Goal: Task Accomplishment & Management: Manage account settings

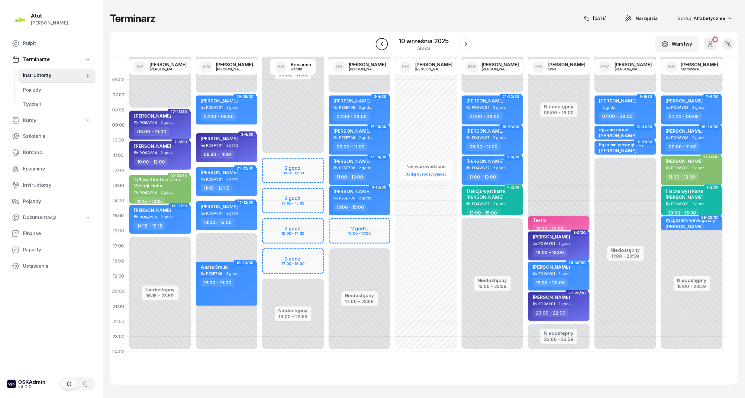
click at [384, 45] on icon "button" at bounding box center [381, 43] width 7 height 7
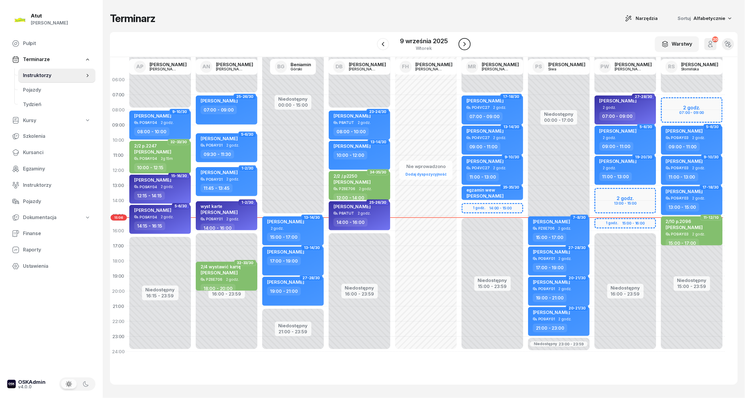
click at [462, 43] on icon "button" at bounding box center [464, 43] width 7 height 7
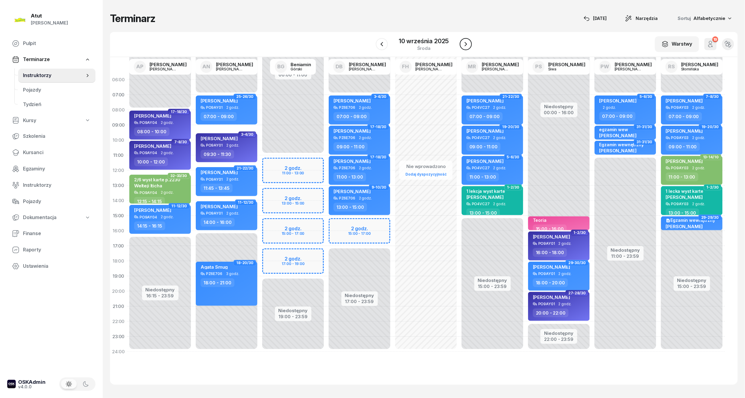
click at [463, 43] on icon "button" at bounding box center [465, 43] width 7 height 7
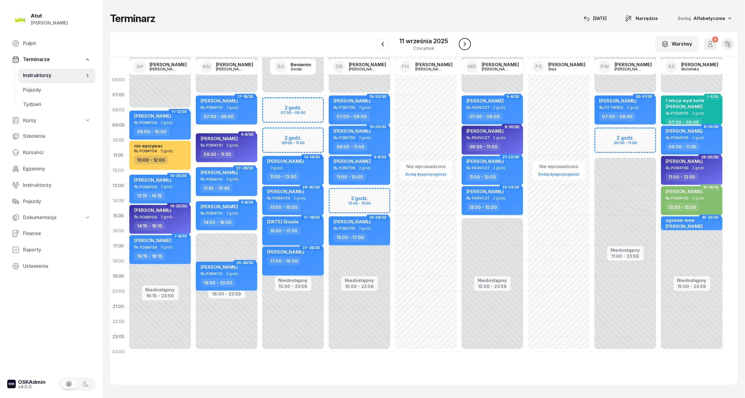
click at [466, 43] on icon "button" at bounding box center [464, 43] width 7 height 7
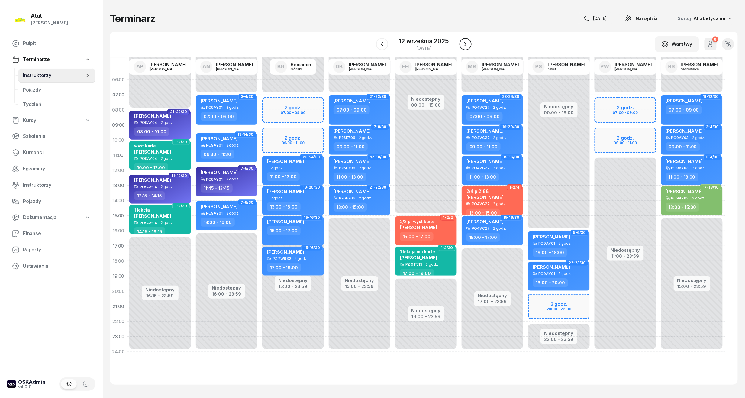
click at [466, 43] on icon "button" at bounding box center [465, 43] width 7 height 7
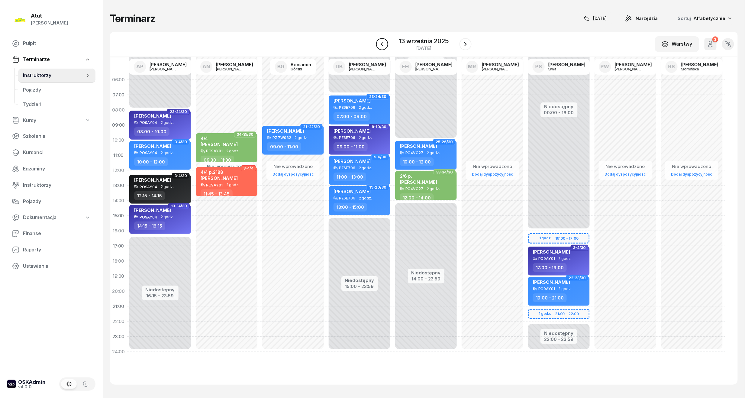
click at [380, 44] on icon "button" at bounding box center [382, 43] width 7 height 7
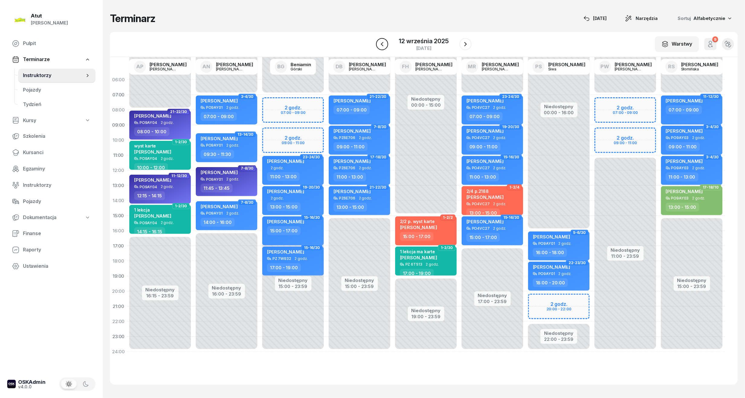
click at [380, 45] on icon "button" at bounding box center [382, 43] width 7 height 7
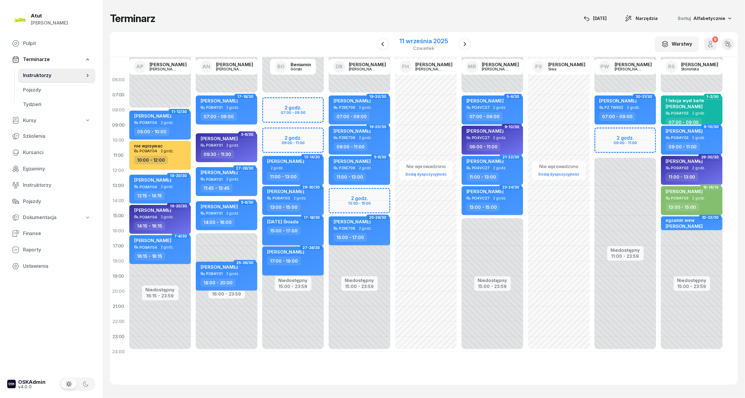
click at [404, 42] on div "11 września 2025" at bounding box center [424, 41] width 48 height 6
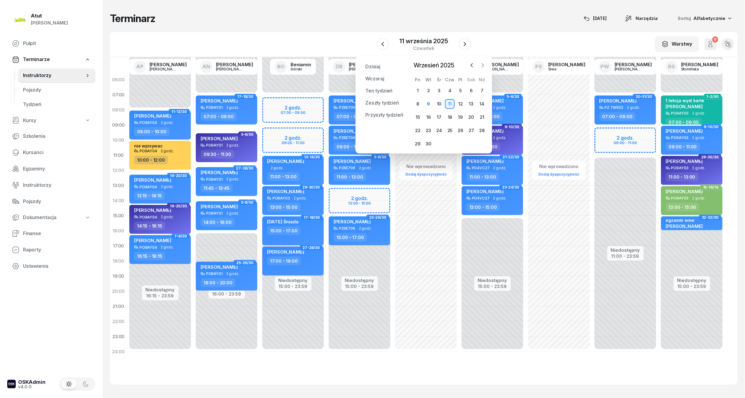
click at [487, 66] on button "button" at bounding box center [482, 65] width 9 height 9
click at [439, 89] on div "1" at bounding box center [440, 91] width 10 height 10
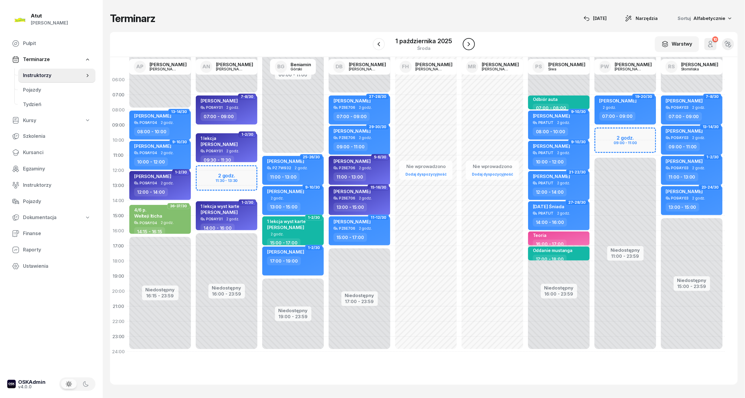
click at [469, 45] on icon "button" at bounding box center [468, 43] width 7 height 7
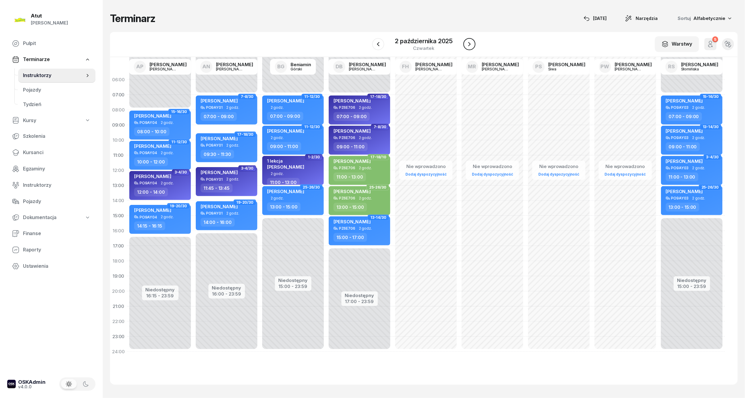
click at [469, 45] on icon "button" at bounding box center [469, 43] width 7 height 7
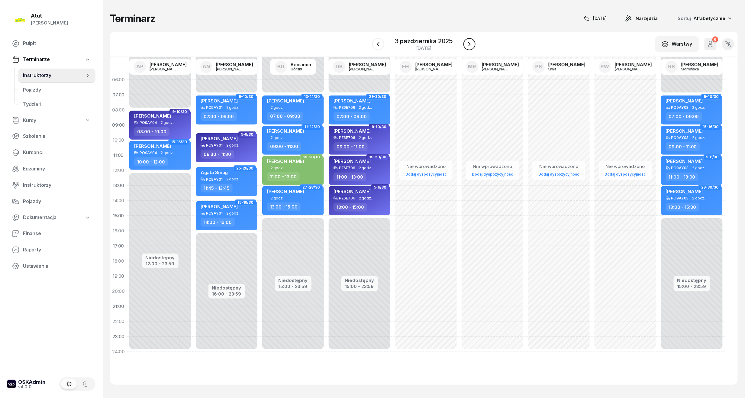
click at [469, 45] on icon "button" at bounding box center [469, 43] width 7 height 7
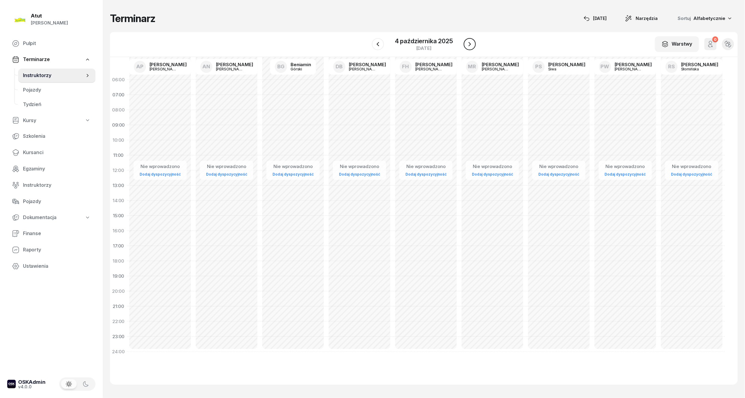
click at [469, 45] on icon "button" at bounding box center [469, 43] width 7 height 7
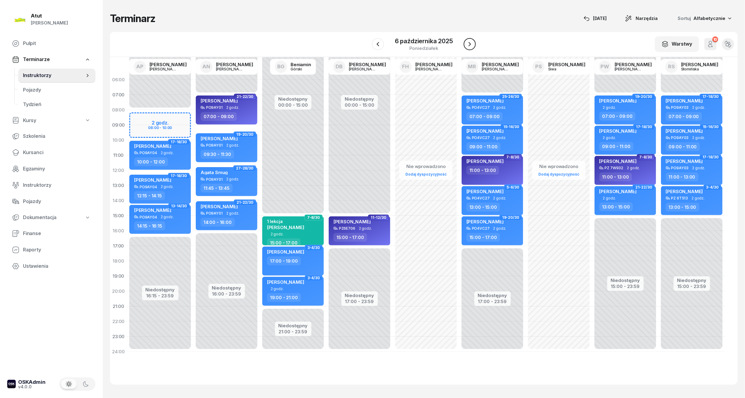
click at [469, 45] on icon "button" at bounding box center [469, 43] width 7 height 7
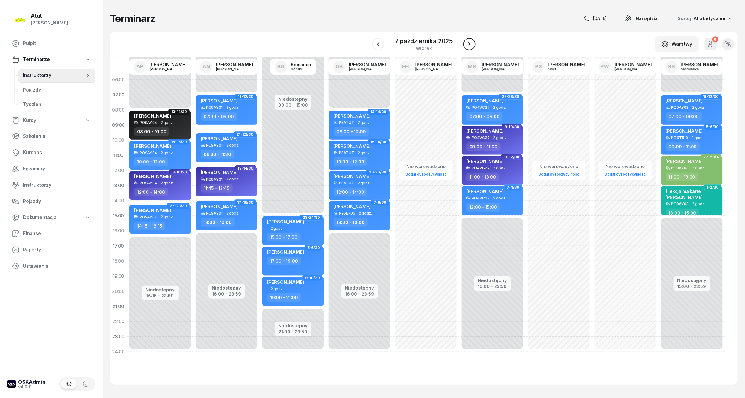
click at [469, 45] on icon "button" at bounding box center [469, 43] width 7 height 7
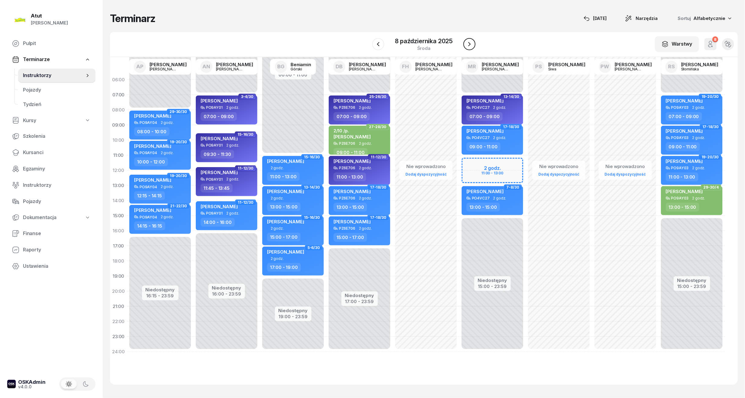
click at [469, 45] on icon "button" at bounding box center [469, 43] width 7 height 7
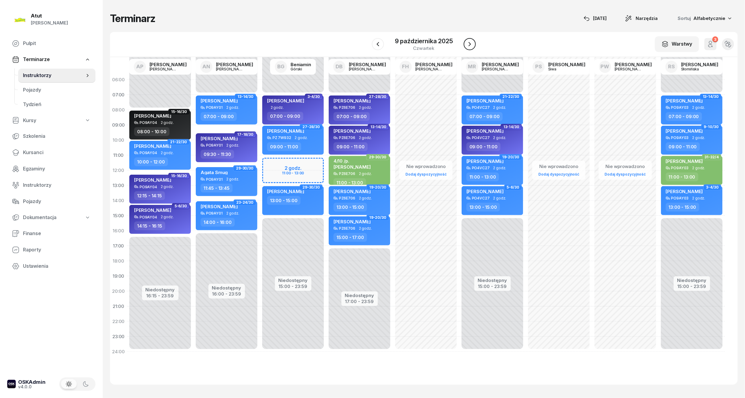
click at [468, 45] on icon "button" at bounding box center [469, 43] width 7 height 7
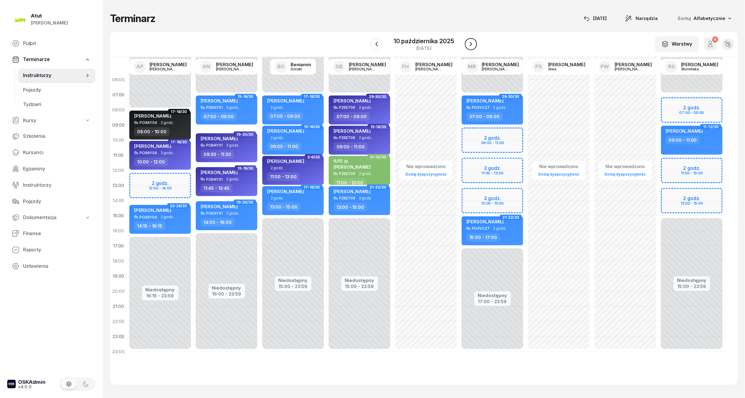
click at [466, 45] on button "button" at bounding box center [471, 44] width 12 height 12
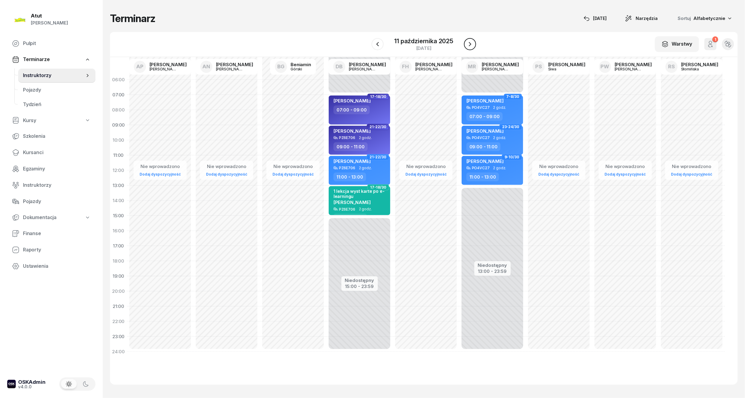
click at [466, 45] on button "button" at bounding box center [470, 44] width 12 height 12
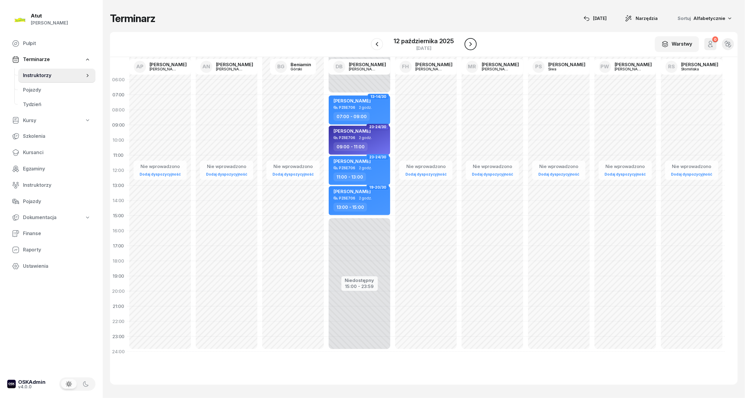
click at [466, 45] on button "button" at bounding box center [471, 44] width 12 height 12
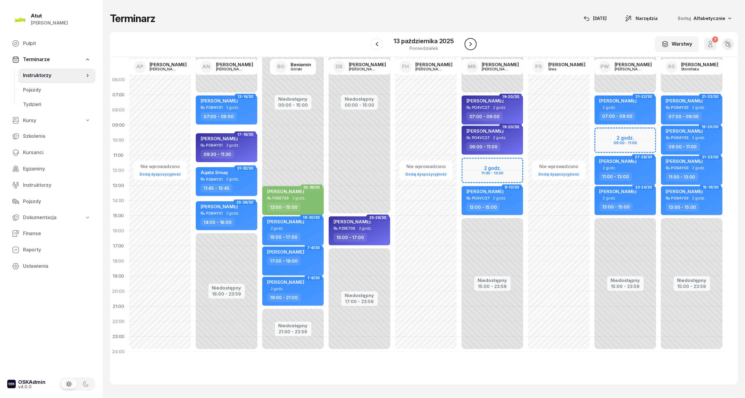
click at [466, 45] on button "button" at bounding box center [471, 44] width 12 height 12
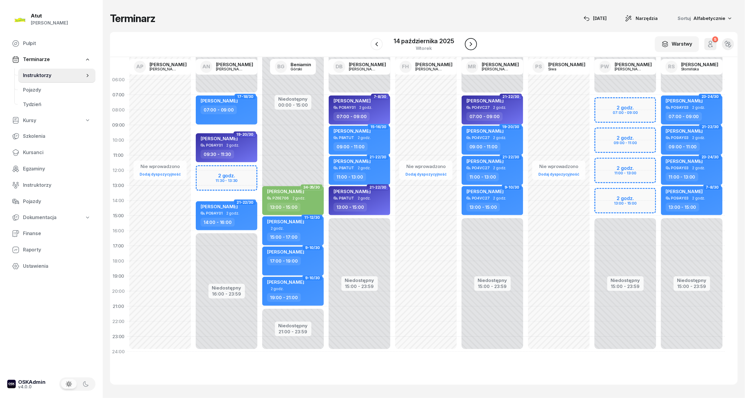
click at [466, 45] on button "button" at bounding box center [471, 44] width 12 height 12
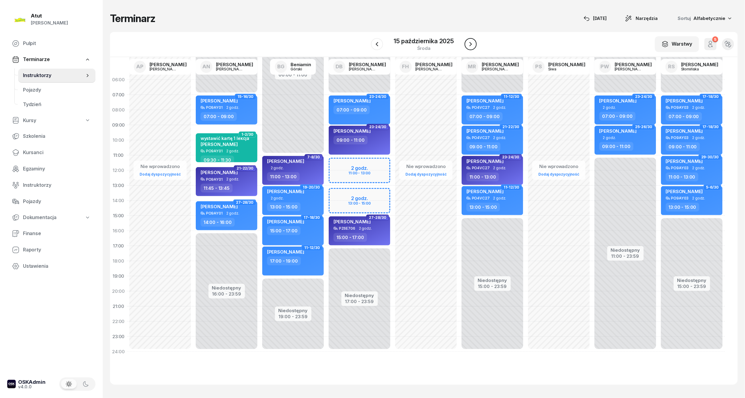
click at [466, 45] on button "button" at bounding box center [471, 44] width 12 height 12
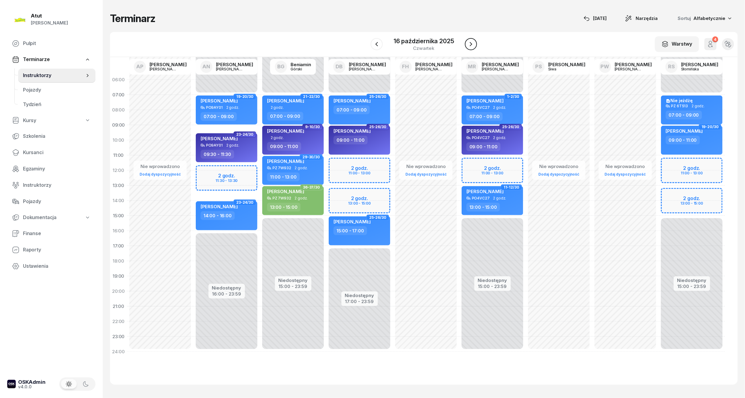
click at [466, 45] on button "button" at bounding box center [471, 44] width 12 height 12
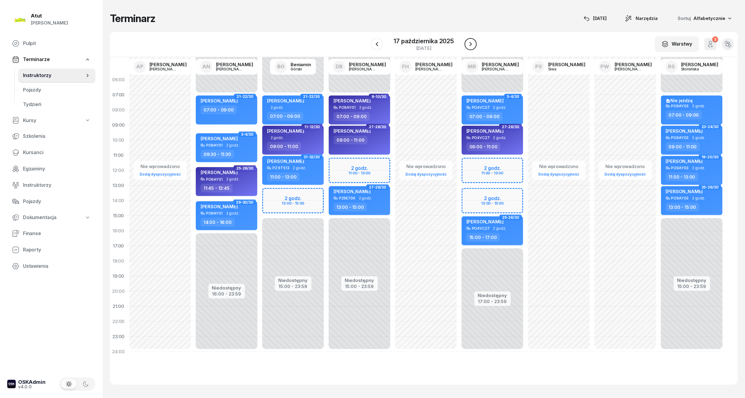
click at [466, 45] on button "button" at bounding box center [471, 44] width 12 height 12
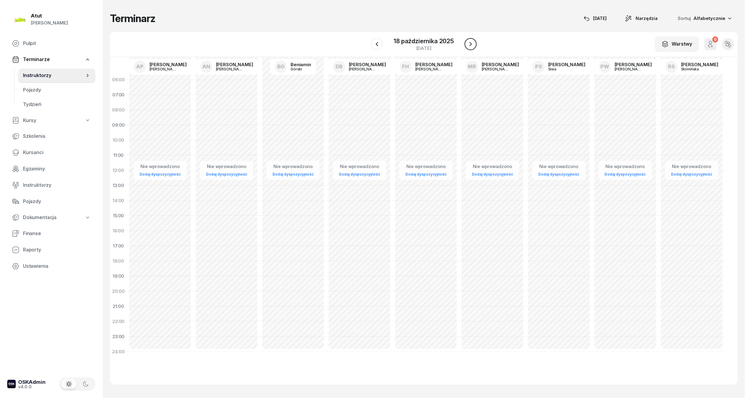
click at [469, 46] on icon "button" at bounding box center [470, 43] width 7 height 7
click at [469, 46] on icon "button" at bounding box center [471, 43] width 7 height 7
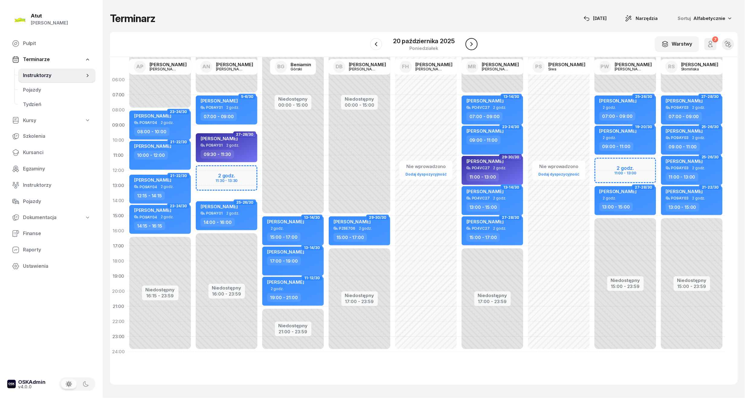
click at [469, 46] on icon "button" at bounding box center [471, 43] width 7 height 7
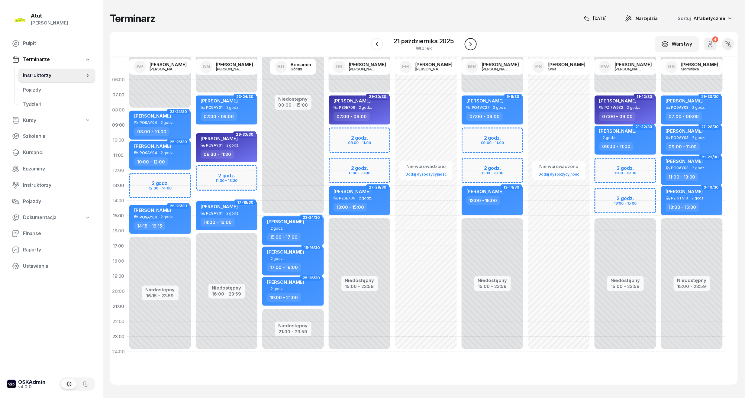
click at [469, 46] on icon "button" at bounding box center [470, 43] width 7 height 7
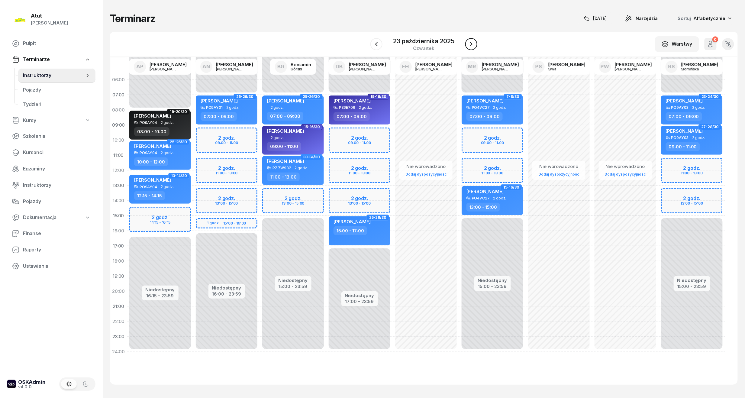
click at [469, 46] on icon "button" at bounding box center [471, 43] width 7 height 7
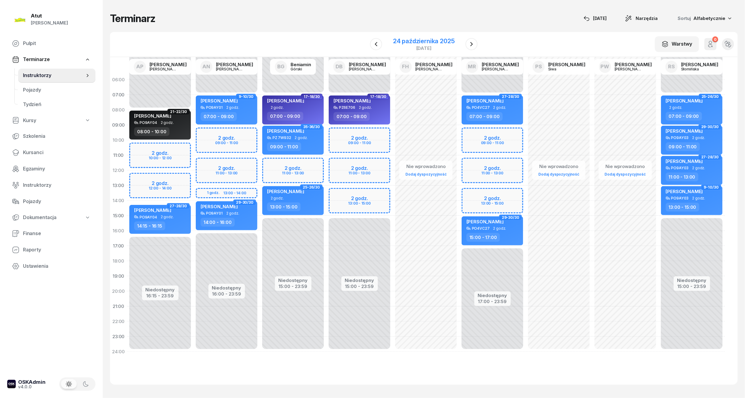
click at [445, 42] on div "24 października 2025" at bounding box center [424, 41] width 62 height 6
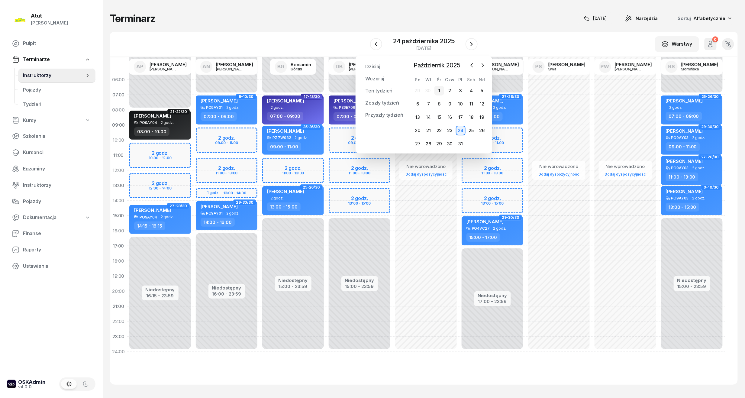
click at [441, 92] on div "1" at bounding box center [440, 91] width 10 height 10
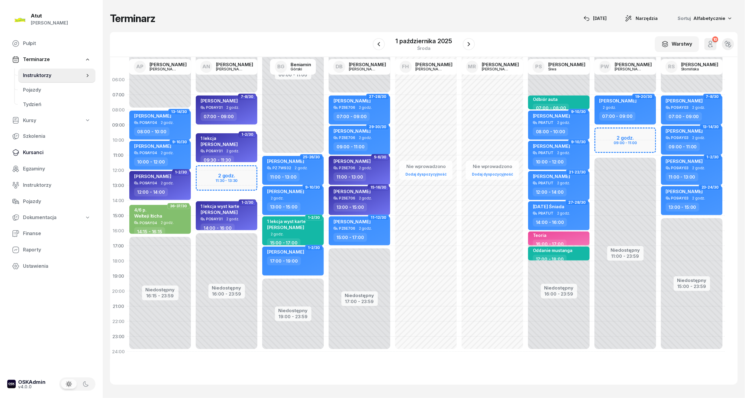
click at [36, 156] on link "Kursanci" at bounding box center [51, 152] width 88 height 15
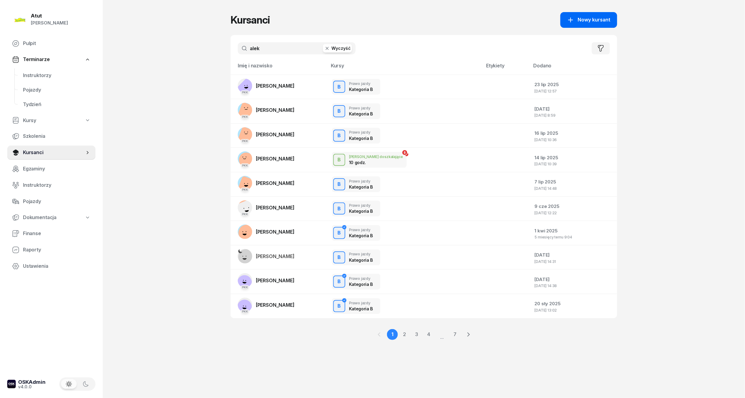
click at [591, 24] on span "Nowy kursant" at bounding box center [594, 20] width 33 height 8
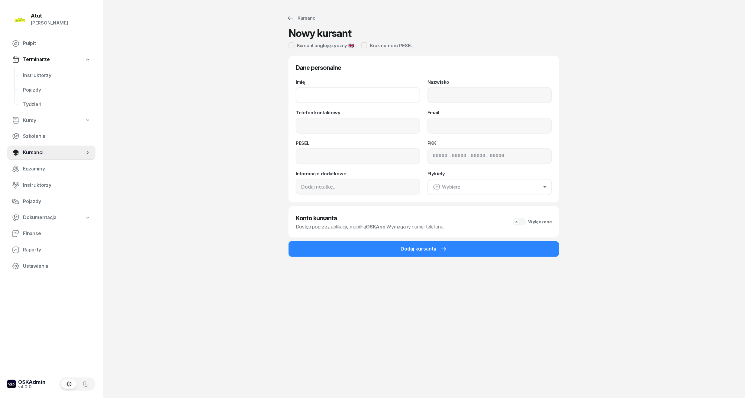
click at [370, 92] on input "Imię" at bounding box center [358, 95] width 125 height 16
type input "[PERSON_NAME]"
click at [467, 98] on input "Nazwisko" at bounding box center [490, 95] width 125 height 16
type input "Bouazza"
click at [370, 128] on input "Telefon kontaktowy" at bounding box center [358, 126] width 125 height 16
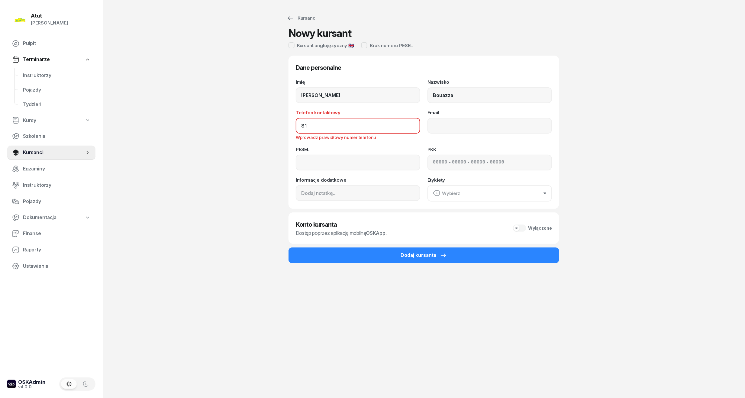
type input "8"
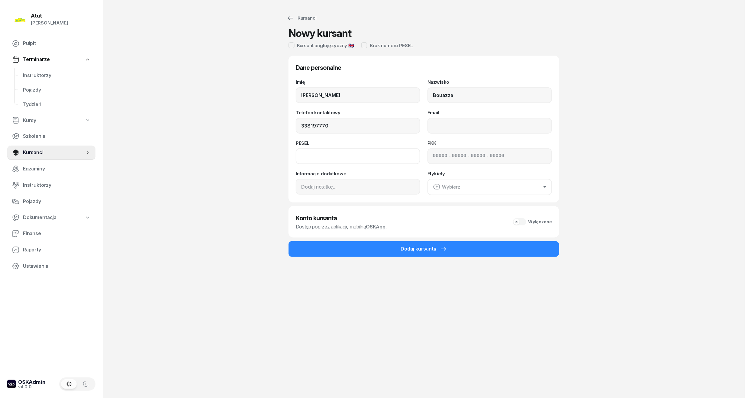
type input "33 819 77 70"
click at [361, 153] on input at bounding box center [358, 156] width 125 height 16
click at [322, 188] on input at bounding box center [358, 187] width 125 height 16
type input "[PHONE_NUMBER]"
click at [369, 155] on input at bounding box center [358, 156] width 125 height 16
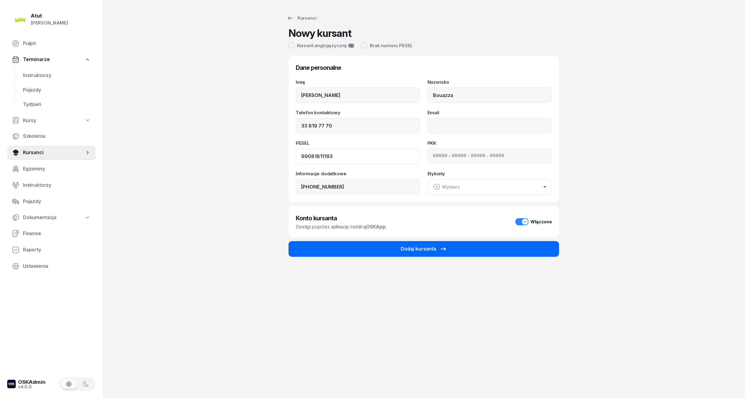
type input "99081811193"
click at [380, 247] on button "Dodaj kursanta" at bounding box center [424, 249] width 271 height 16
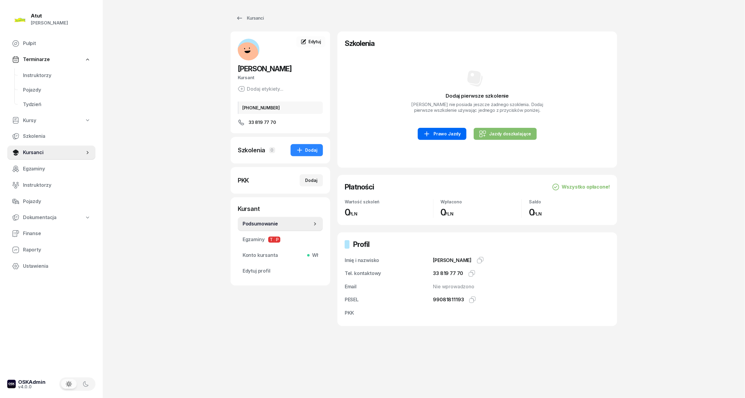
click at [443, 132] on div "Prawo Jazdy" at bounding box center [441, 133] width 37 height 7
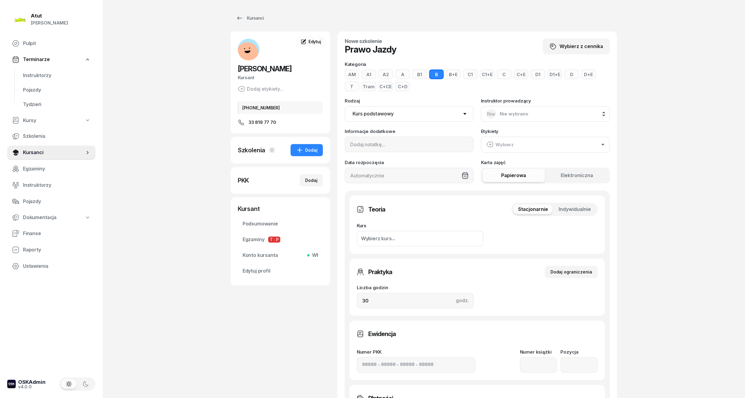
scroll to position [161, 0]
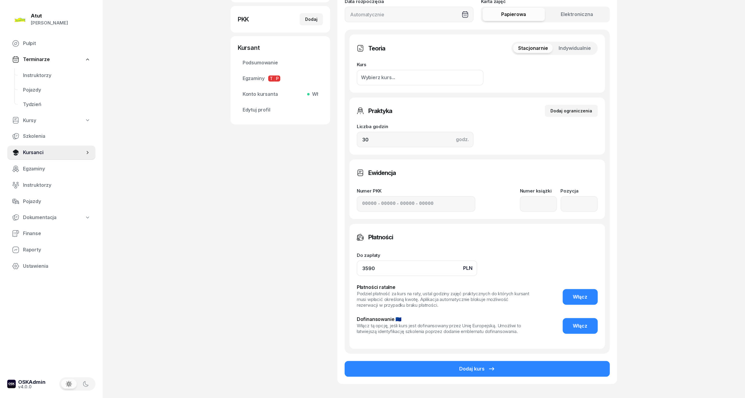
click at [381, 267] on input "3590" at bounding box center [417, 269] width 121 height 16
click at [364, 270] on input "3590" at bounding box center [417, 269] width 121 height 16
type input "4590"
click at [577, 294] on span "Włącz" at bounding box center [580, 297] width 15 height 8
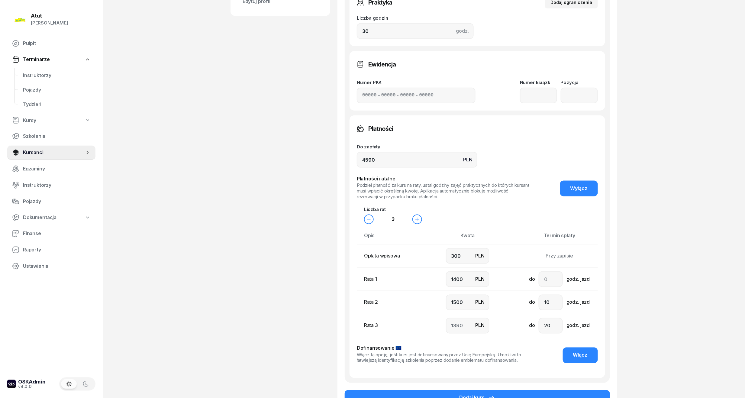
scroll to position [322, 0]
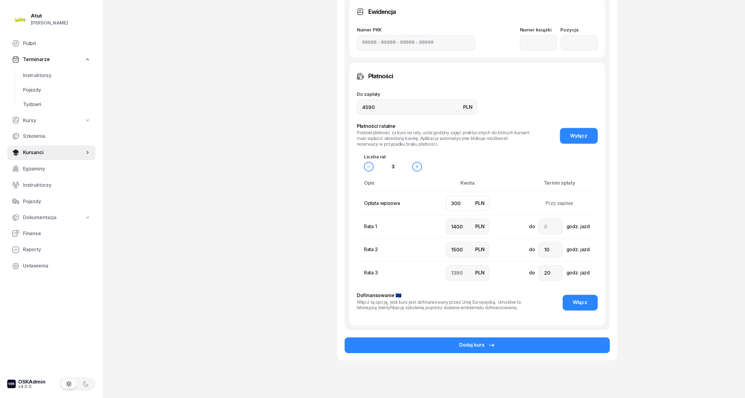
drag, startPoint x: 471, startPoint y: 207, endPoint x: 409, endPoint y: 213, distance: 62.5
click at [409, 213] on tr "Opłata wpisowa PLN 300 Przy zapisie" at bounding box center [490, 203] width 266 height 23
type input "1"
type input "1500"
type input "1600"
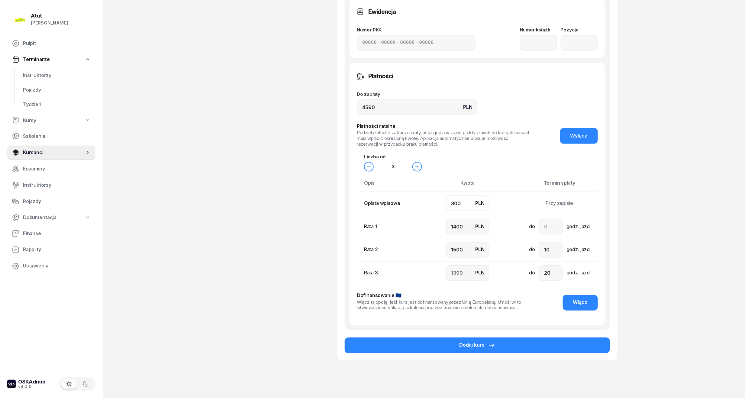
type input "1489"
type input "16"
type input "1500"
type input "1574"
type input "160"
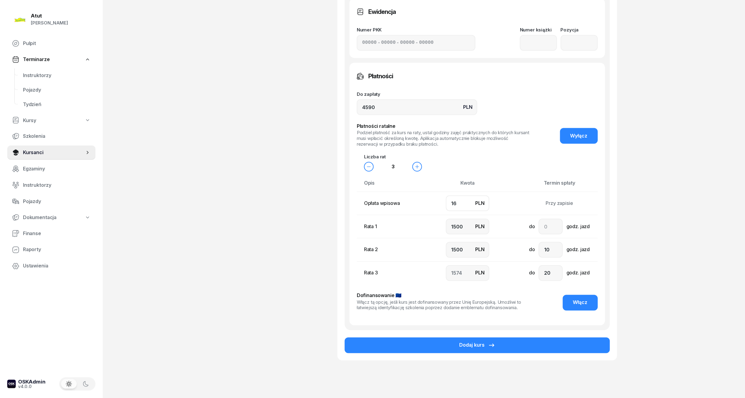
type input "1430"
type input "1600"
type input "1000"
type input "990"
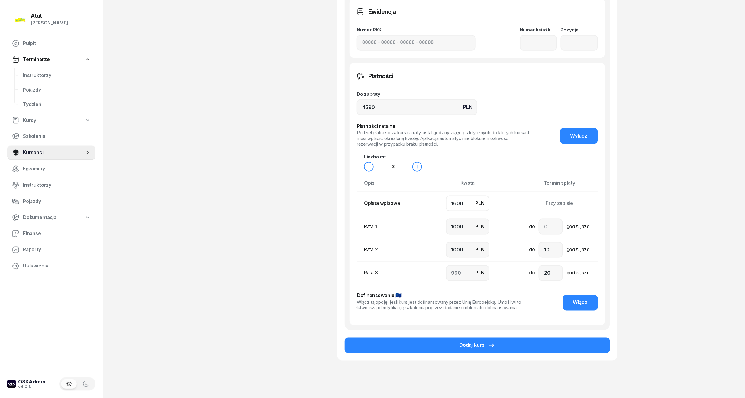
type input "1600"
drag, startPoint x: 469, startPoint y: 222, endPoint x: 410, endPoint y: 239, distance: 62.0
click at [410, 238] on tbody "Opłata wpisowa PLN 1600 Przy zapisie Rata 1 PLN 1000 do godz. jazd Rata 2 PLN 1…" at bounding box center [490, 238] width 266 height 93
type input "1"
type input "1989"
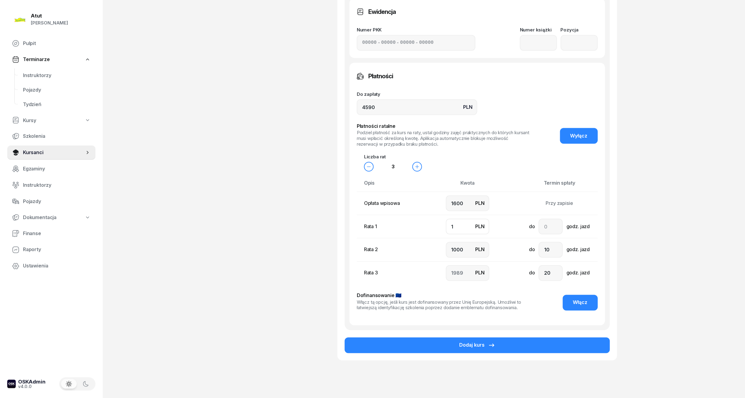
type input "16"
type input "1974"
type input "160"
type input "1830"
type input "1600"
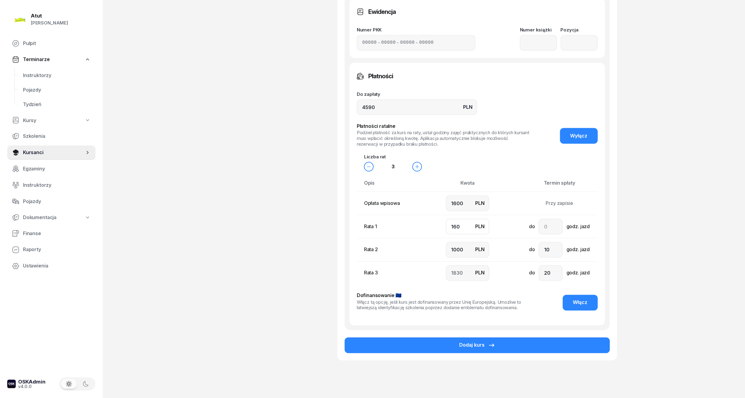
type input "390"
type input "1600"
drag, startPoint x: 465, startPoint y: 244, endPoint x: 404, endPoint y: 256, distance: 62.8
click at [404, 256] on tr "Rata 2 PLN 1000 do 10 godz. jazd" at bounding box center [490, 249] width 266 height 23
type input "1"
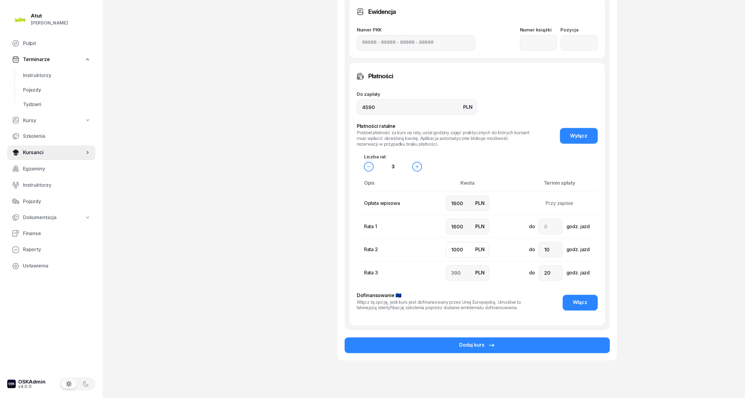
type input "1389"
type input "13"
type input "1377"
type input "139"
type input "1251"
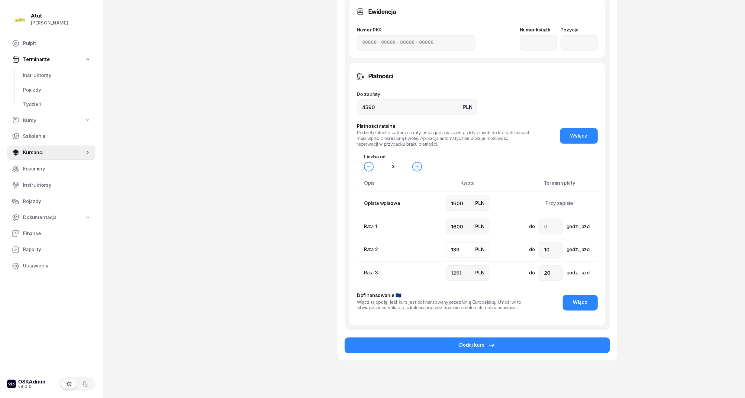
type input "1390"
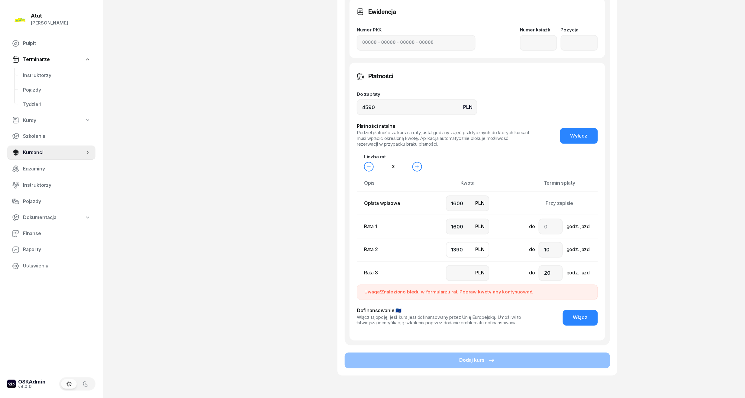
type input "1390"
drag, startPoint x: 468, startPoint y: 225, endPoint x: 261, endPoint y: 253, distance: 208.3
click at [261, 253] on div "[PERSON_NAME] Kursant Dodaj etykiety... [PHONE_NUMBER] KB [PERSON_NAME] Kursant…" at bounding box center [424, 49] width 387 height 681
type input "1"
type input "1599"
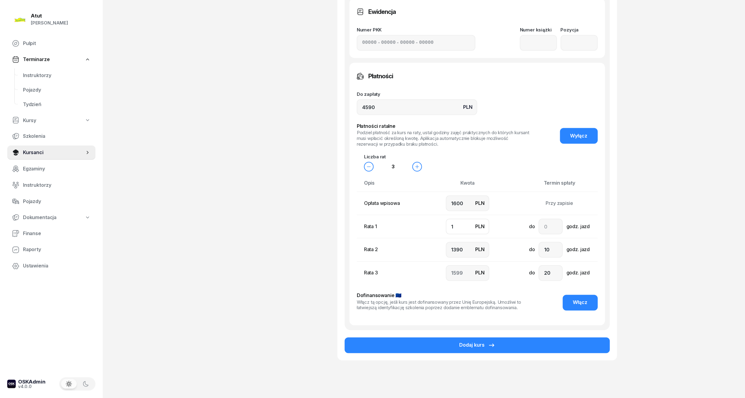
type input "16"
type input "1584"
type input "160"
type input "1440"
type input "1600"
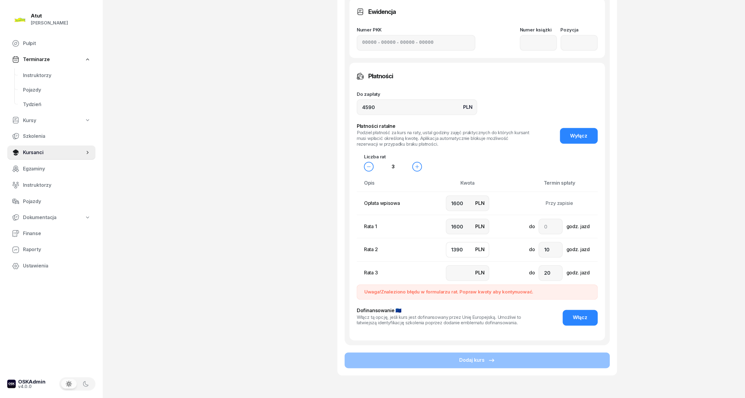
drag, startPoint x: 470, startPoint y: 250, endPoint x: 349, endPoint y: 265, distance: 121.9
click at [349, 265] on div "Teoria Stacjonarnie Indywidualnie Kurs Wybierz kurs... Pierwsza pomoc Zaliczono…" at bounding box center [477, 107] width 265 height 477
type input "1"
type input "1389"
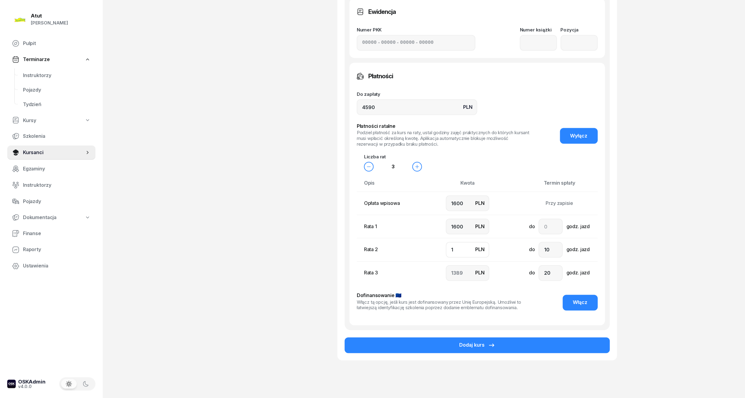
type input "10"
type input "1380"
type input "100"
type input "1290"
type input "1000"
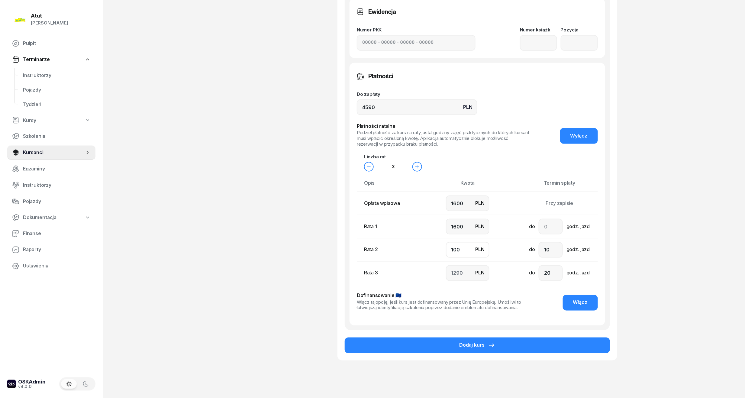
type input "390"
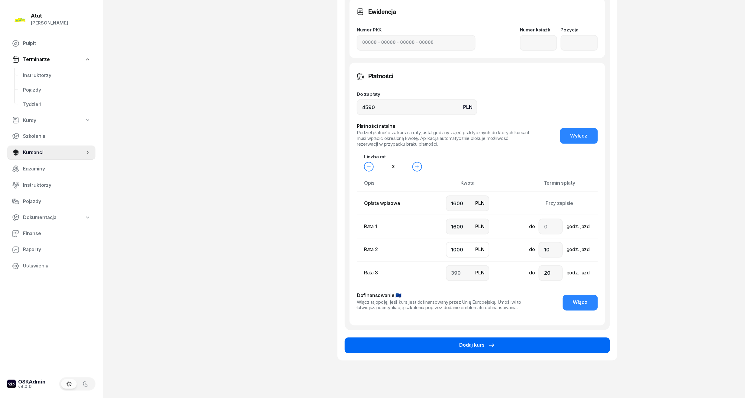
type input "1000"
click at [480, 338] on button "Dodaj kurs" at bounding box center [477, 346] width 265 height 16
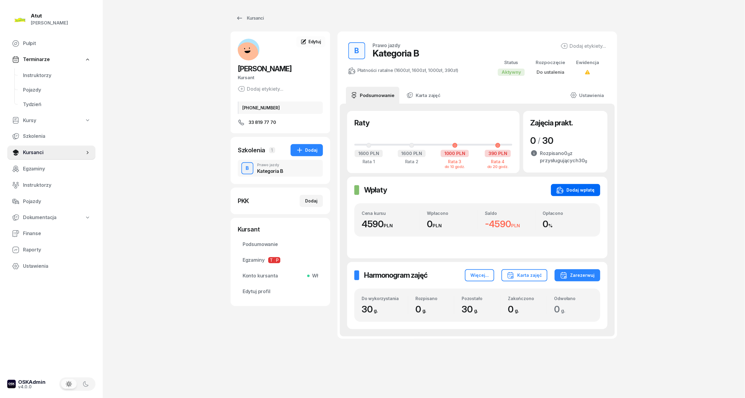
click at [572, 187] on div "Dodaj wpłatę" at bounding box center [576, 189] width 38 height 7
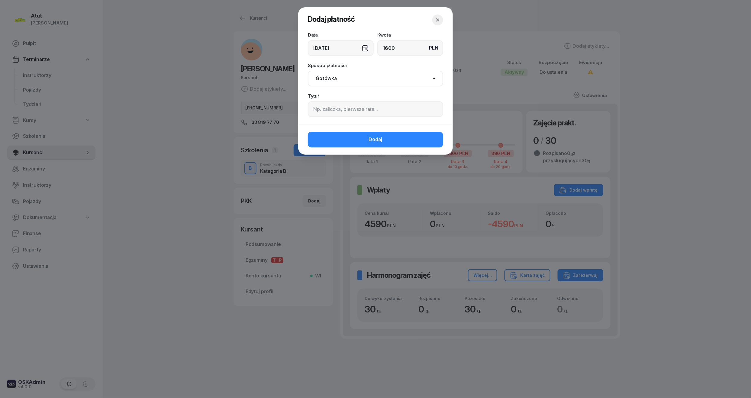
type input "1600"
click at [363, 107] on input at bounding box center [375, 109] width 135 height 16
type input "p.2253"
click at [357, 133] on button "Dodaj" at bounding box center [375, 140] width 135 height 16
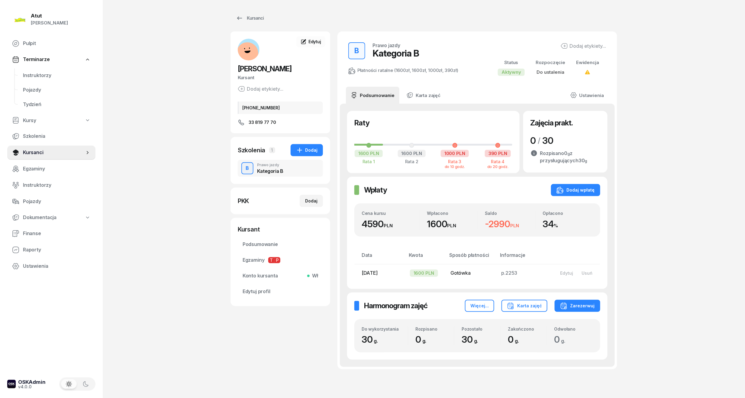
click at [34, 66] on link "Terminarze" at bounding box center [51, 60] width 88 height 14
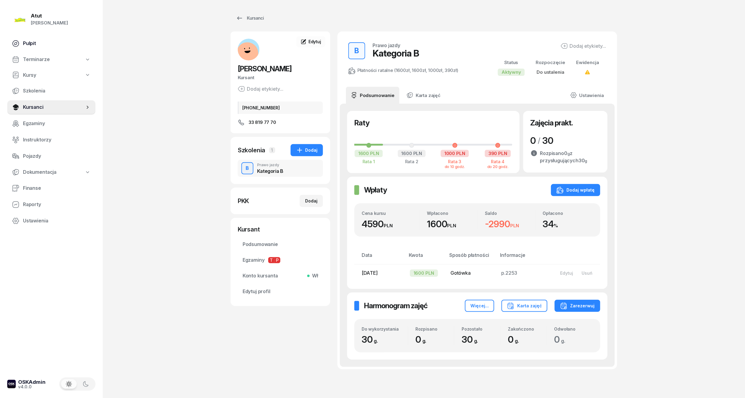
click at [30, 47] on link "Pulpit" at bounding box center [51, 43] width 88 height 15
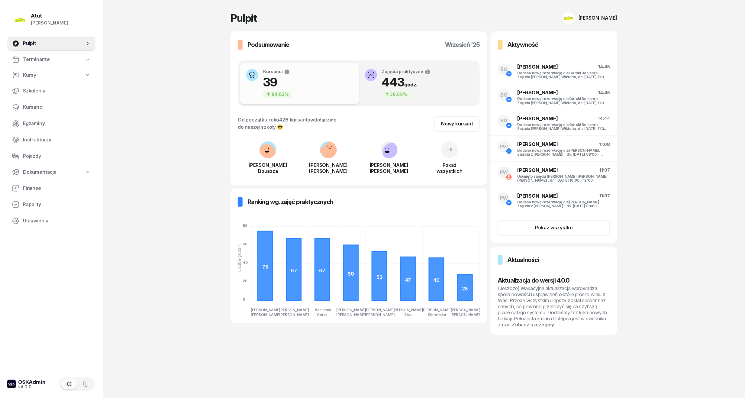
click at [34, 60] on span "Terminarze" at bounding box center [36, 60] width 27 height 8
click at [23, 42] on span "Pulpit" at bounding box center [54, 44] width 62 height 8
click at [39, 76] on span "Instruktorzy" at bounding box center [57, 76] width 68 height 8
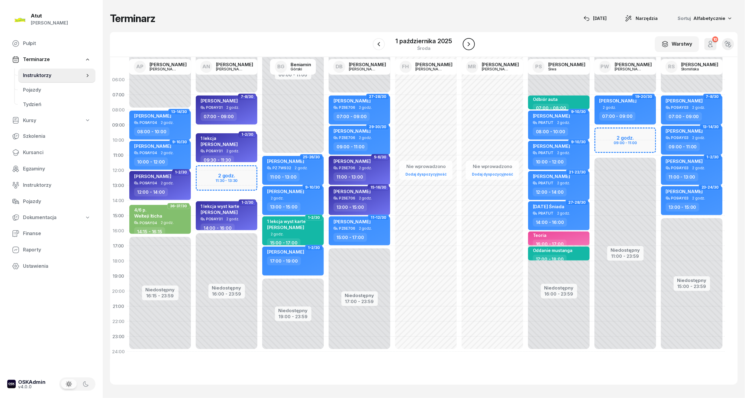
click at [473, 42] on icon "button" at bounding box center [468, 43] width 7 height 7
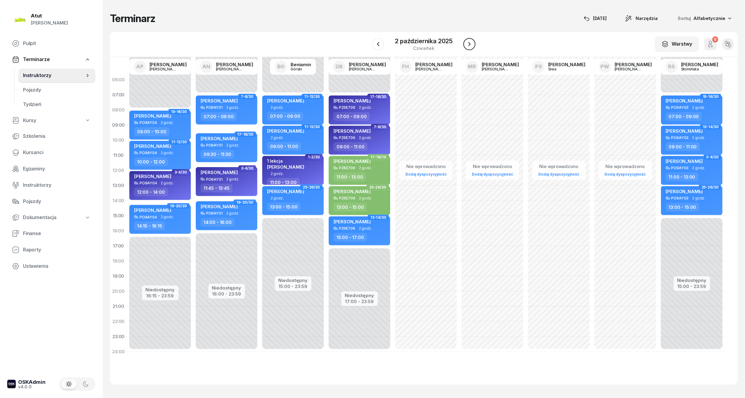
click at [473, 42] on icon "button" at bounding box center [469, 43] width 7 height 7
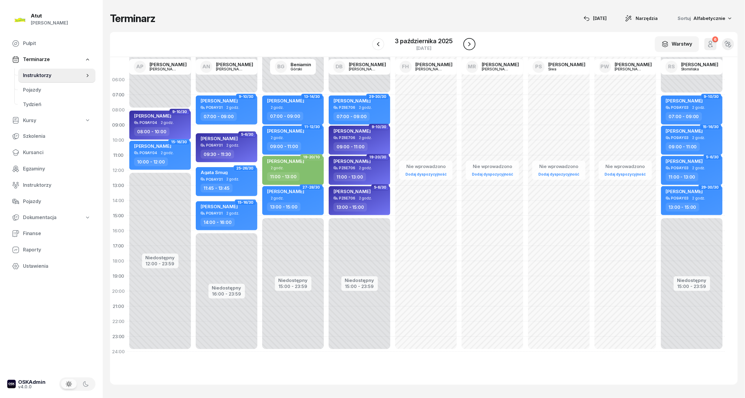
click at [473, 42] on icon "button" at bounding box center [469, 43] width 7 height 7
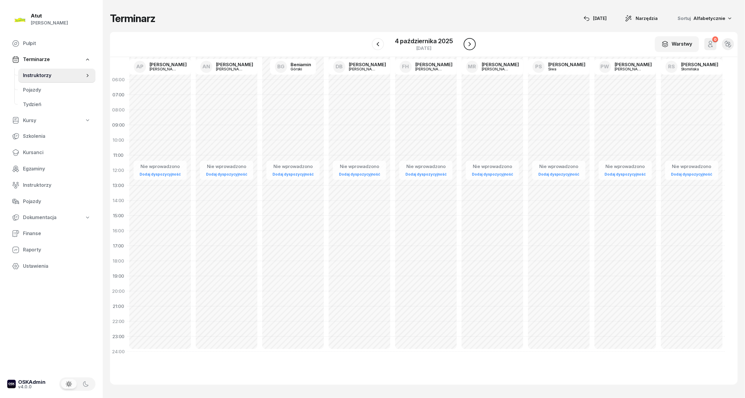
click at [473, 42] on icon "button" at bounding box center [469, 43] width 7 height 7
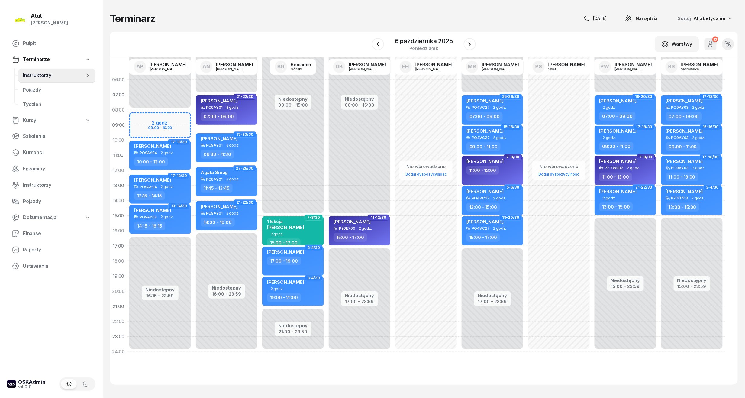
click at [175, 124] on div "Niedostępny 00:00 - 08:00 Niedostępny 16:15 - 23:59 2 godz. 08:00 - 10:00 35-36…" at bounding box center [160, 215] width 66 height 287
select select "08"
select select "10"
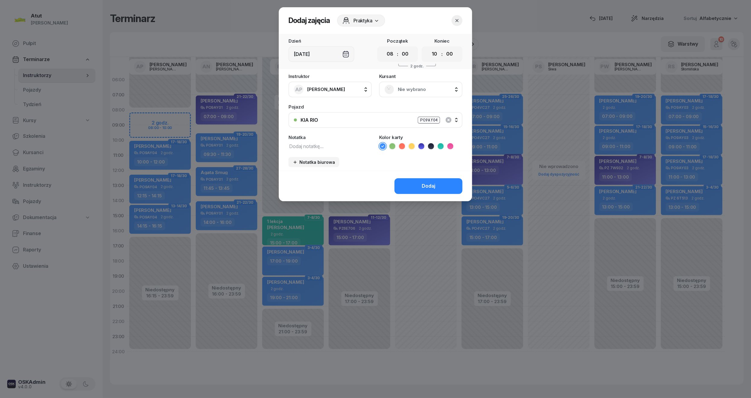
click at [410, 87] on span "Nie wybrano" at bounding box center [427, 90] width 59 height 8
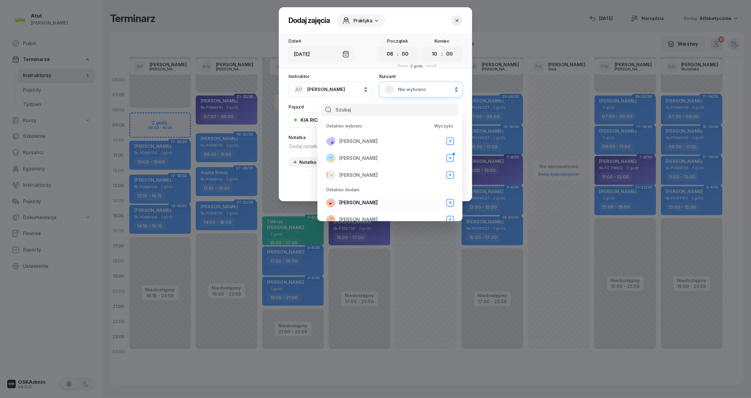
click at [370, 199] on span "[PERSON_NAME]" at bounding box center [358, 203] width 39 height 8
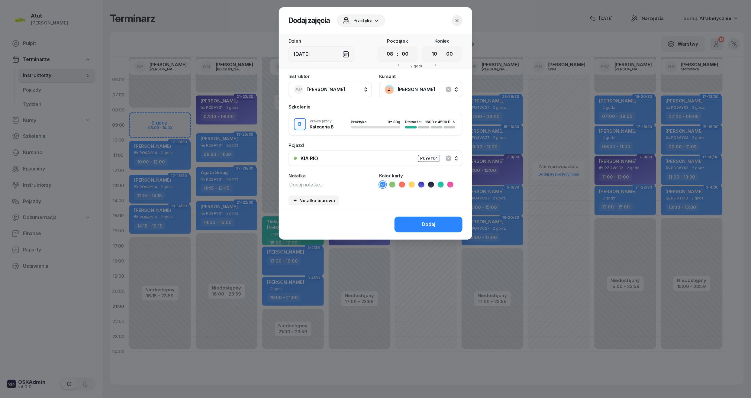
click at [431, 183] on icon at bounding box center [431, 185] width 6 height 6
click at [312, 186] on textarea at bounding box center [330, 184] width 83 height 8
type textarea "express 1 lekcja"
click at [447, 221] on button "Dodaj" at bounding box center [429, 225] width 68 height 16
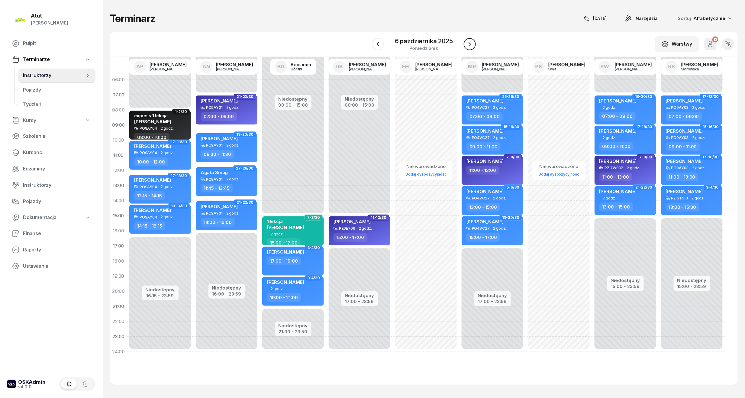
click at [467, 43] on icon "button" at bounding box center [469, 43] width 7 height 7
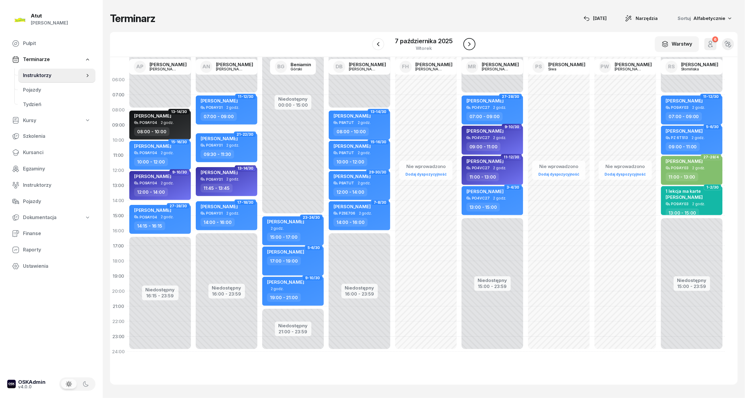
click at [467, 43] on icon "button" at bounding box center [469, 43] width 7 height 7
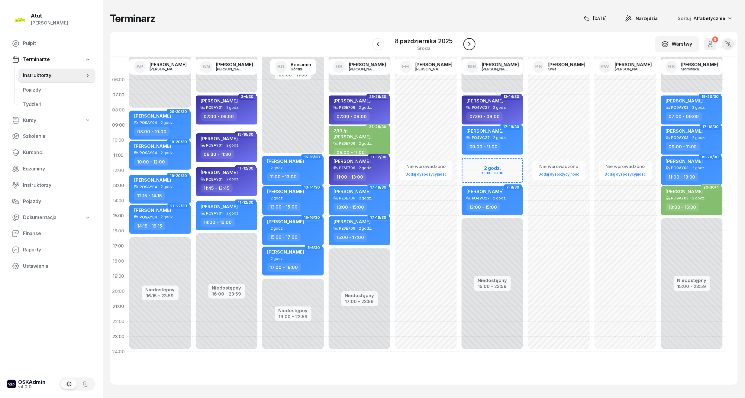
click at [467, 43] on icon "button" at bounding box center [469, 43] width 7 height 7
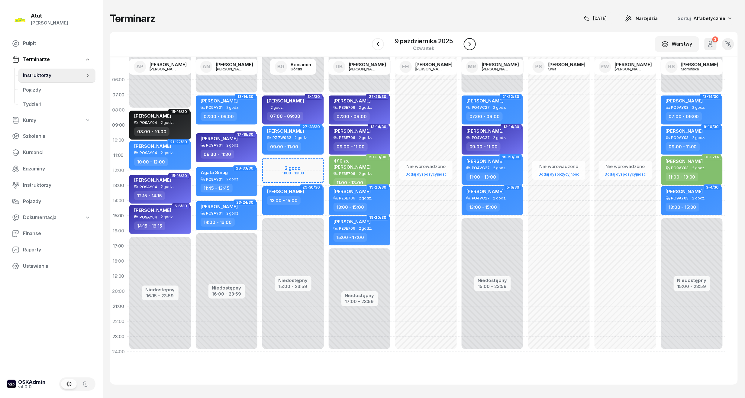
click at [467, 43] on icon "button" at bounding box center [469, 43] width 7 height 7
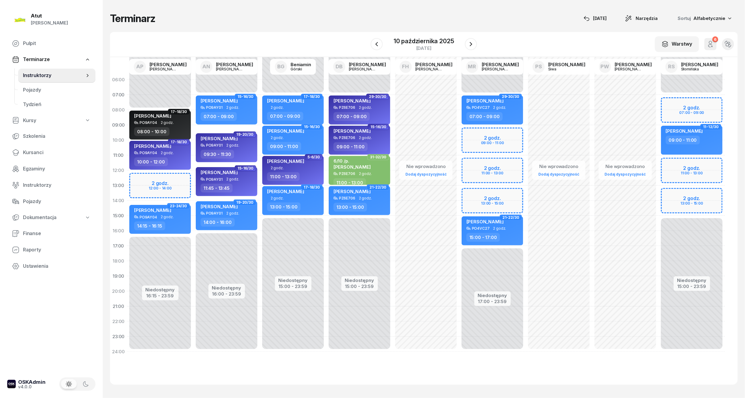
click at [141, 184] on div "Niedostępny 00:00 - 08:00 Niedostępny 16:15 - 23:59 2 godz. 12:00 - 14:00 17-18…" at bounding box center [160, 215] width 66 height 287
select select "12"
select select "14"
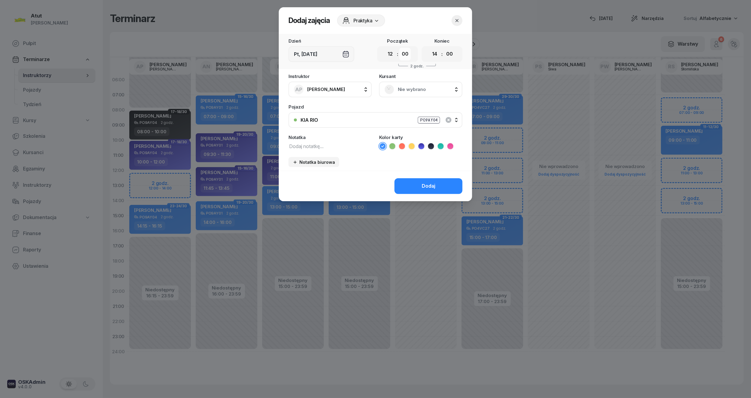
click at [409, 57] on select "00 05 10 15 20 25 30 35 40 45 50 55" at bounding box center [405, 54] width 11 height 13
select select "15"
click at [400, 48] on select "00 05 10 15 20 25 30 35 40 45 50 55" at bounding box center [405, 54] width 11 height 13
drag, startPoint x: 454, startPoint y: 51, endPoint x: 452, endPoint y: 56, distance: 5.2
click at [454, 51] on select "00 05 10 15 20 25 30 35 40 45 50 55" at bounding box center [449, 54] width 11 height 13
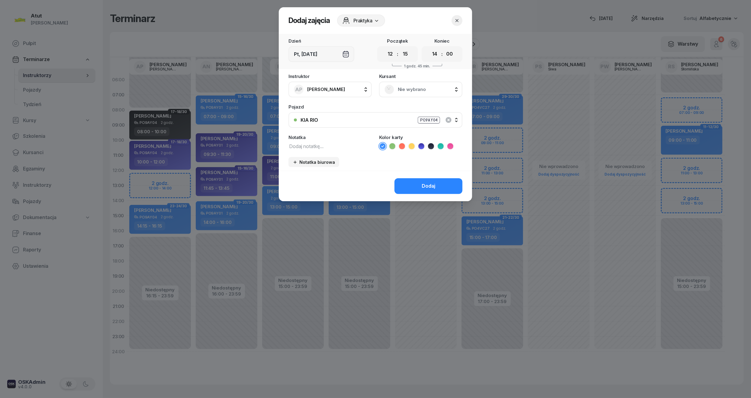
select select "15"
click at [444, 48] on select "00 05 10 15 20 25 30 35 40 45 50 55" at bounding box center [449, 54] width 11 height 13
click at [388, 83] on div "Nie wybrano" at bounding box center [420, 90] width 83 height 16
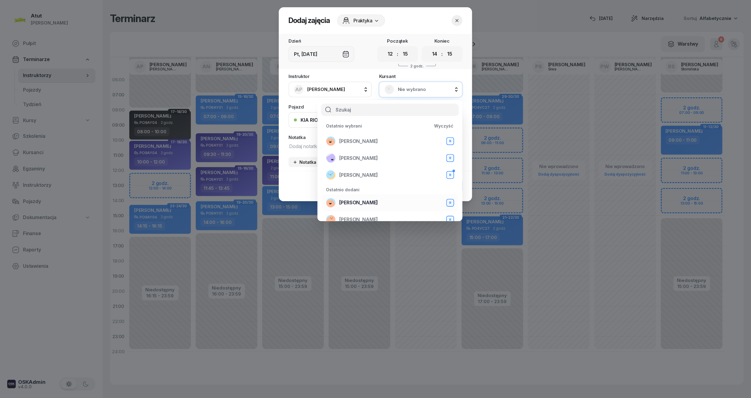
click at [364, 198] on div "[PERSON_NAME] B" at bounding box center [390, 203] width 128 height 10
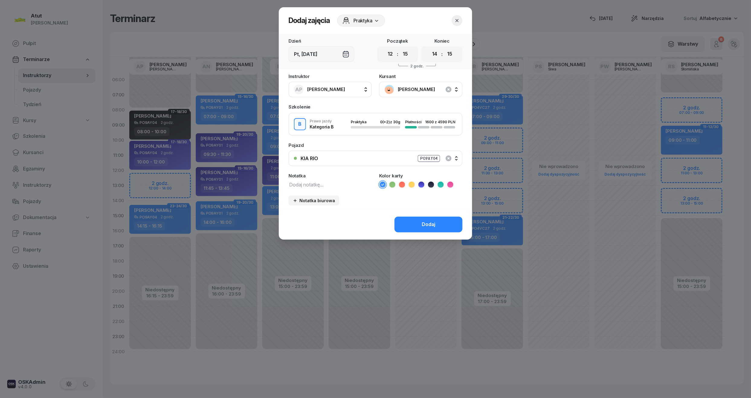
click at [431, 183] on icon at bounding box center [431, 185] width 6 height 6
click at [431, 217] on button "Dodaj" at bounding box center [429, 225] width 68 height 16
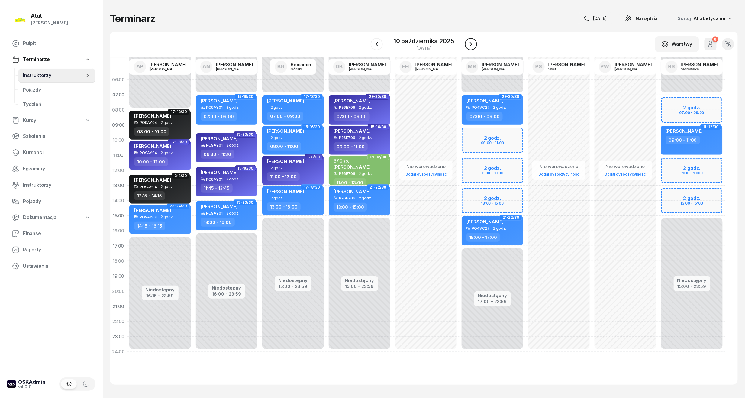
click at [471, 42] on icon "button" at bounding box center [471, 43] width 7 height 7
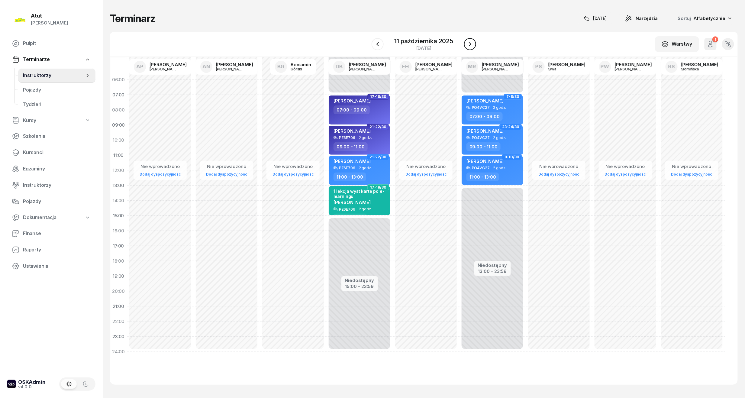
click at [471, 42] on icon "button" at bounding box center [470, 43] width 7 height 7
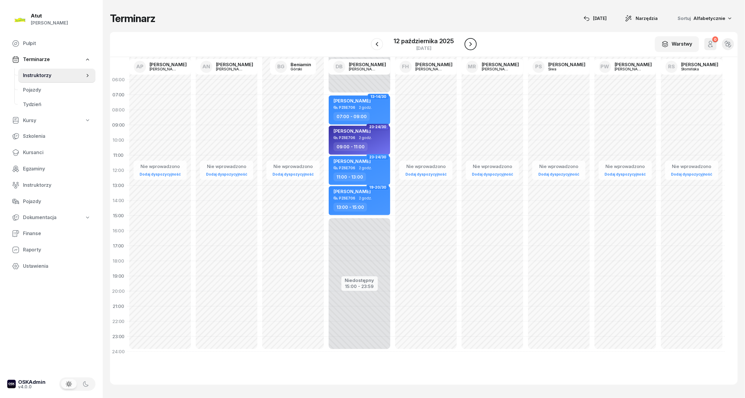
click at [471, 42] on icon "button" at bounding box center [470, 43] width 7 height 7
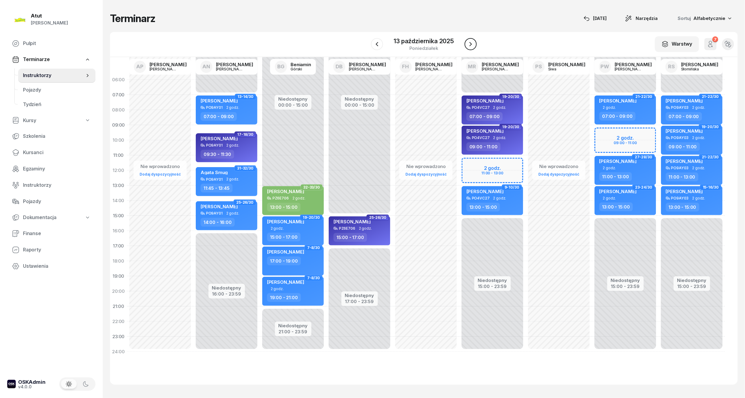
click at [471, 42] on icon "button" at bounding box center [470, 43] width 7 height 7
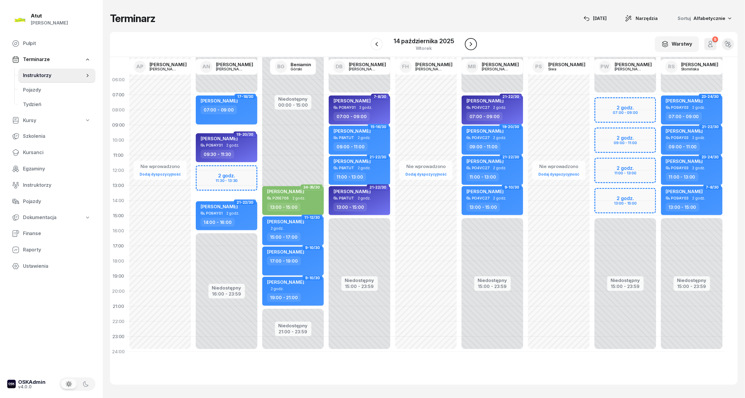
click at [471, 42] on icon "button" at bounding box center [471, 43] width 7 height 7
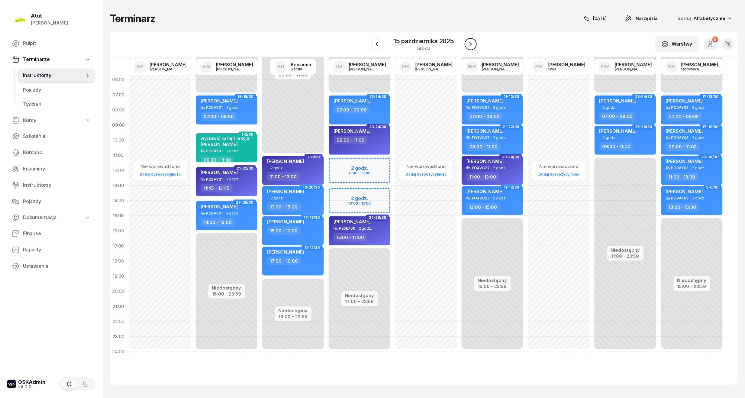
click at [471, 42] on icon "button" at bounding box center [470, 43] width 7 height 7
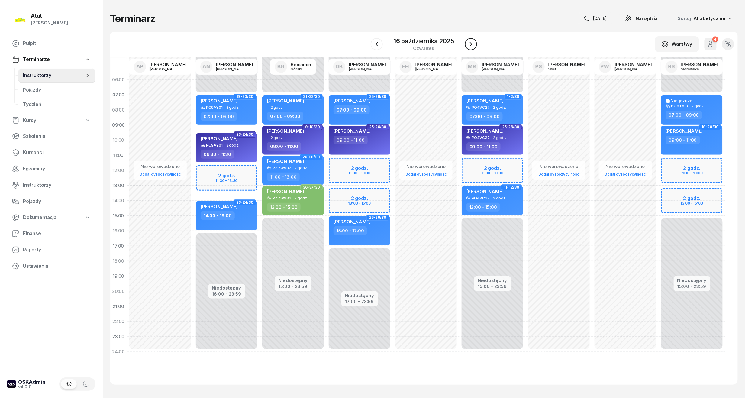
click at [471, 42] on icon "button" at bounding box center [471, 43] width 7 height 7
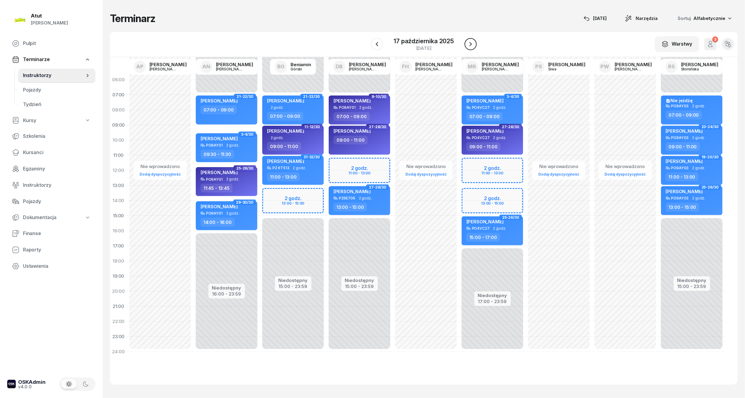
click at [471, 42] on icon "button" at bounding box center [470, 43] width 7 height 7
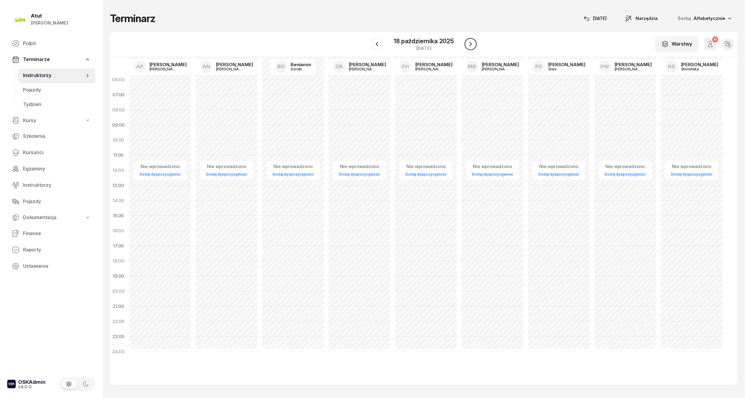
click at [471, 42] on icon "button" at bounding box center [470, 43] width 7 height 7
click at [471, 42] on icon "button" at bounding box center [471, 43] width 7 height 7
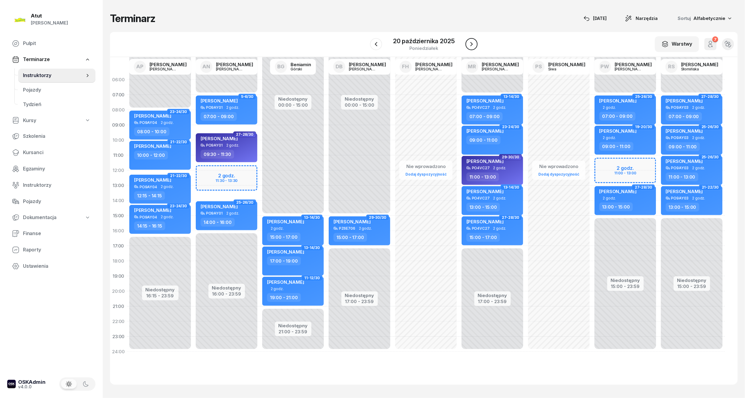
click at [471, 42] on icon "button" at bounding box center [471, 43] width 7 height 7
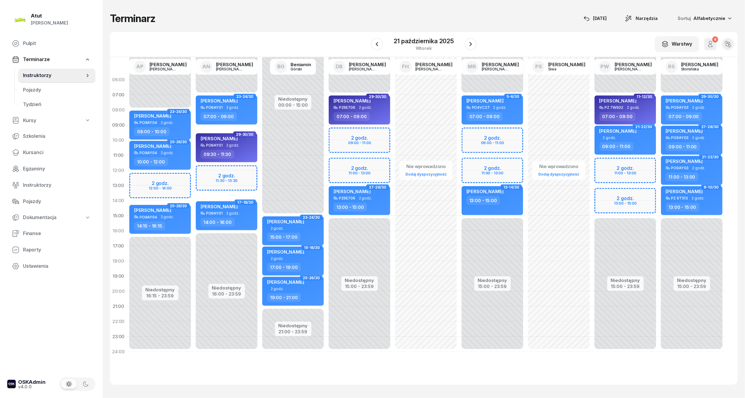
click at [176, 175] on div "Niedostępny 00:00 - 08:00 Niedostępny 16:15 - 23:59 2 godz. 12:00 - 14:00 23-24…" at bounding box center [160, 215] width 66 height 287
select select "12"
select select "14"
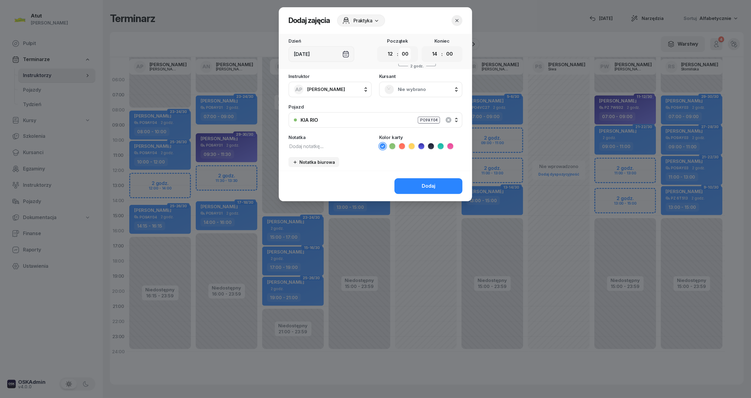
click at [409, 55] on select "00 05 10 15 20 25 30 35 40 45 50 55" at bounding box center [405, 54] width 11 height 13
select select "15"
click at [400, 48] on select "00 05 10 15 20 25 30 35 40 45 50 55" at bounding box center [405, 54] width 11 height 13
click at [450, 52] on select "00 05 10 15 20 25 30 35 40 45 50 55" at bounding box center [449, 54] width 11 height 13
select select "15"
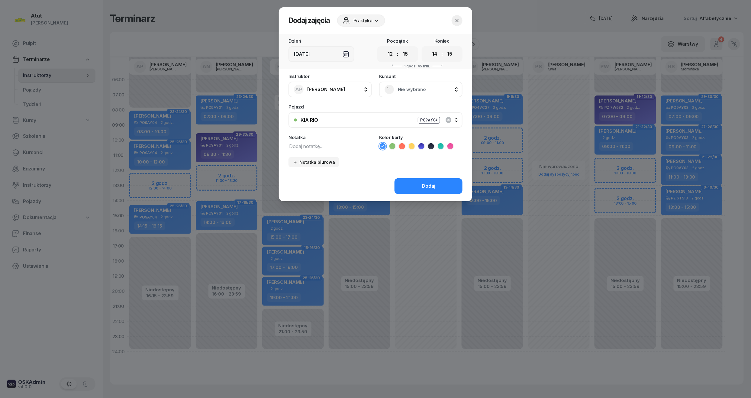
click at [444, 48] on select "00 05 10 15 20 25 30 35 40 45 50 55" at bounding box center [449, 54] width 11 height 13
click at [432, 89] on span "Nie wybrano" at bounding box center [427, 90] width 59 height 8
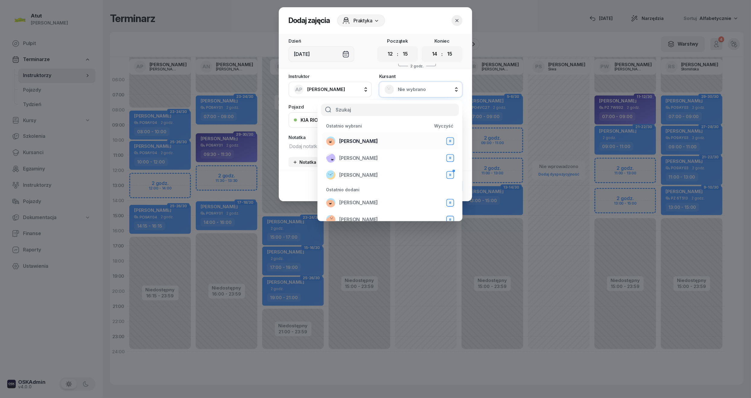
click at [365, 139] on span "[PERSON_NAME]" at bounding box center [358, 142] width 39 height 8
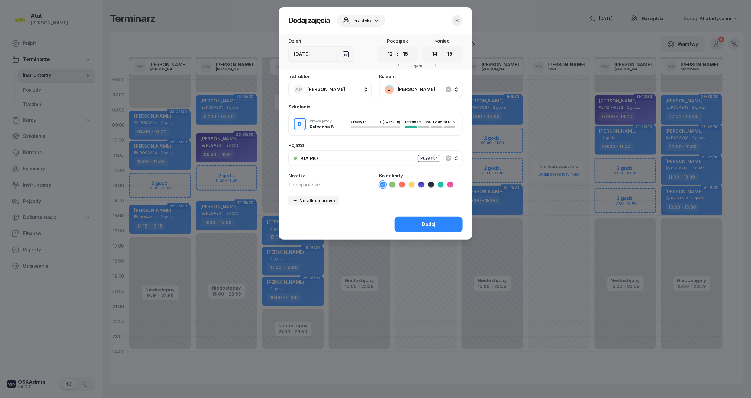
click at [430, 186] on icon at bounding box center [431, 185] width 6 height 6
drag, startPoint x: 439, startPoint y: 219, endPoint x: 436, endPoint y: 219, distance: 3.1
click at [439, 219] on button "Dodaj" at bounding box center [429, 225] width 68 height 16
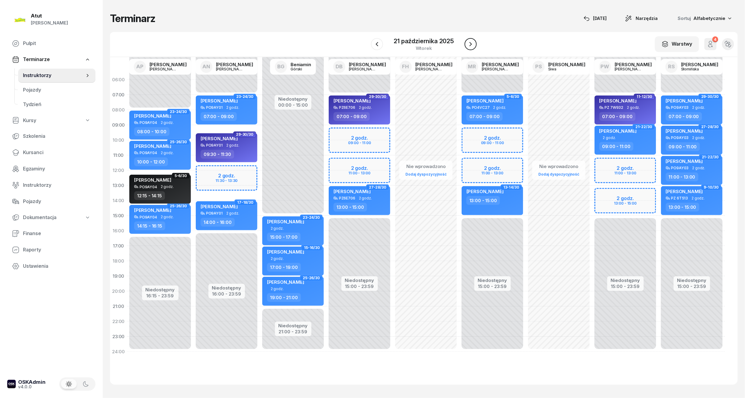
click at [471, 39] on button "button" at bounding box center [471, 44] width 12 height 12
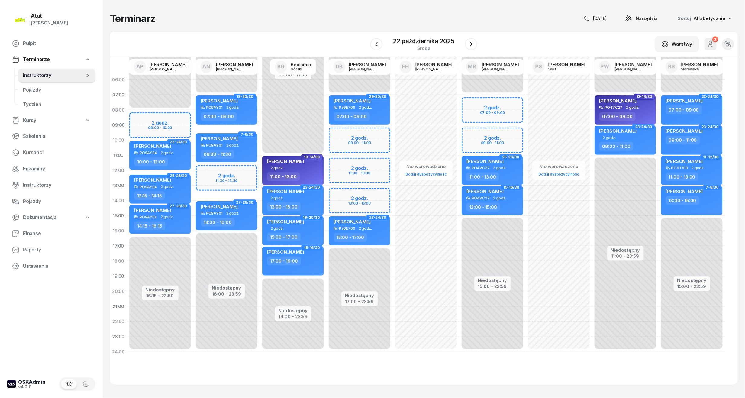
click at [165, 123] on div "Niedostępny 00:00 - 08:00 Niedostępny 16:15 - 23:59 2 godz. 08:00 - 10:00 39-40…" at bounding box center [160, 215] width 66 height 287
select select "08"
select select "10"
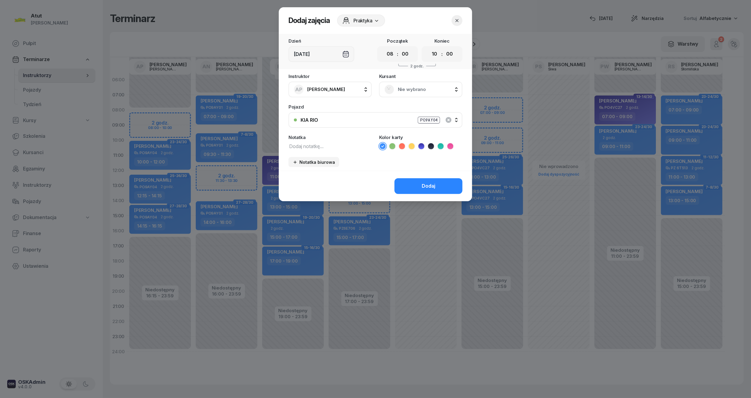
click at [423, 91] on span "Nie wybrano" at bounding box center [427, 90] width 59 height 8
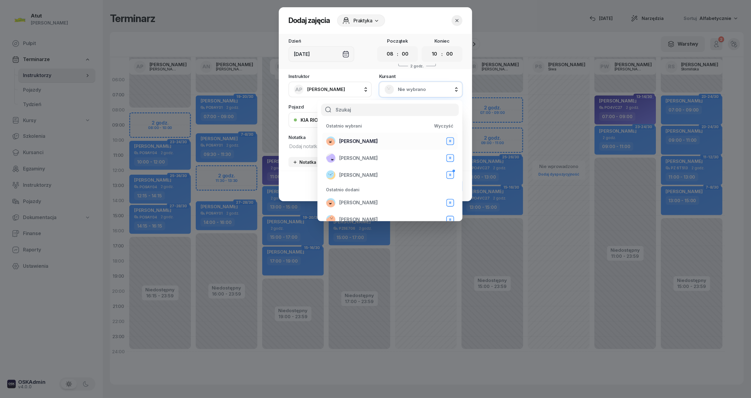
click at [369, 142] on span "[PERSON_NAME]" at bounding box center [358, 142] width 39 height 8
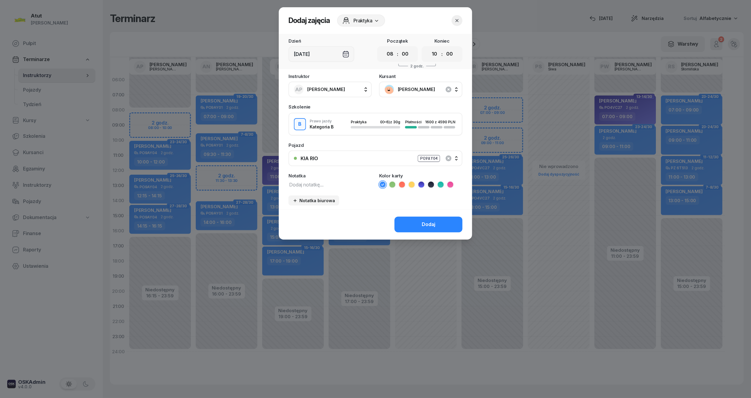
click at [432, 186] on icon at bounding box center [431, 185] width 6 height 6
click at [429, 223] on div "Dodaj" at bounding box center [429, 225] width 14 height 8
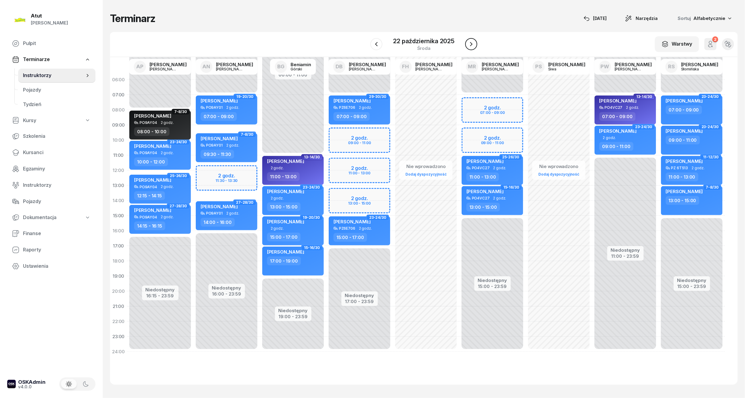
click at [469, 44] on icon "button" at bounding box center [471, 43] width 7 height 7
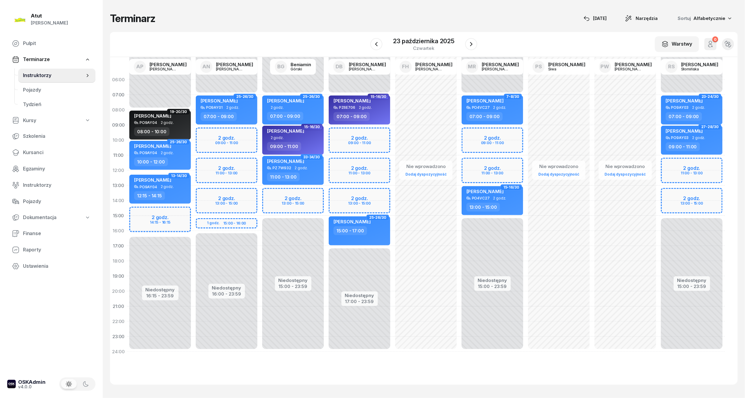
click at [149, 225] on div "Niedostępny 00:00 - 08:00 Niedostępny 16:15 - 23:59 2 godz. 14:15 - 16:15 19-20…" at bounding box center [160, 215] width 66 height 287
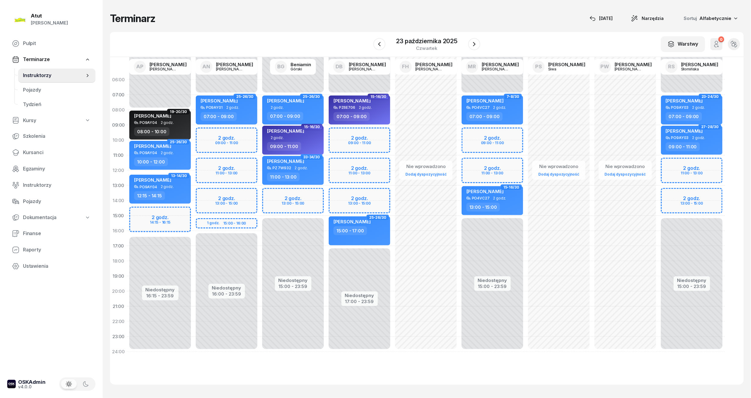
select select "15"
select select "17"
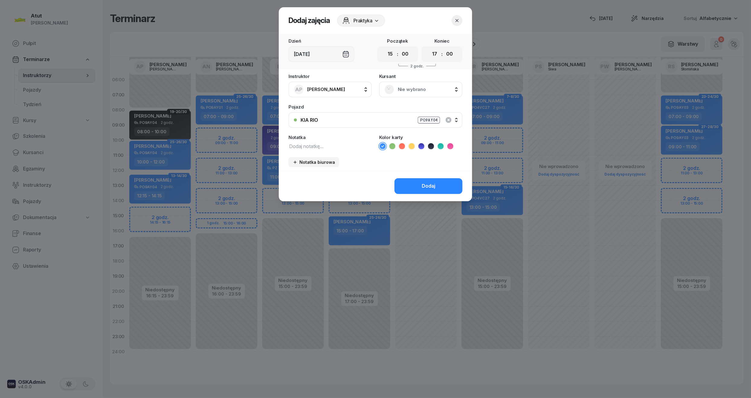
click at [399, 91] on span "Nie wybrano" at bounding box center [427, 90] width 59 height 8
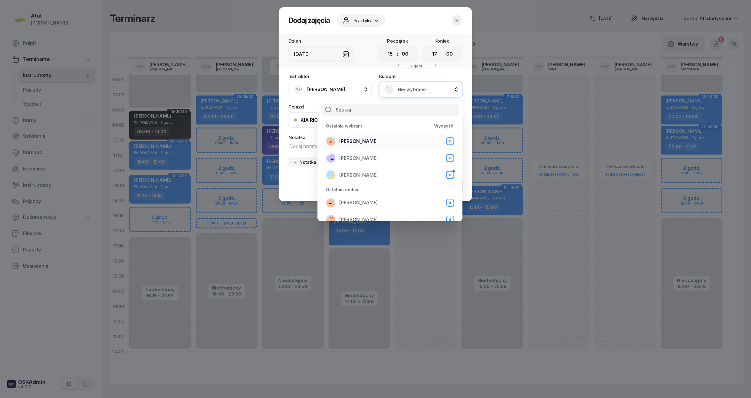
click at [361, 145] on div "[PERSON_NAME] B" at bounding box center [390, 141] width 128 height 10
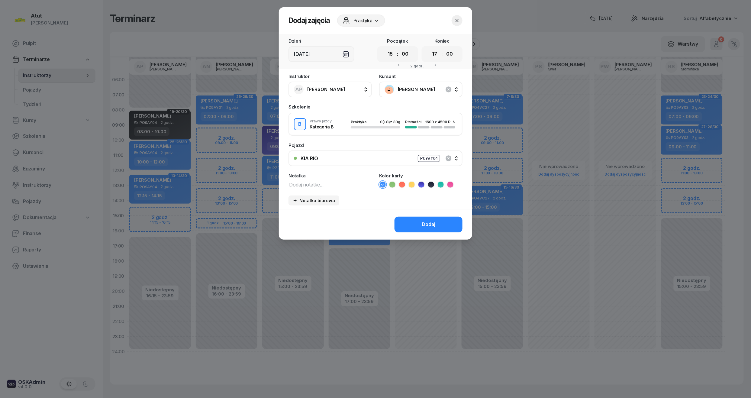
click at [432, 184] on icon at bounding box center [431, 184] width 3 height 2
click at [431, 225] on div "Dodaj" at bounding box center [429, 225] width 14 height 8
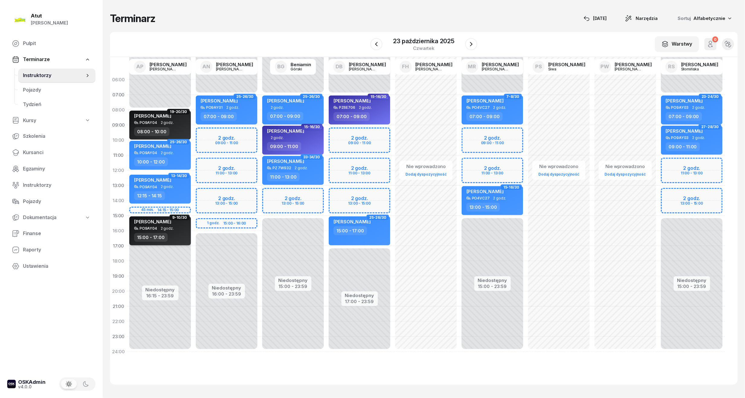
click at [161, 228] on span "2 godz." at bounding box center [167, 228] width 13 height 4
select select "15"
select select "17"
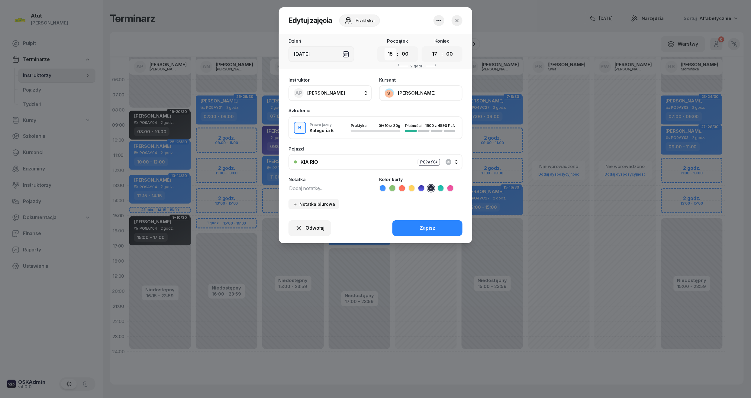
click at [392, 54] on select "00 01 02 03 04 05 06 07 08 09 10 11 12 13 14 15 16 17 18 19 20 21 22 23" at bounding box center [390, 54] width 11 height 13
select select "14"
click at [385, 48] on select "00 01 02 03 04 05 06 07 08 09 10 11 12 13 14 15 16 17 18 19 20 21 22 23" at bounding box center [390, 54] width 11 height 13
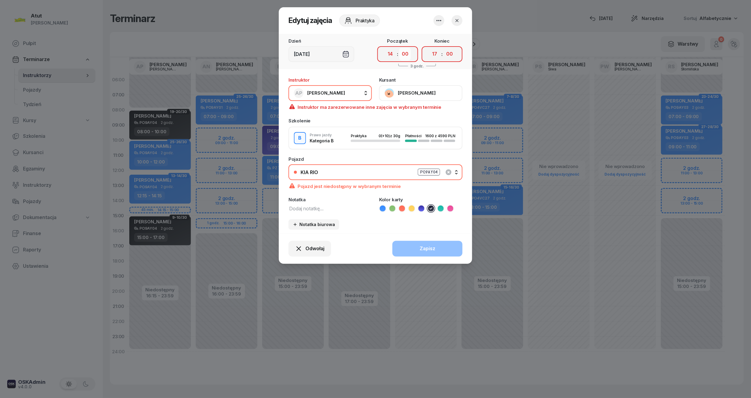
click at [408, 56] on select "00 05 10 15 20 25 30 35 40 45 50 55" at bounding box center [405, 54] width 11 height 13
select select "15"
click at [400, 48] on select "00 05 10 15 20 25 30 35 40 45 50 55" at bounding box center [405, 54] width 11 height 13
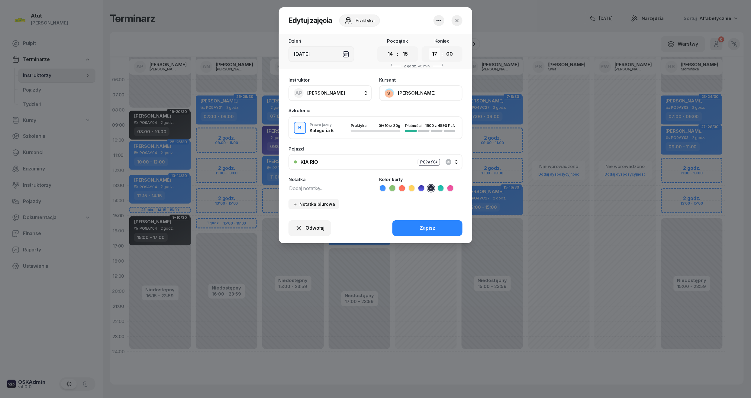
click at [436, 54] on select "00 01 02 03 04 05 06 07 08 09 10 11 12 13 14 15 16 17 18 19 20 21 22 23" at bounding box center [434, 54] width 11 height 13
select select "16"
click at [429, 48] on select "00 01 02 03 04 05 06 07 08 09 10 11 12 13 14 15 16 17 18 19 20 21 22 23" at bounding box center [434, 54] width 11 height 13
click at [453, 56] on select "00 05 10 15 20 25 30 35 40 45 50 55" at bounding box center [449, 54] width 11 height 13
select select "15"
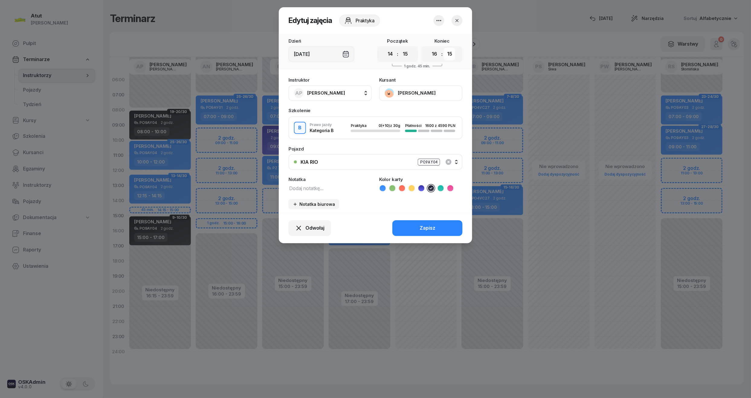
click at [444, 48] on select "00 05 10 15 20 25 30 35 40 45 50 55" at bounding box center [449, 54] width 11 height 13
click at [436, 229] on button "Zapisz" at bounding box center [428, 228] width 70 height 16
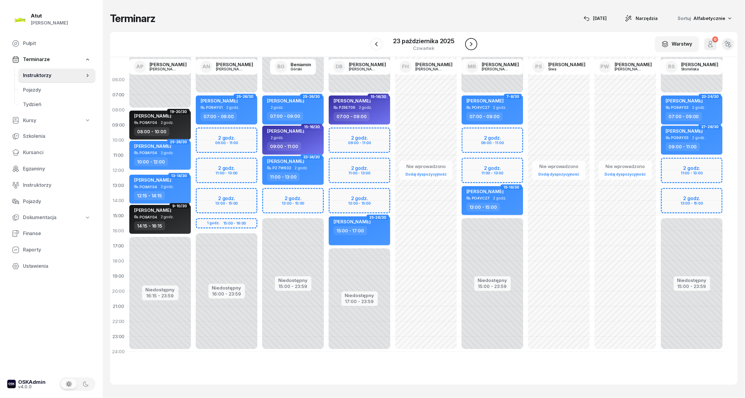
click at [473, 45] on icon "button" at bounding box center [471, 43] width 7 height 7
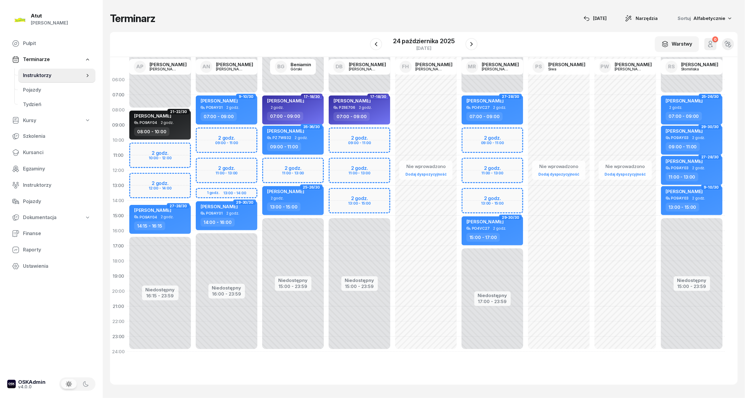
click at [161, 156] on div "Niedostępny 00:00 - 08:00 Niedostępny 16:15 - 23:59 2 godz. 10:00 - 12:00 2 god…" at bounding box center [160, 215] width 66 height 287
select select "11"
select select "13"
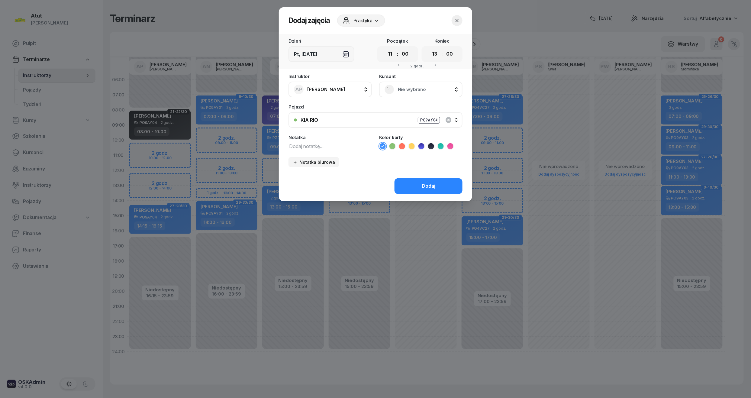
click at [424, 91] on span "Nie wybrano" at bounding box center [427, 90] width 59 height 8
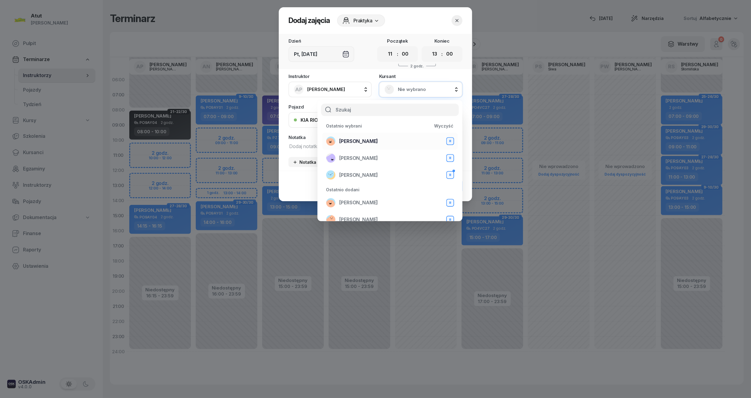
click at [357, 140] on span "[PERSON_NAME]" at bounding box center [358, 142] width 39 height 8
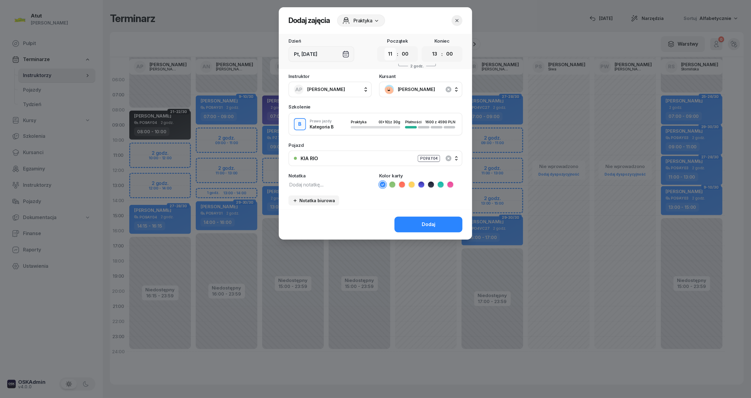
click at [393, 57] on select "00 01 02 03 04 05 06 07 08 09 10 11 12 13 14 15 16 17 18 19 20 21 22 23" at bounding box center [390, 54] width 11 height 13
select select "10"
click at [385, 48] on select "00 01 02 03 04 05 06 07 08 09 10 11 12 13 14 15 16 17 18 19 20 21 22 23" at bounding box center [390, 54] width 11 height 13
click at [432, 54] on select "00 01 02 03 04 05 06 07 08 09 10 11 12 13 14 15 16 17 18 19 20 21 22 23" at bounding box center [434, 54] width 11 height 13
select select "12"
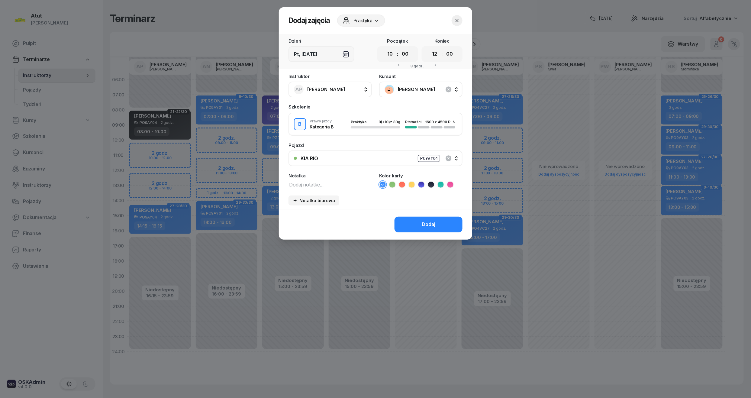
click at [429, 48] on select "00 01 02 03 04 05 06 07 08 09 10 11 12 13 14 15 16 17 18 19 20 21 22 23" at bounding box center [434, 54] width 11 height 13
click at [428, 184] on icon at bounding box center [431, 185] width 6 height 6
click at [428, 223] on div "Dodaj" at bounding box center [429, 225] width 14 height 8
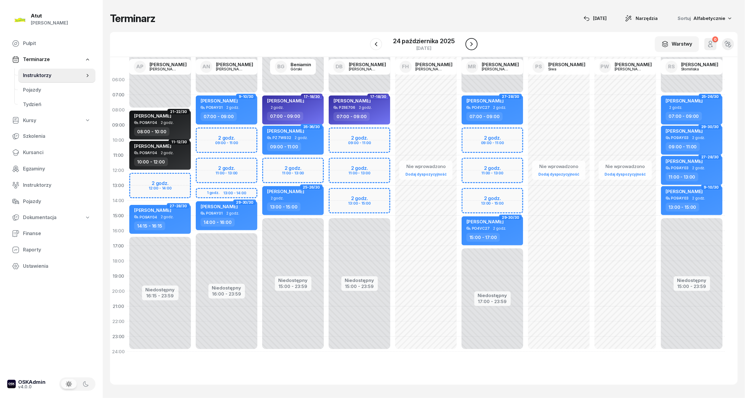
click at [474, 42] on icon "button" at bounding box center [471, 43] width 7 height 7
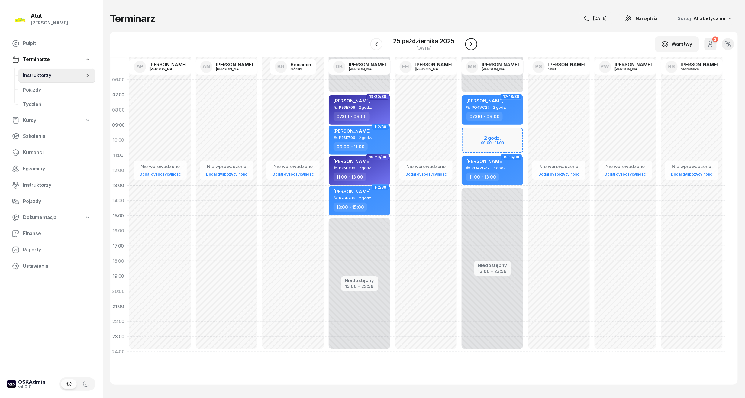
click at [469, 43] on icon "button" at bounding box center [471, 43] width 7 height 7
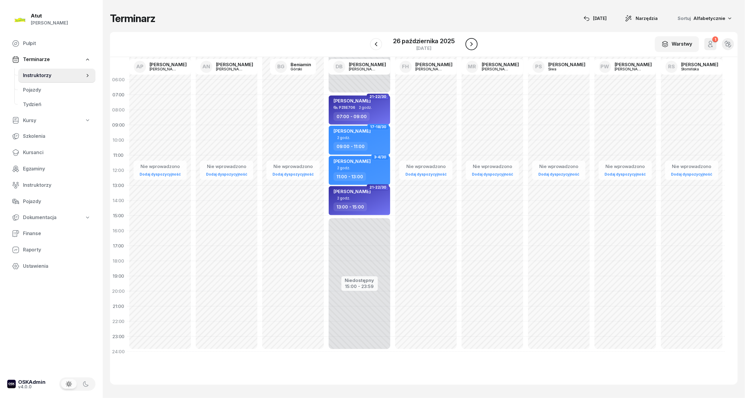
click at [469, 43] on icon "button" at bounding box center [471, 43] width 7 height 7
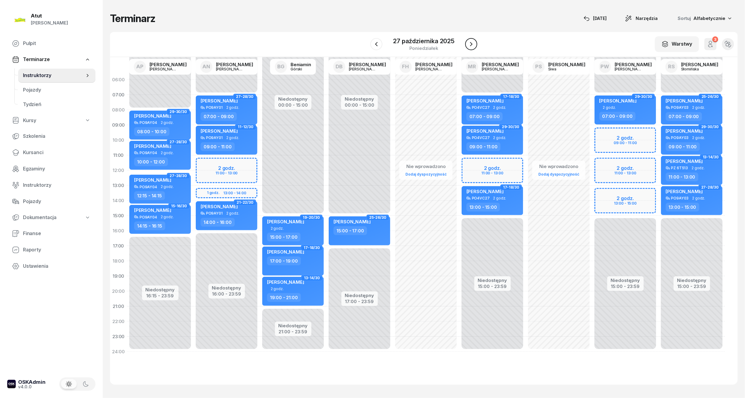
click at [469, 43] on icon "button" at bounding box center [471, 43] width 7 height 7
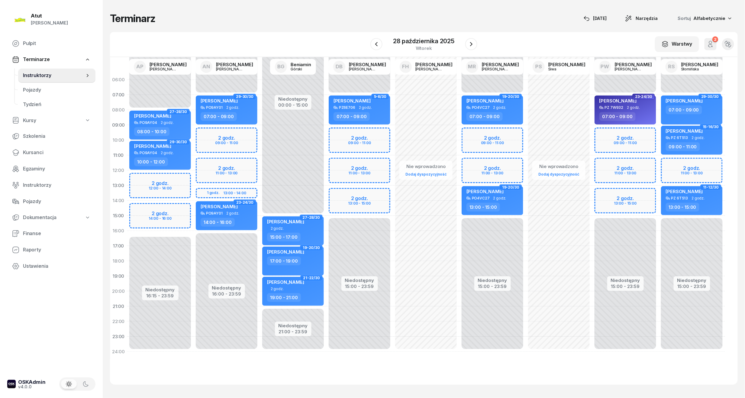
click at [157, 184] on div "Niedostępny 00:00 - 08:00 Niedostępny 16:15 - 23:59 2 godz. 12:00 - 14:00 2 god…" at bounding box center [160, 215] width 66 height 287
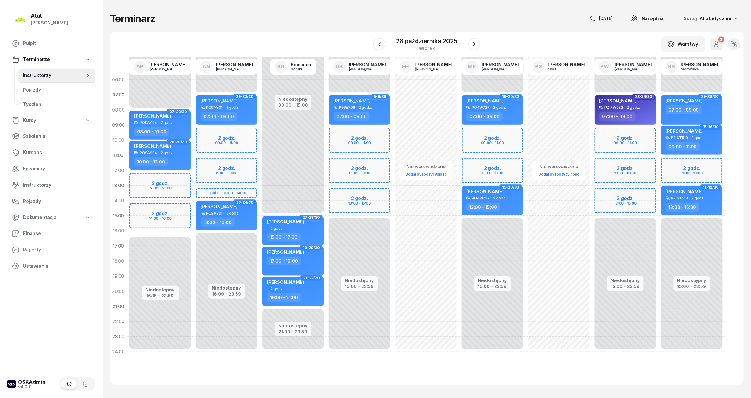
select select "12"
select select "14"
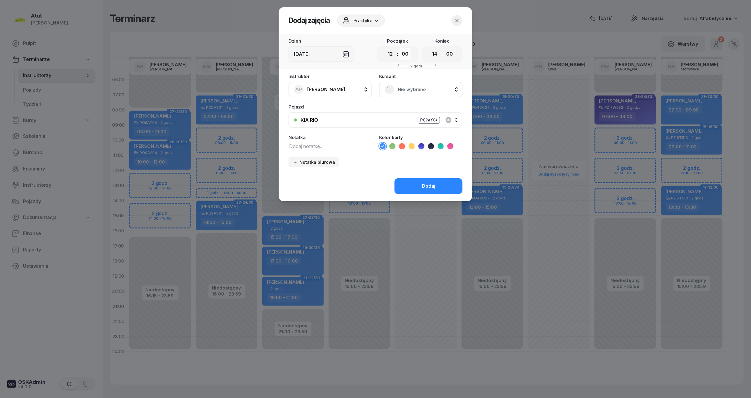
click at [406, 55] on select "00 05 10 15 20 25 30 35 40 45 50 55" at bounding box center [405, 54] width 11 height 13
select select "15"
click at [400, 48] on select "00 05 10 15 20 25 30 35 40 45 50 55" at bounding box center [405, 54] width 11 height 13
click at [453, 53] on select "00 05 10 15 20 25 30 35 40 45 50 55" at bounding box center [449, 54] width 11 height 13
select select "15"
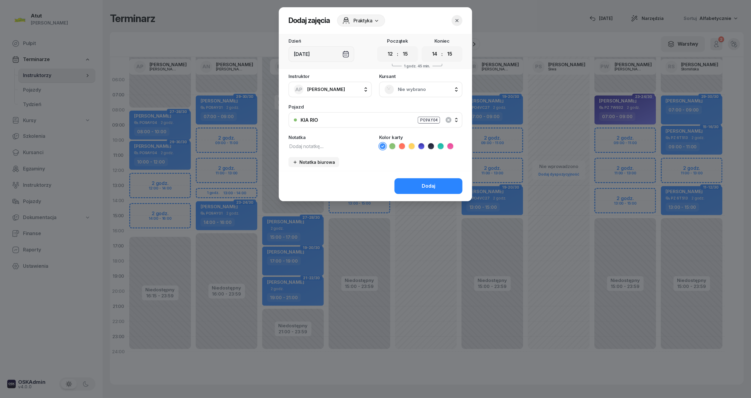
click at [444, 48] on select "00 05 10 15 20 25 30 35 40 45 50 55" at bounding box center [449, 54] width 11 height 13
click at [413, 91] on span "Nie wybrano" at bounding box center [427, 90] width 59 height 8
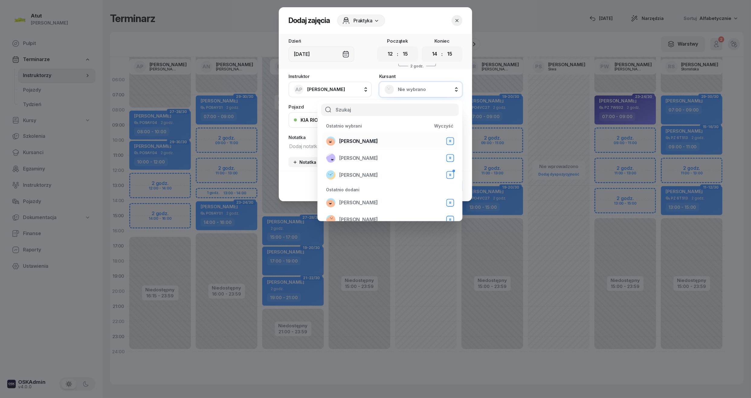
click at [380, 143] on div "[PERSON_NAME] B" at bounding box center [390, 141] width 128 height 10
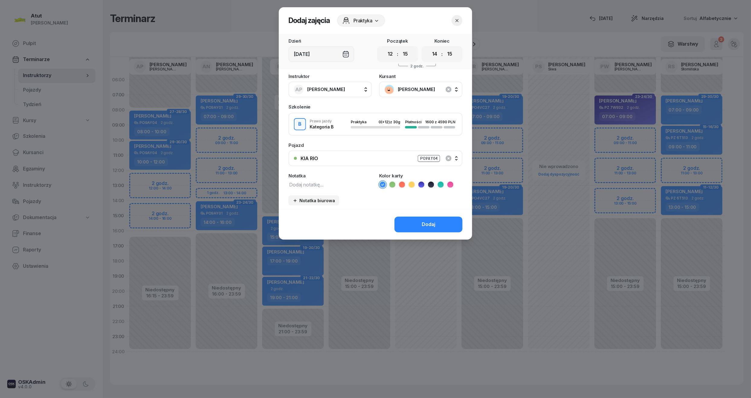
click at [429, 186] on icon at bounding box center [431, 185] width 6 height 6
click at [424, 225] on div "Dodaj" at bounding box center [429, 225] width 14 height 8
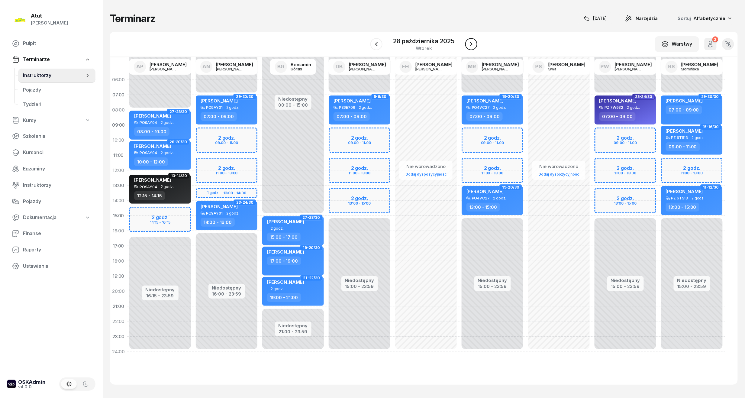
click at [475, 45] on button "button" at bounding box center [471, 44] width 12 height 12
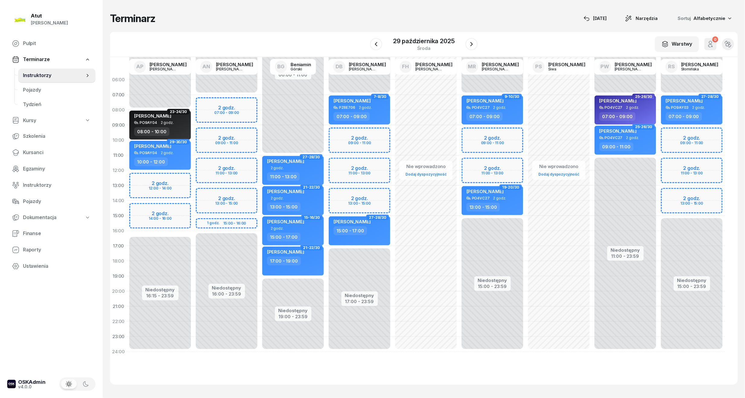
click at [167, 181] on div "Niedostępny 00:00 - 08:00 Niedostępny 16:15 - 23:59 2 godz. 12:00 - 14:00 2 god…" at bounding box center [160, 215] width 66 height 287
select select "12"
select select "14"
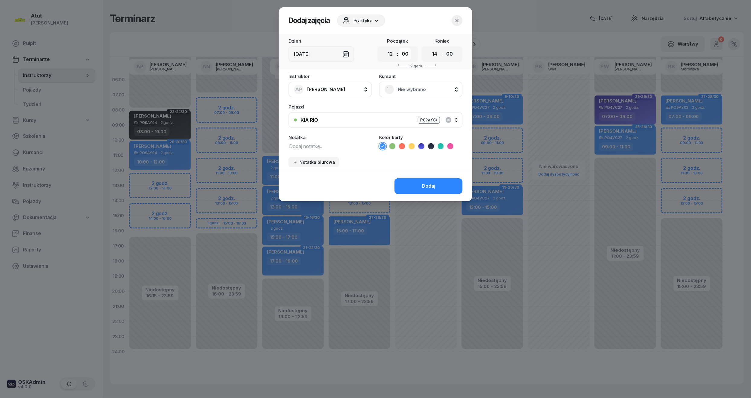
drag, startPoint x: 406, startPoint y: 53, endPoint x: 406, endPoint y: 59, distance: 6.7
click at [406, 53] on select "00 05 10 15 20 25 30 35 40 45 50 55" at bounding box center [405, 54] width 11 height 13
select select "15"
click at [400, 48] on select "00 05 10 15 20 25 30 35 40 45 50 55" at bounding box center [405, 54] width 11 height 13
drag, startPoint x: 454, startPoint y: 53, endPoint x: 451, endPoint y: 60, distance: 7.9
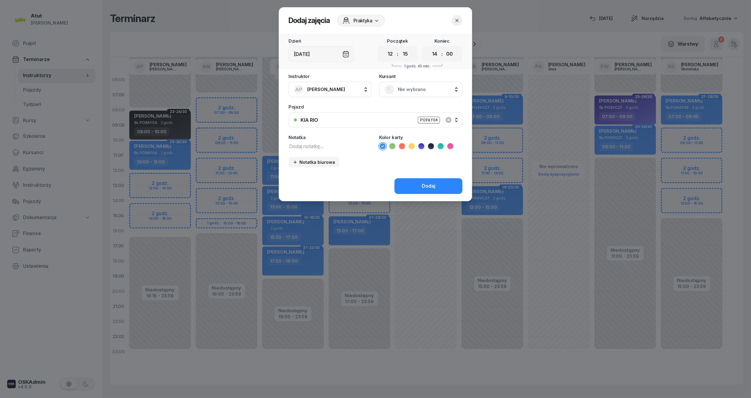
click at [454, 53] on select "00 05 10 15 20 25 30 35 40 45 50 55" at bounding box center [449, 54] width 11 height 13
select select "15"
click at [444, 48] on select "00 05 10 15 20 25 30 35 40 45 50 55" at bounding box center [449, 54] width 11 height 13
click at [415, 89] on span "Nie wybrano" at bounding box center [427, 90] width 59 height 8
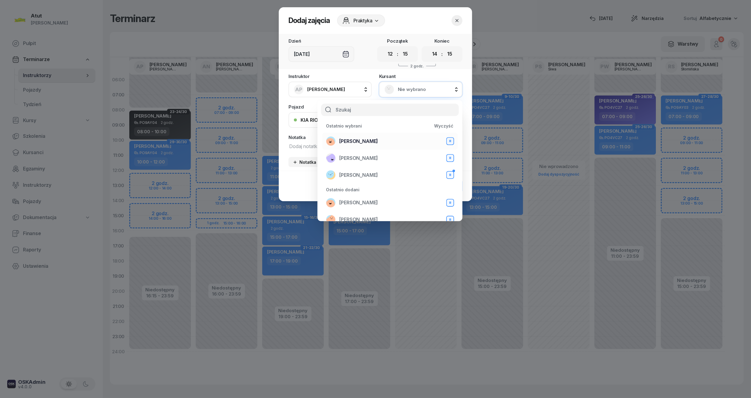
click at [356, 143] on span "[PERSON_NAME]" at bounding box center [358, 142] width 39 height 8
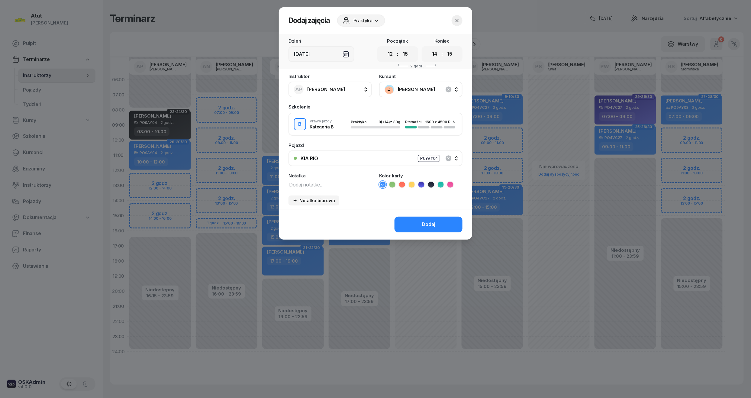
click at [431, 183] on icon at bounding box center [431, 185] width 6 height 6
click at [428, 226] on div "Dodaj" at bounding box center [429, 225] width 14 height 8
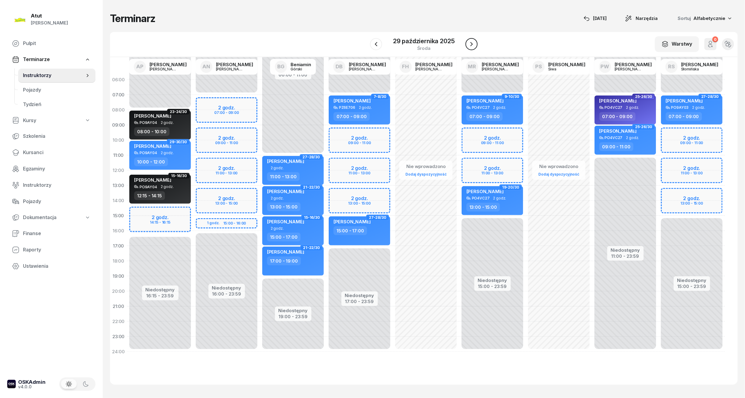
click at [473, 44] on icon "button" at bounding box center [471, 43] width 7 height 7
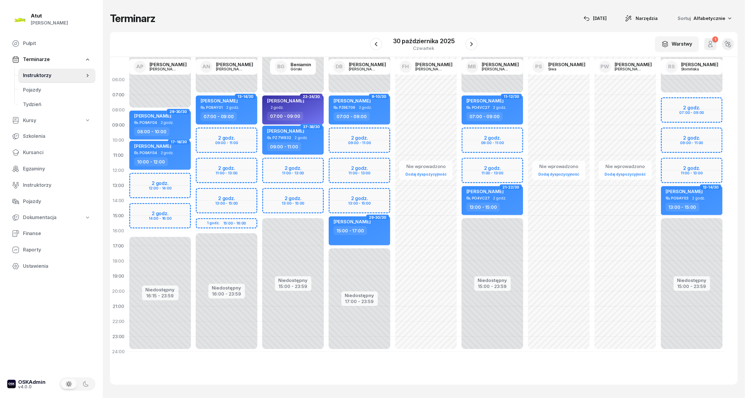
click at [166, 181] on div "Niedostępny 00:00 - 08:00 Niedostępny 16:15 - 23:59 2 godz. 12:00 - 14:00 2 god…" at bounding box center [160, 215] width 66 height 287
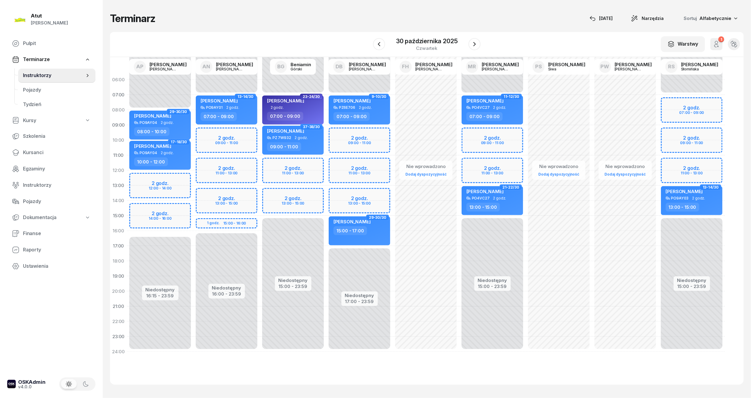
select select "12"
select select "14"
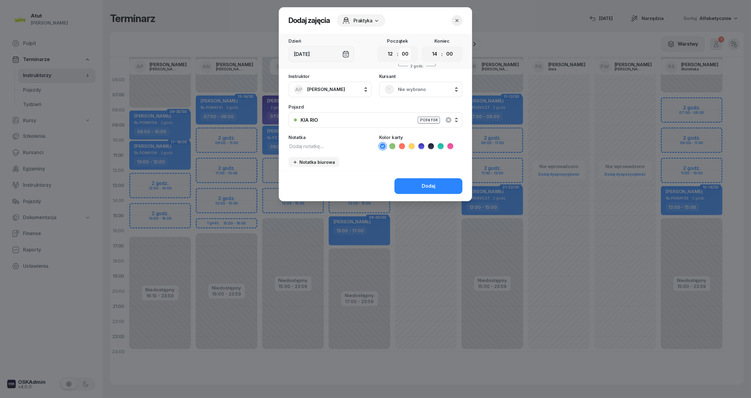
click at [401, 57] on select "00 05 10 15 20 25 30 35 40 45 50 55" at bounding box center [405, 54] width 11 height 13
select select "15"
click at [400, 48] on select "00 05 10 15 20 25 30 35 40 45 50 55" at bounding box center [405, 54] width 11 height 13
click at [456, 51] on div "00 01 02 03 04 05 06 07 08 09 10 11 12 13 14 15 16 17 18 19 20 21 22 23 : 00 05…" at bounding box center [442, 54] width 41 height 16
drag, startPoint x: 448, startPoint y: 58, endPoint x: 444, endPoint y: 64, distance: 7.4
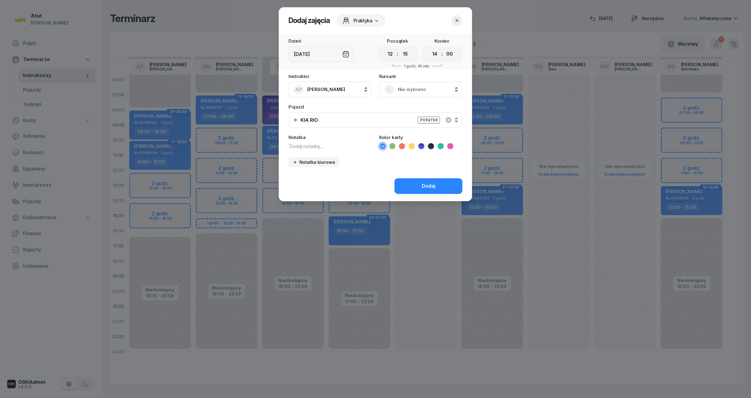
click at [448, 58] on select "00 05 10 15 20 25 30 35 40 45 50 55" at bounding box center [449, 54] width 11 height 13
select select "15"
click at [444, 48] on select "00 05 10 15 20 25 30 35 40 45 50 55" at bounding box center [449, 54] width 11 height 13
click at [400, 91] on span "Nie wybrano" at bounding box center [427, 90] width 59 height 8
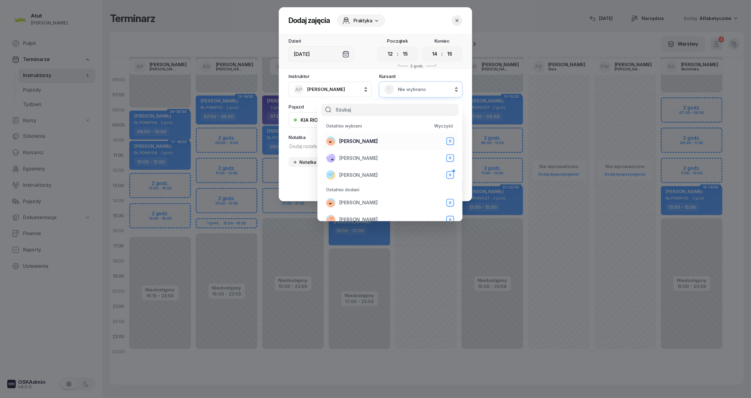
click at [354, 140] on span "[PERSON_NAME]" at bounding box center [358, 142] width 39 height 8
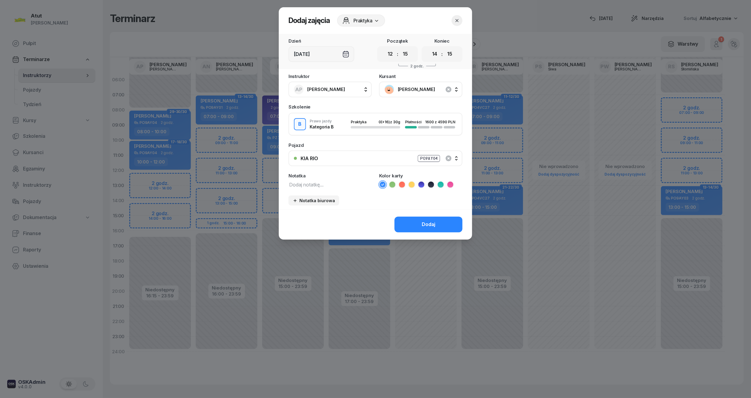
click at [428, 184] on icon at bounding box center [431, 185] width 6 height 6
click at [444, 223] on button "Dodaj" at bounding box center [429, 225] width 68 height 16
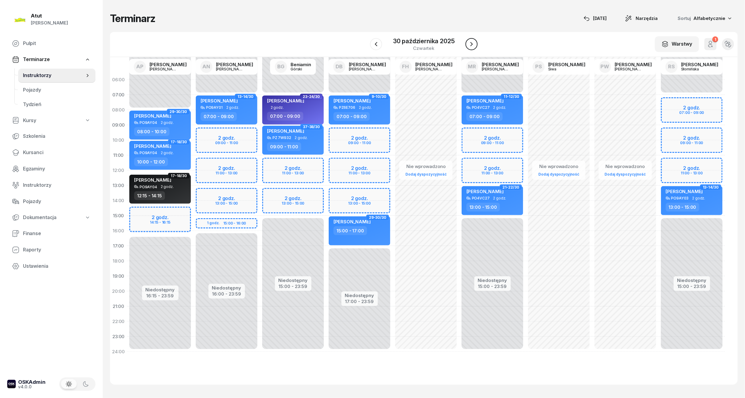
click at [469, 45] on icon "button" at bounding box center [471, 43] width 7 height 7
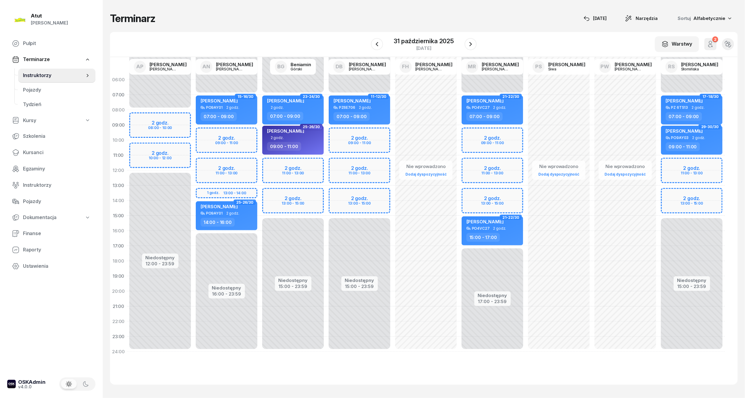
click at [180, 126] on div "Niedostępny 00:00 - 08:00 Niedostępny 12:00 - 23:59 2 godz. 08:00 - 10:00 2 god…" at bounding box center [160, 215] width 66 height 287
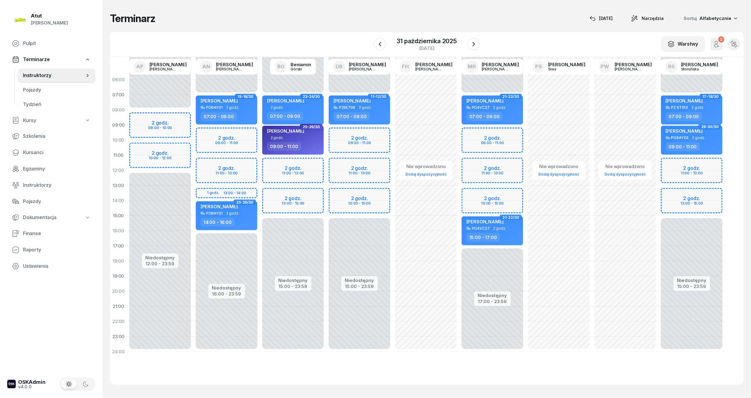
select select "09"
select select "10"
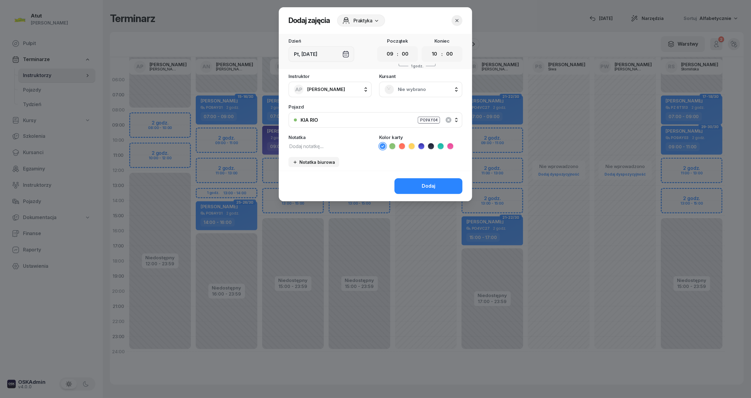
click at [410, 90] on span "Nie wybrano" at bounding box center [427, 90] width 59 height 8
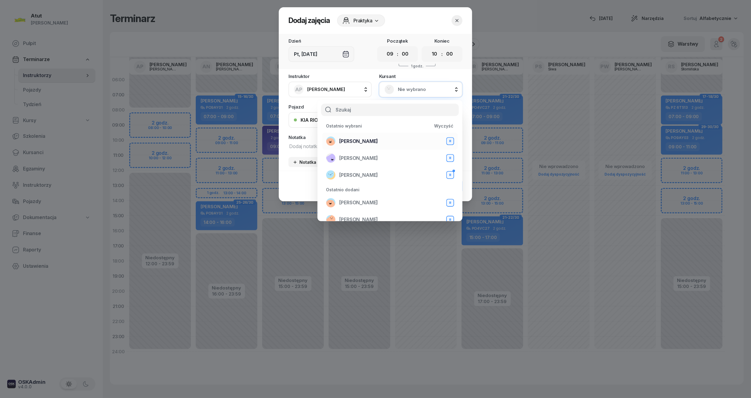
click at [355, 133] on li "[PERSON_NAME] B" at bounding box center [389, 141] width 135 height 17
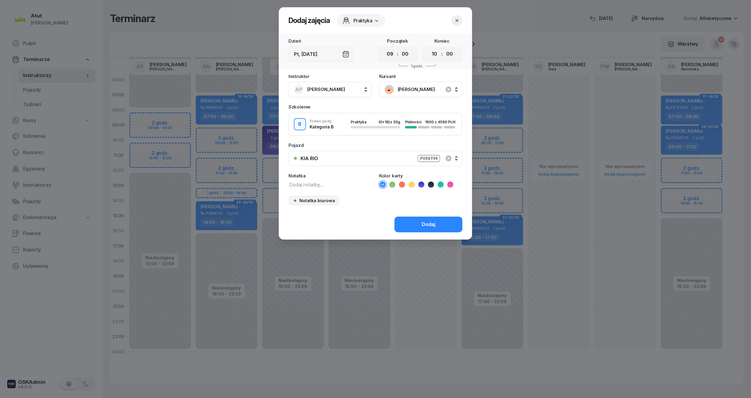
click at [431, 184] on icon at bounding box center [431, 185] width 6 height 6
click at [422, 221] on div "Dodaj" at bounding box center [429, 225] width 14 height 8
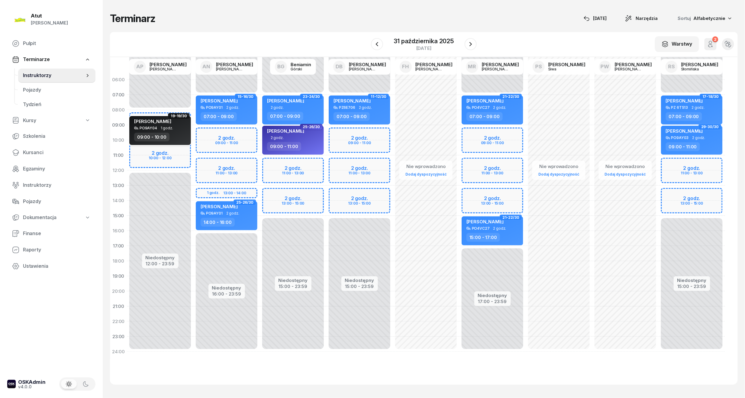
click at [161, 126] on span "1 godz." at bounding box center [167, 128] width 12 height 4
select select "09"
select select "10"
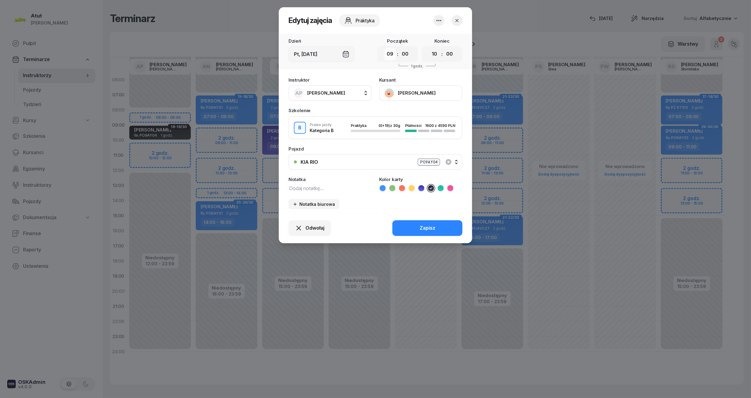
click at [393, 57] on select "00 01 02 03 04 05 06 07 08 09 10 11 12 13 14 15 16 17 18 19 20 21 22 23" at bounding box center [390, 54] width 11 height 13
select select "08"
click at [385, 48] on select "00 01 02 03 04 05 06 07 08 09 10 11 12 13 14 15 16 17 18 19 20 21 22 23" at bounding box center [390, 54] width 11 height 13
click at [422, 225] on div "Zapisz" at bounding box center [428, 228] width 16 height 8
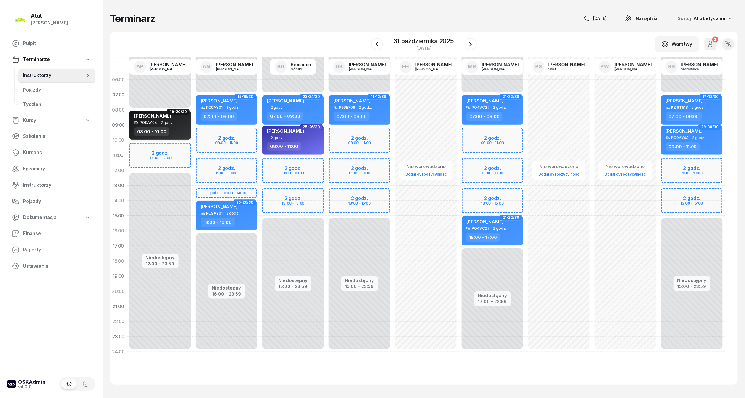
click at [161, 120] on div "[PERSON_NAME]" at bounding box center [152, 117] width 37 height 8
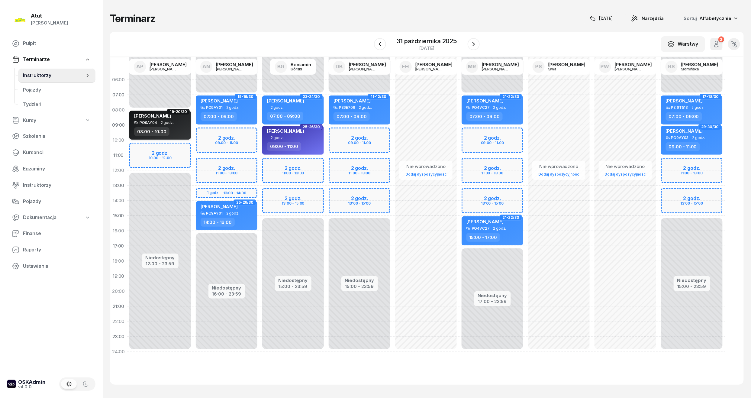
select select "08"
select select "10"
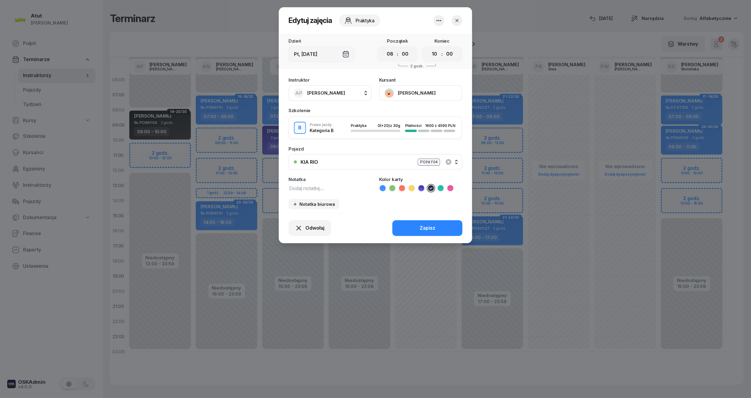
click at [420, 86] on button "[PERSON_NAME]" at bounding box center [420, 93] width 83 height 16
click at [409, 114] on div "Otwórz profil" at bounding box center [398, 114] width 29 height 8
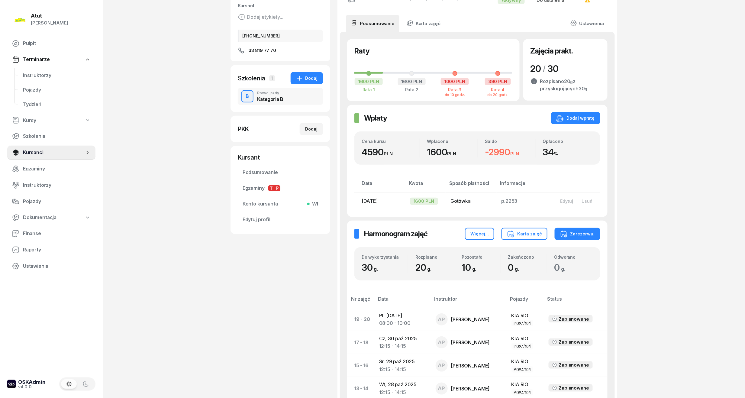
scroll to position [40, 0]
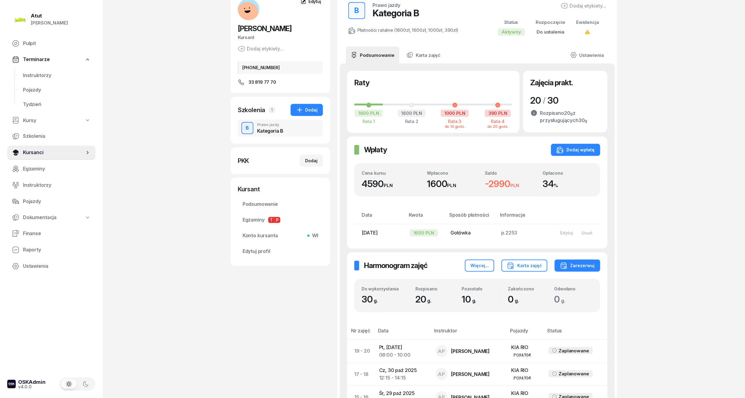
click at [269, 76] on div "[PERSON_NAME] Kursant Dodaj etykiety... [PHONE_NUMBER]" at bounding box center [281, 41] width 100 height 87
click at [274, 84] on span "33 819 77 70" at bounding box center [263, 82] width 28 height 7
click at [268, 249] on span "Edytuj profil" at bounding box center [281, 252] width 76 height 8
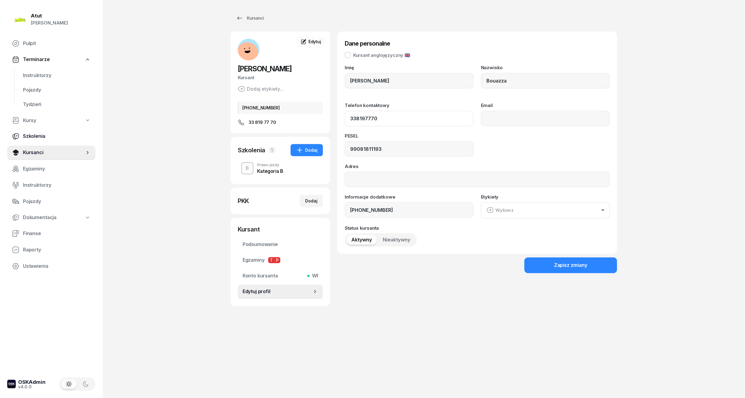
drag, startPoint x: 393, startPoint y: 117, endPoint x: 87, endPoint y: 137, distance: 306.8
click at [87, 137] on div "Atut [PERSON_NAME] Pulpit Terminarze Instruktorzy Pojazdy Tydzień Kursy Szkolen…" at bounding box center [372, 199] width 745 height 398
type input "501 850 278"
click at [512, 317] on div "Kursanci [PERSON_NAME] etykiety... [PHONE_NUMBER] KB [PERSON_NAME] Kursant Edyt…" at bounding box center [424, 159] width 387 height 318
click at [566, 263] on div "Zapisz zmiany" at bounding box center [571, 265] width 34 height 8
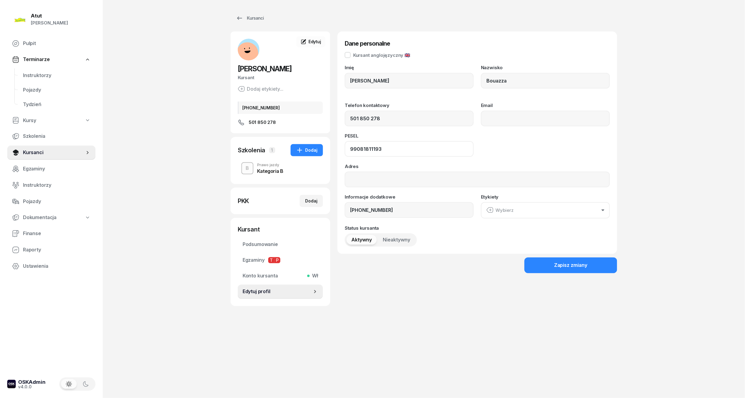
click at [356, 151] on input "99081811193" at bounding box center [409, 149] width 129 height 16
click at [365, 153] on input "99081811193" at bounding box center [409, 149] width 129 height 16
click at [569, 268] on div "Zapisz zmiany" at bounding box center [571, 265] width 34 height 8
click at [262, 278] on span "Konto kursanta Wł" at bounding box center [281, 276] width 76 height 8
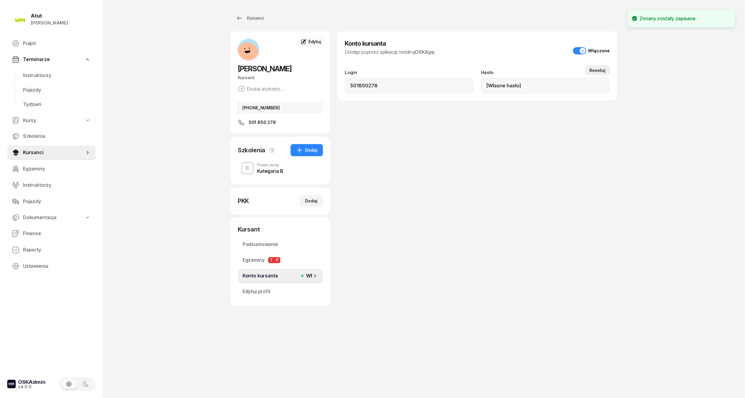
click at [596, 72] on div "Resetuj" at bounding box center [598, 70] width 16 height 5
type input "99081811193"
click at [444, 183] on div "Konto kursanta Dostęp poprzez aplikację mobilną OSKApp . Włączone Login 5018502…" at bounding box center [478, 168] width 280 height 275
click at [36, 69] on link "Instruktorzy" at bounding box center [56, 75] width 77 height 15
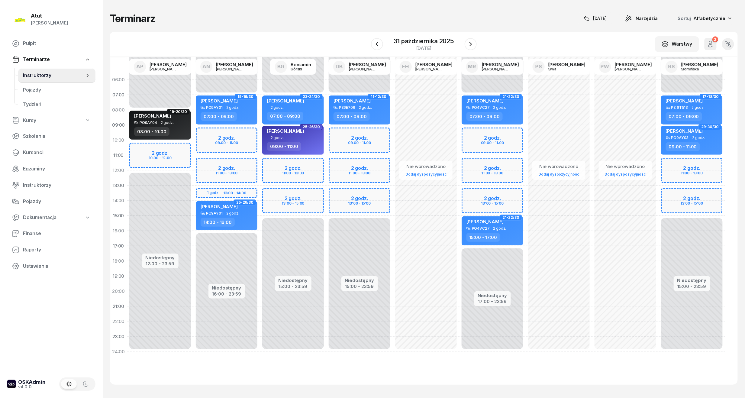
click at [412, 30] on div "Terminarz [DATE] Narzędzia Sortuj Alfabetycznie W Wybierz AP [PERSON_NAME] AN […" at bounding box center [424, 198] width 628 height 397
click at [26, 150] on span "Kursanci" at bounding box center [57, 153] width 68 height 8
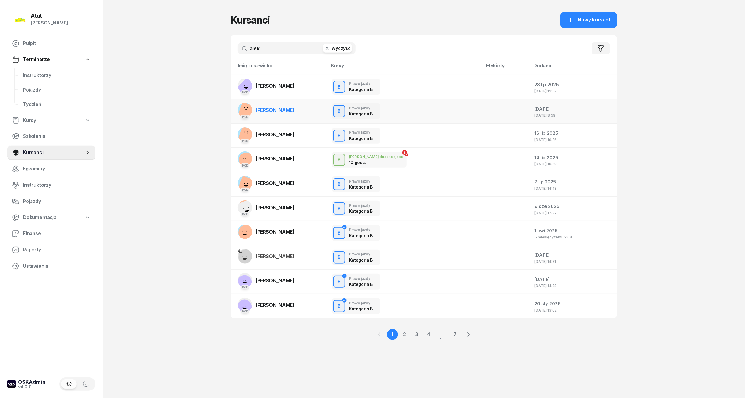
click at [270, 105] on link "PKK [PERSON_NAME]" at bounding box center [266, 110] width 57 height 15
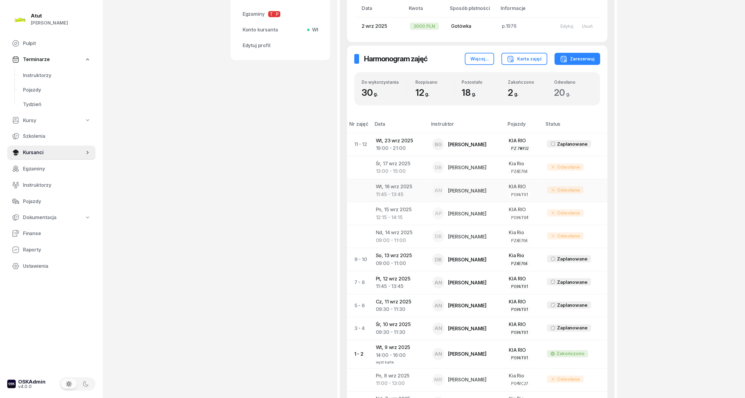
scroll to position [322, 0]
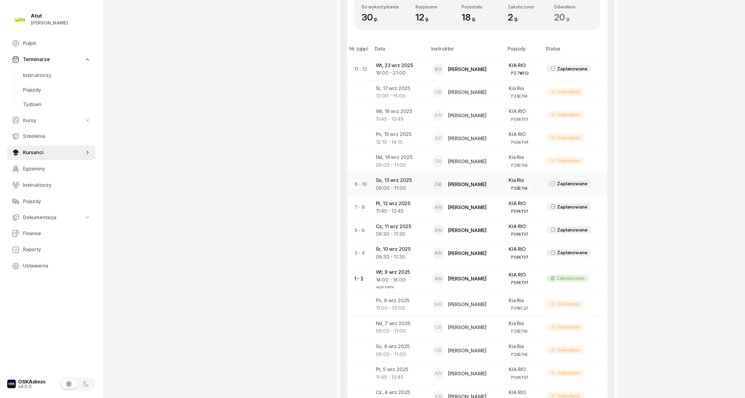
click at [393, 186] on div "09:00 - 11:00" at bounding box center [399, 188] width 47 height 8
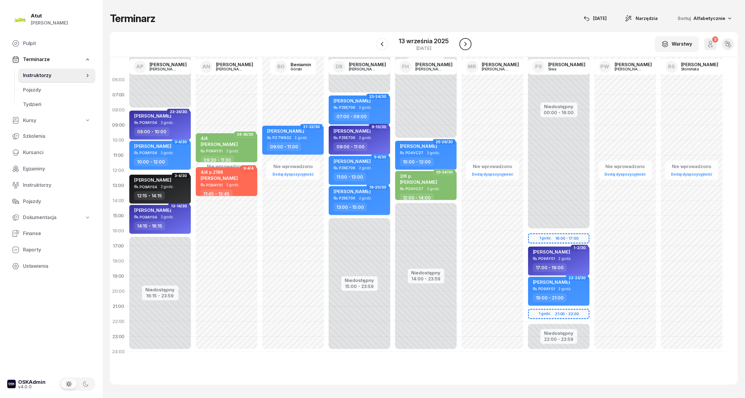
click at [462, 41] on icon "button" at bounding box center [465, 43] width 7 height 7
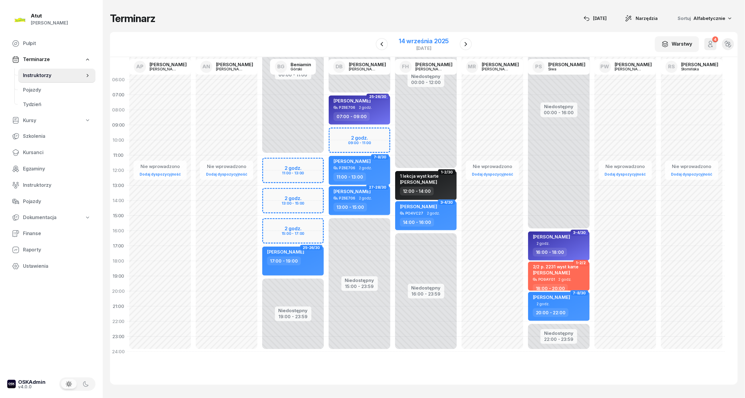
click at [402, 40] on div "14 września 2025" at bounding box center [424, 41] width 50 height 6
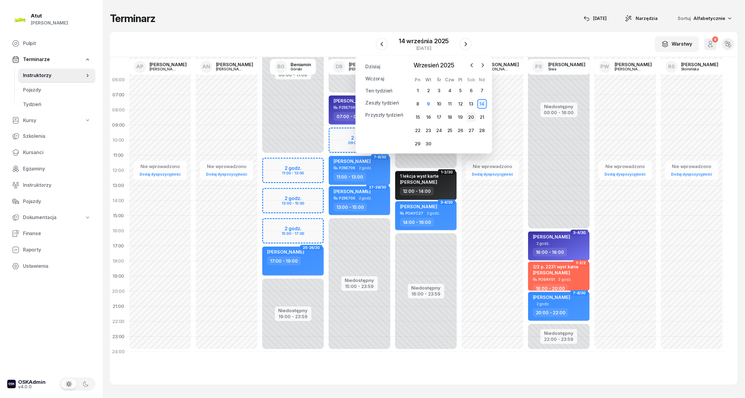
click at [470, 116] on div "20" at bounding box center [472, 117] width 10 height 10
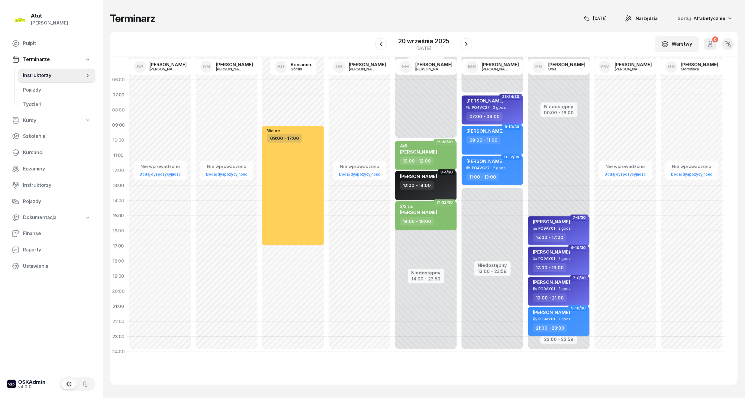
click at [474, 41] on div "W Wybierz AP [PERSON_NAME] AN [PERSON_NAME] BG [PERSON_NAME] DB [PERSON_NAME] F…" at bounding box center [424, 44] width 628 height 25
click at [464, 44] on icon "button" at bounding box center [466, 43] width 7 height 7
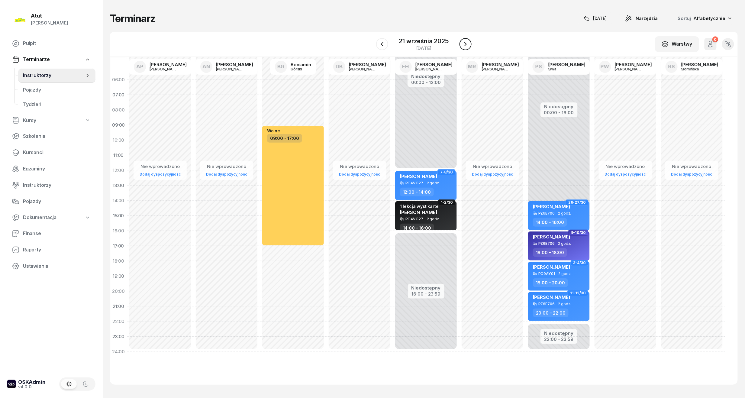
click at [464, 44] on icon "button" at bounding box center [465, 43] width 7 height 7
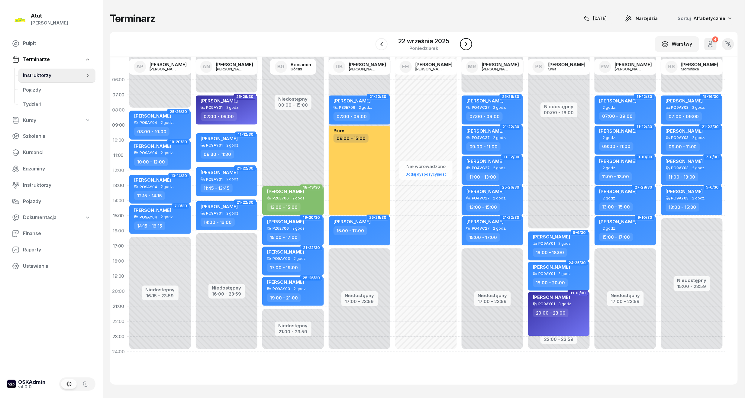
click at [464, 44] on icon "button" at bounding box center [466, 43] width 7 height 7
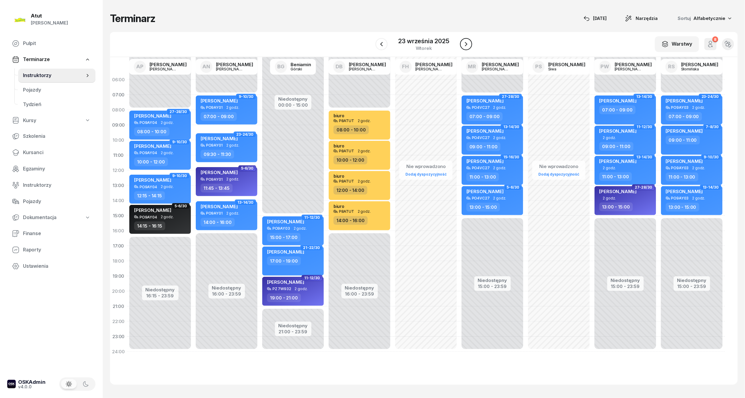
click at [464, 44] on icon "button" at bounding box center [466, 43] width 7 height 7
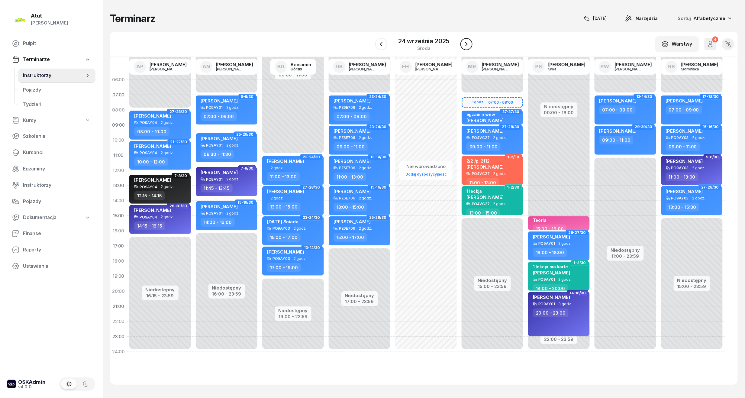
click at [464, 44] on icon "button" at bounding box center [466, 43] width 7 height 7
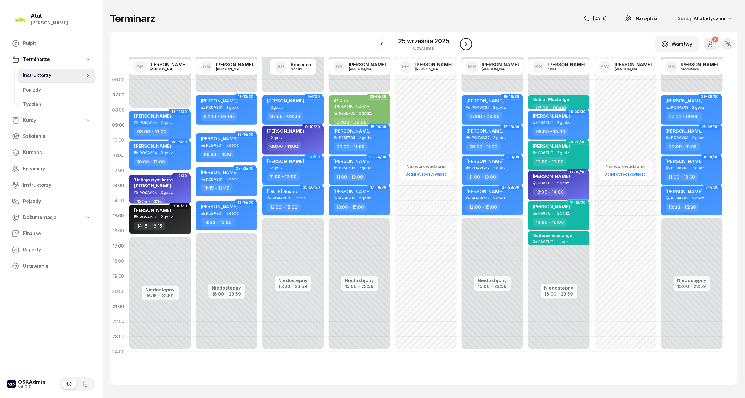
click at [464, 44] on icon "button" at bounding box center [466, 43] width 7 height 7
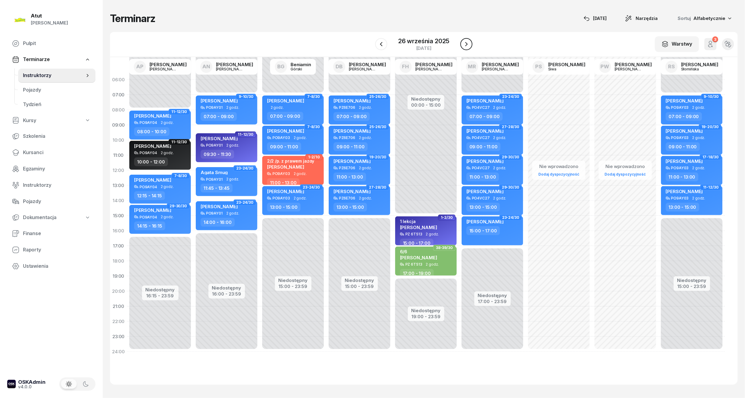
click at [464, 44] on icon "button" at bounding box center [466, 43] width 7 height 7
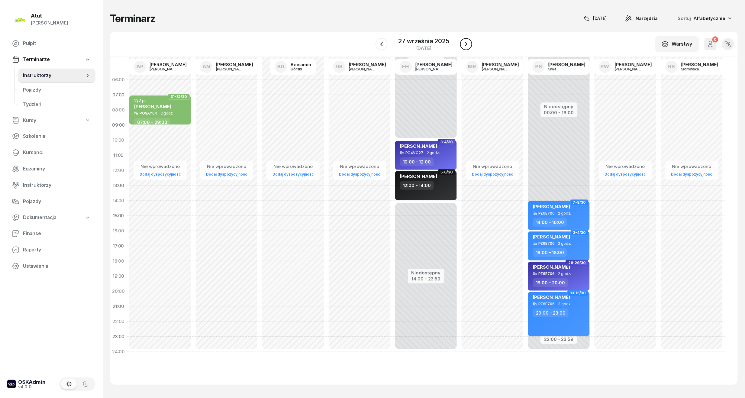
click at [464, 44] on icon "button" at bounding box center [466, 43] width 7 height 7
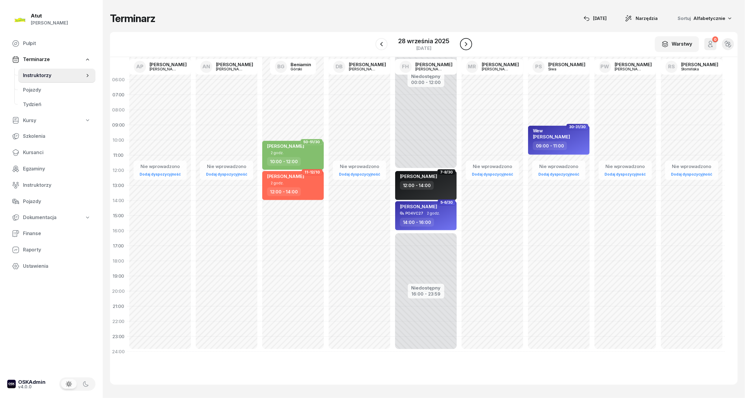
click at [464, 44] on icon "button" at bounding box center [466, 43] width 7 height 7
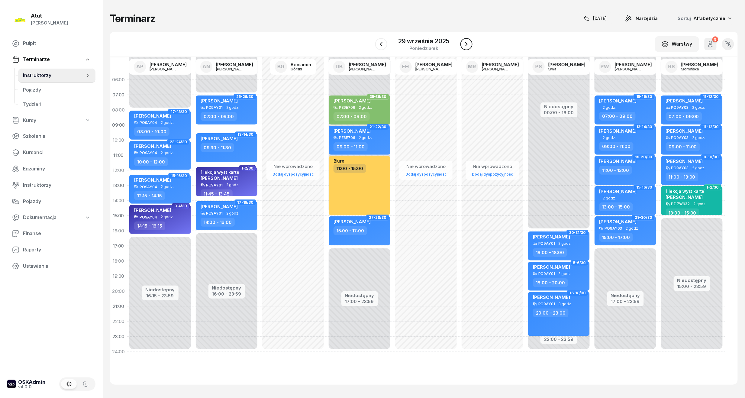
click at [464, 44] on icon "button" at bounding box center [466, 43] width 7 height 7
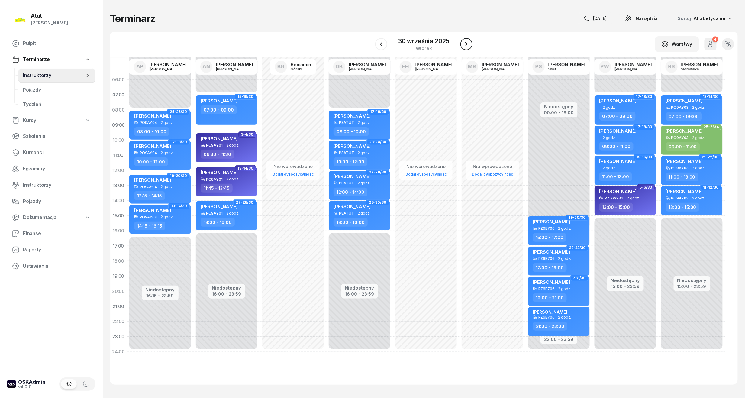
click at [464, 44] on icon "button" at bounding box center [466, 43] width 7 height 7
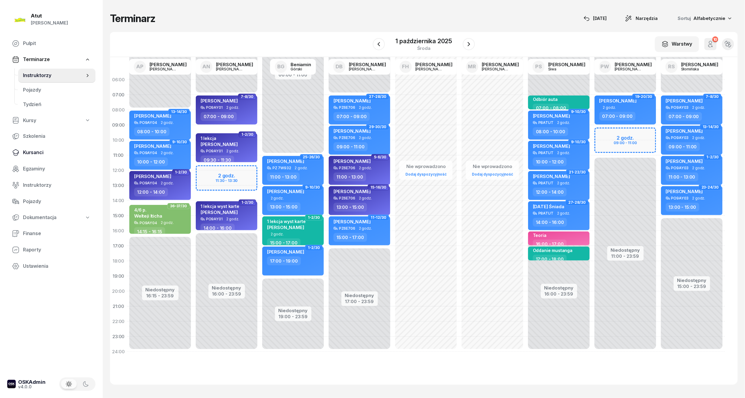
click at [24, 151] on span "Kursanci" at bounding box center [57, 153] width 68 height 8
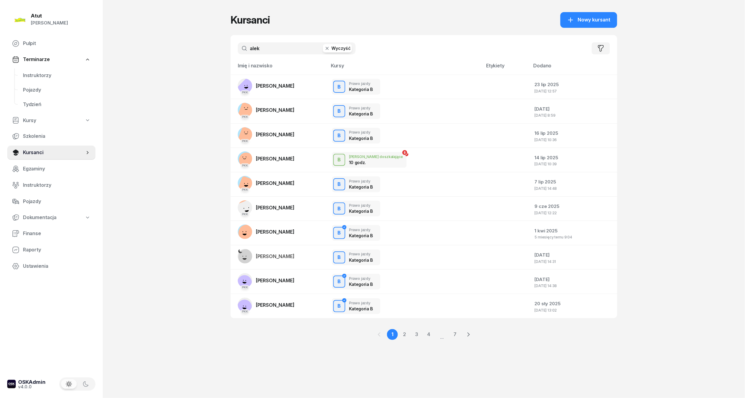
drag, startPoint x: 262, startPoint y: 51, endPoint x: 207, endPoint y: 45, distance: 55.4
click at [207, 45] on div "Atut [PERSON_NAME] Pulpit Terminarze Instruktorzy Pojazdy Tydzień Kursy Szkolen…" at bounding box center [372, 199] width 745 height 398
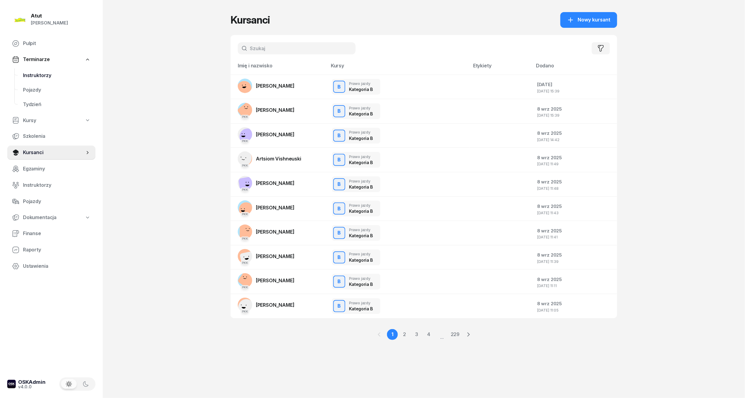
click at [36, 73] on span "Instruktorzy" at bounding box center [57, 76] width 68 height 8
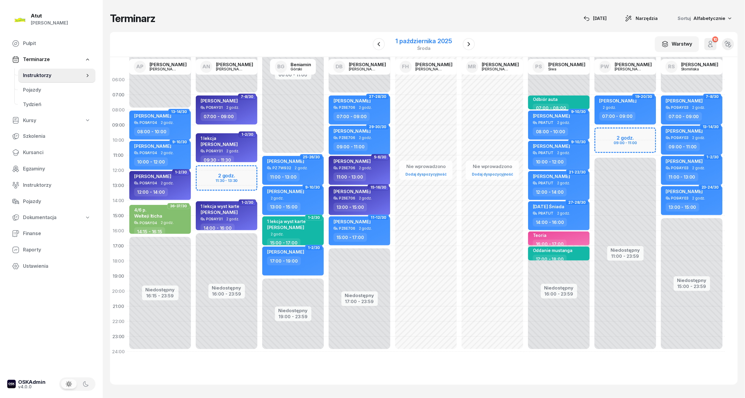
click at [409, 42] on div "1 października 2025" at bounding box center [424, 41] width 57 height 6
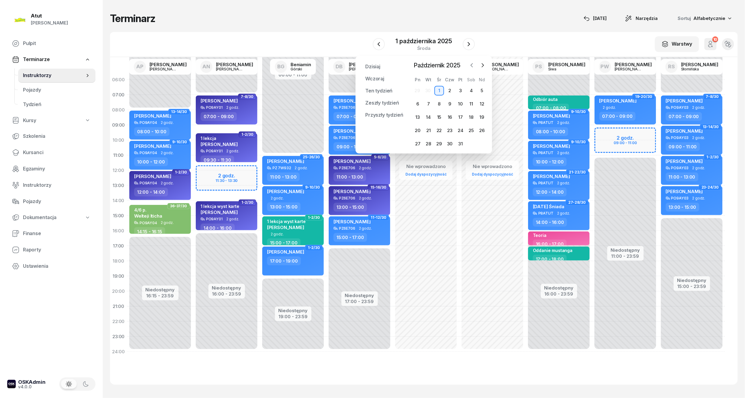
click at [474, 65] on icon "button" at bounding box center [472, 65] width 6 height 6
click at [471, 120] on div "20" at bounding box center [472, 117] width 10 height 10
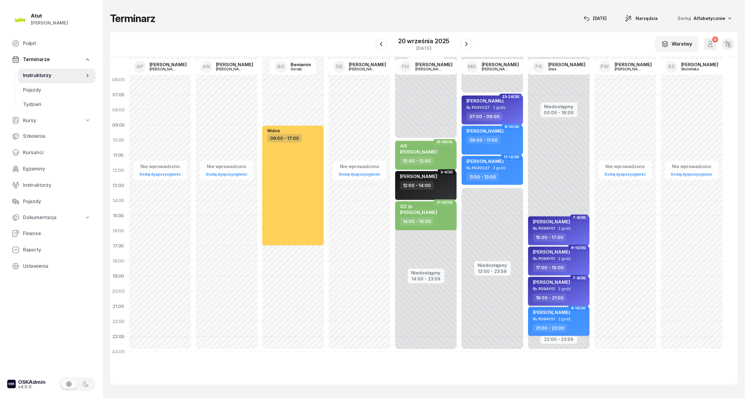
click at [549, 286] on div "[PERSON_NAME]" at bounding box center [551, 283] width 37 height 8
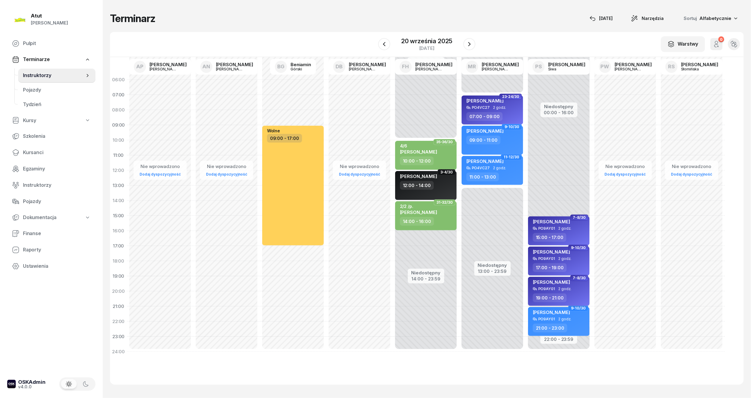
select select "19"
select select "21"
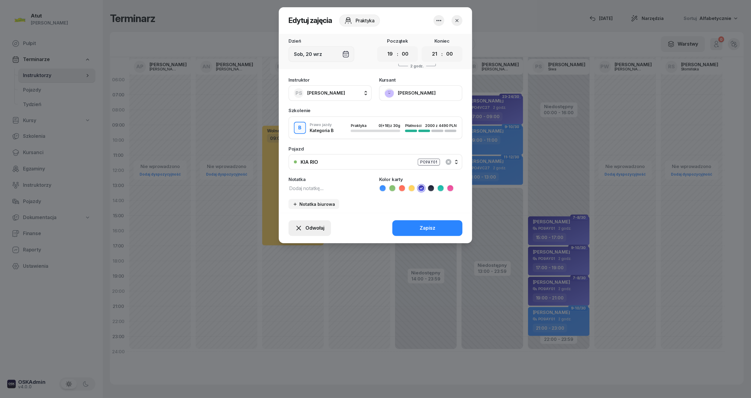
click at [323, 225] on span "Odwołaj" at bounding box center [315, 228] width 19 height 8
click at [296, 169] on link "My odwołaliśmy" at bounding box center [307, 176] width 80 height 15
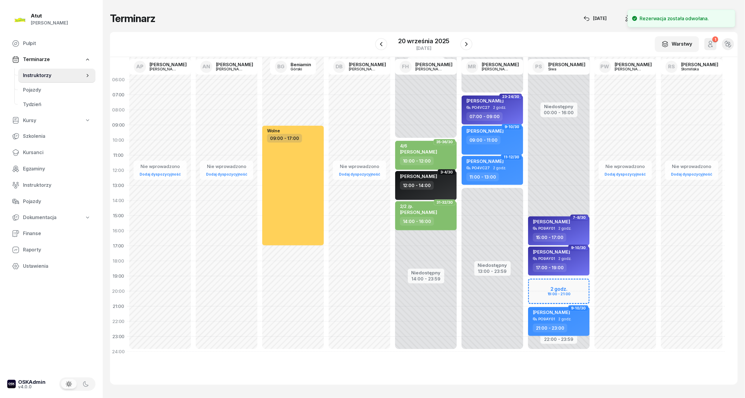
click at [561, 286] on div "Niedostępny 00:00 - 16:00 Niedostępny 22:00 - 23:59 7-8/30 [PERSON_NAME] PO9AY0…" at bounding box center [559, 215] width 66 height 287
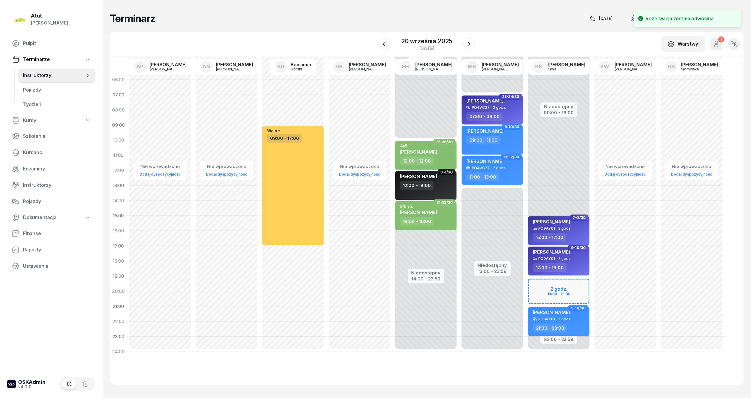
select select "19"
select select "21"
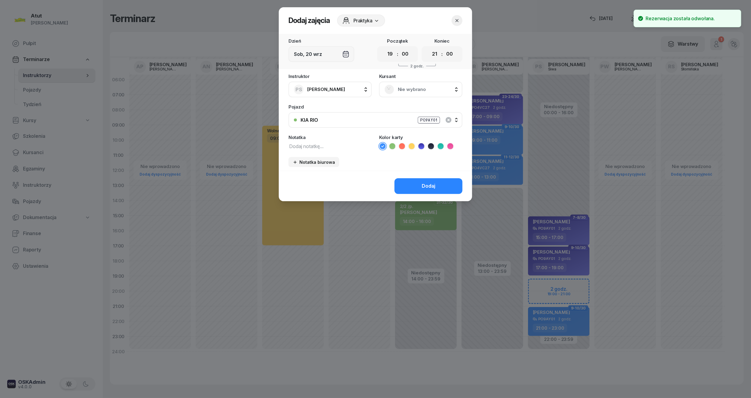
click at [404, 85] on div "Nie wybrano" at bounding box center [421, 90] width 73 height 10
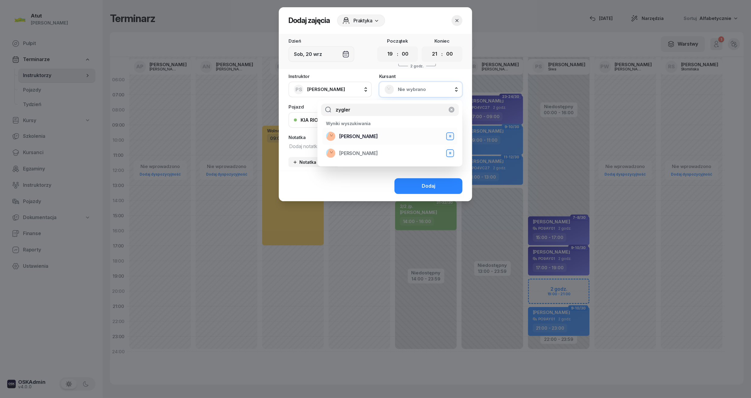
type input "zygler"
click at [393, 136] on div "[PERSON_NAME] B" at bounding box center [390, 136] width 128 height 10
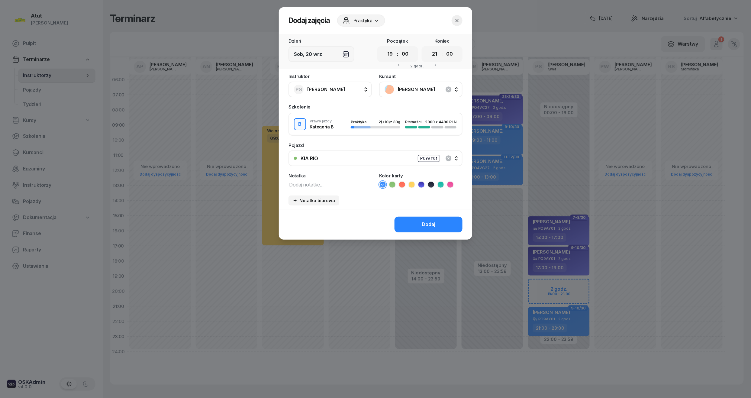
click at [421, 184] on icon at bounding box center [421, 184] width 3 height 2
click at [419, 225] on button "Dodaj" at bounding box center [429, 225] width 68 height 16
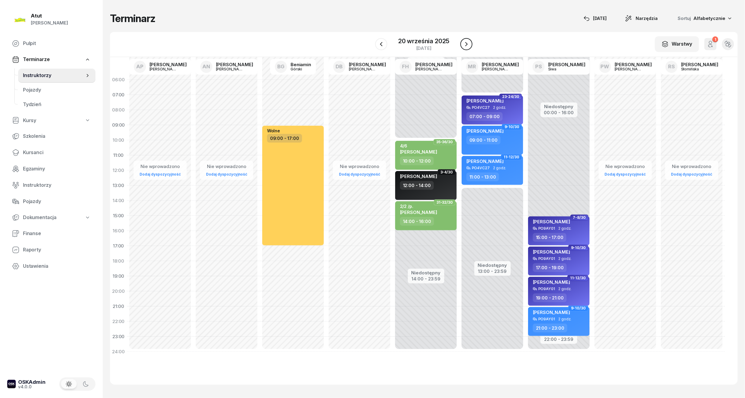
click at [468, 45] on icon "button" at bounding box center [466, 43] width 7 height 7
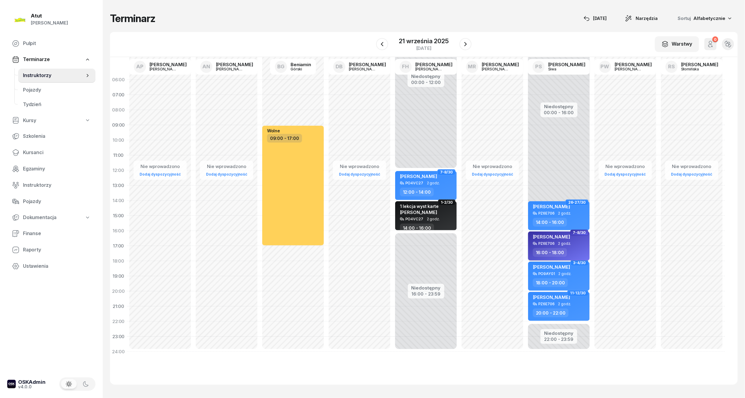
click at [559, 240] on div "[PERSON_NAME]" at bounding box center [551, 238] width 37 height 8
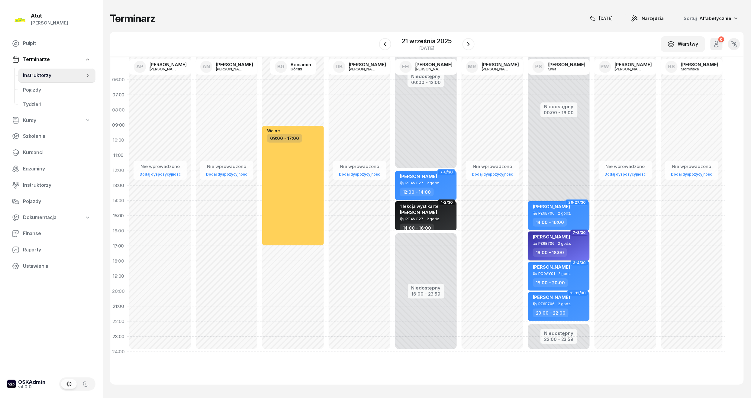
select select "16"
select select "18"
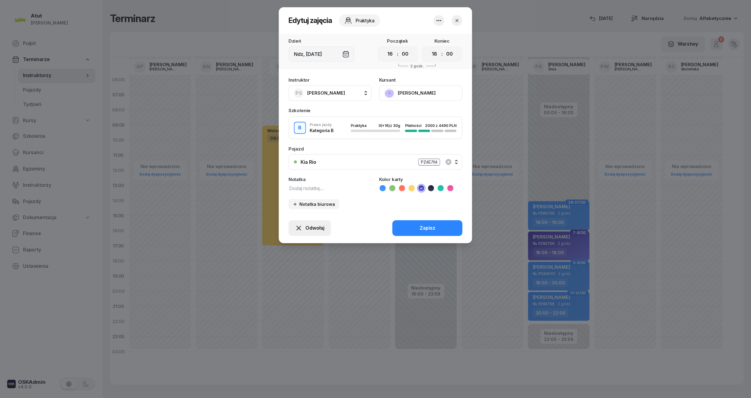
click at [319, 230] on span "Odwołaj" at bounding box center [315, 228] width 19 height 8
click at [298, 178] on div "My odwołaliśmy" at bounding box center [299, 176] width 37 height 8
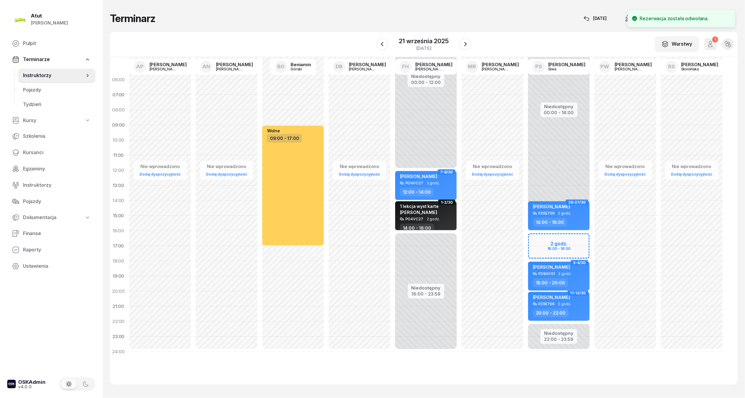
click at [552, 241] on div "Niedostępny 00:00 - 16:00 Niedostępny 22:00 - 23:59 26-27/30 [PERSON_NAME] PZ6E…" at bounding box center [559, 215] width 66 height 287
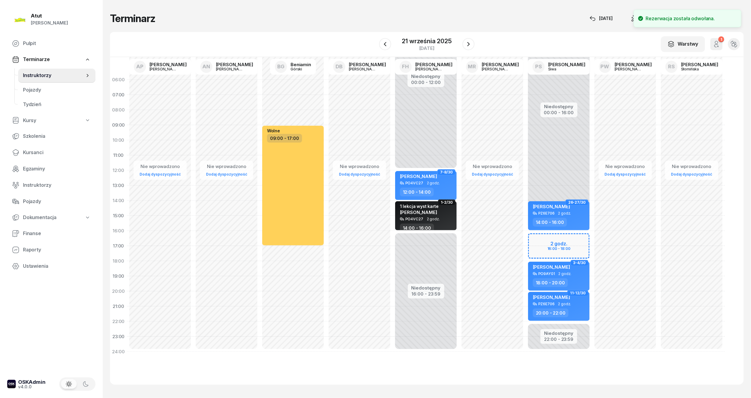
select select "16"
select select "18"
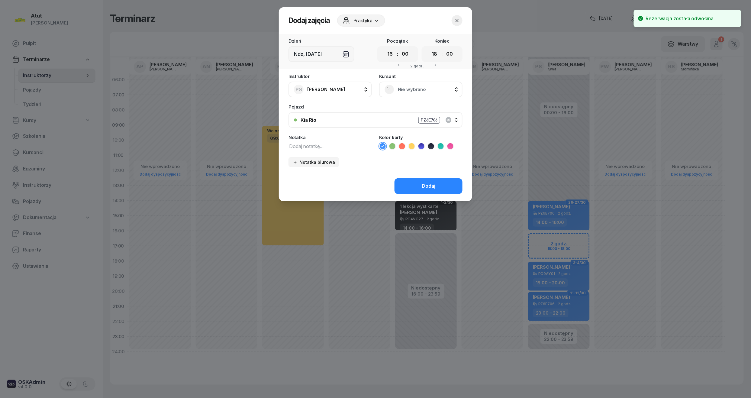
click at [432, 83] on div "Nie wybrano" at bounding box center [420, 90] width 83 height 16
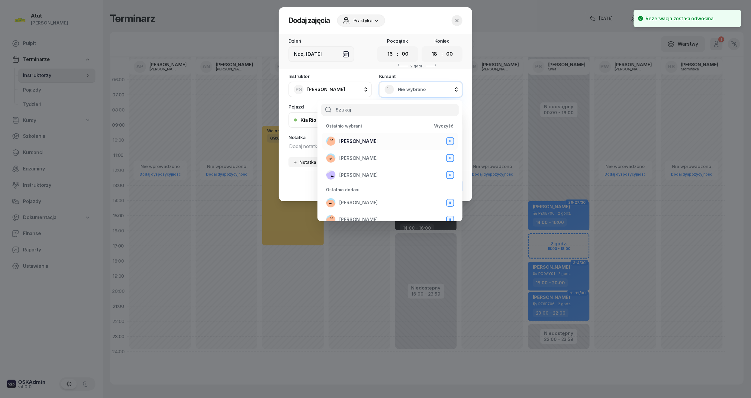
click at [359, 143] on span "[PERSON_NAME]" at bounding box center [358, 142] width 39 height 8
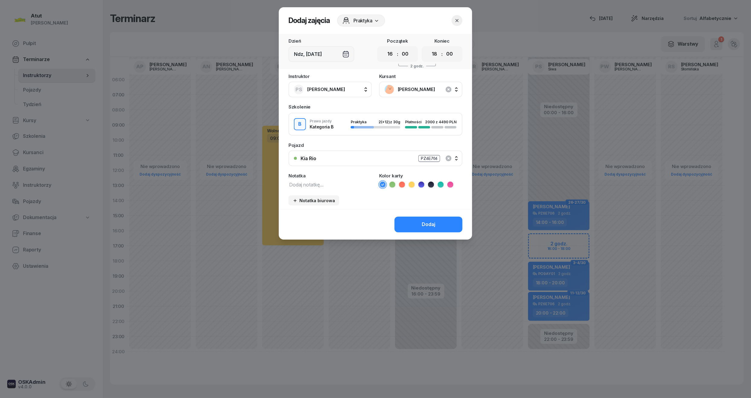
click at [422, 184] on icon at bounding box center [422, 185] width 6 height 6
click at [420, 219] on button "Dodaj" at bounding box center [429, 225] width 68 height 16
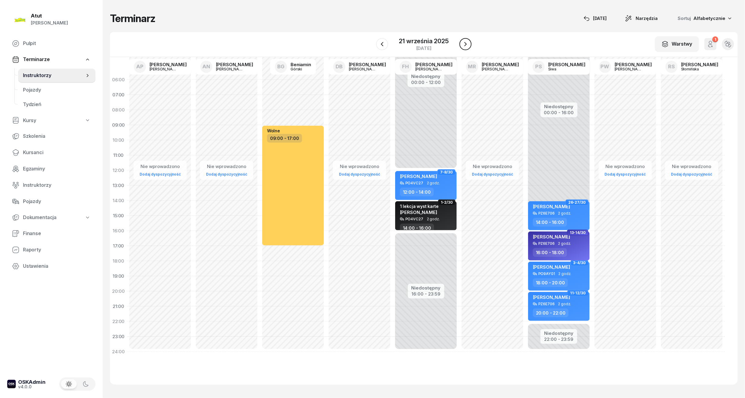
click at [468, 40] on icon "button" at bounding box center [465, 43] width 7 height 7
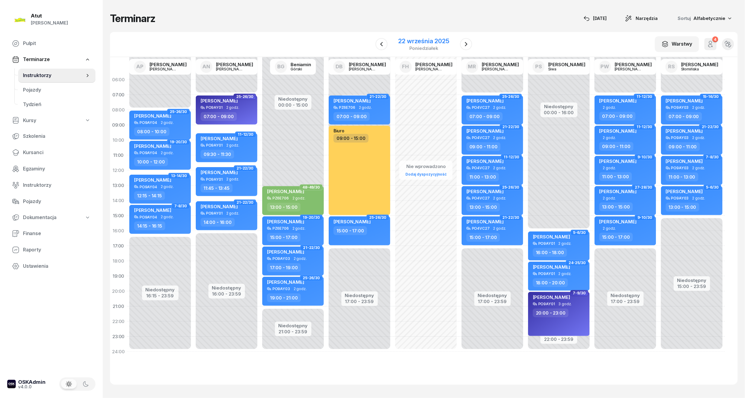
click at [412, 36] on div "[DATE]" at bounding box center [423, 44] width 65 height 17
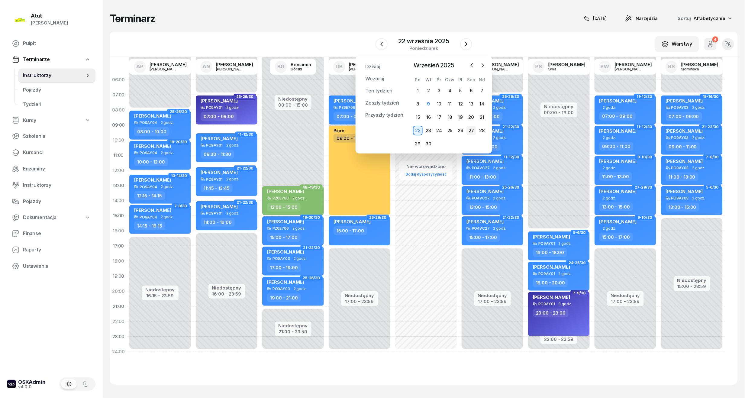
click at [469, 130] on div "27" at bounding box center [472, 131] width 10 height 10
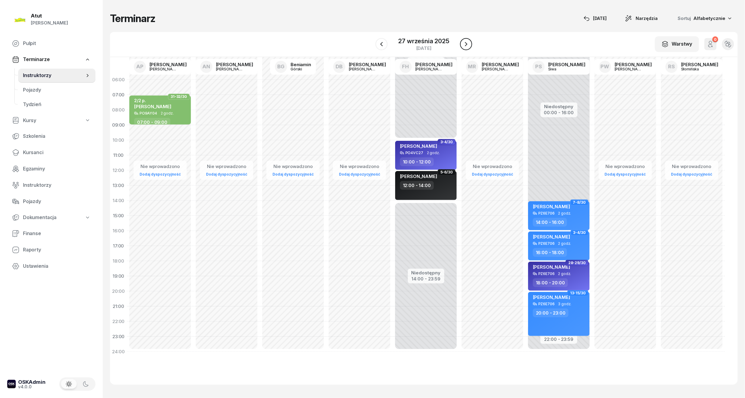
click at [463, 41] on icon "button" at bounding box center [466, 43] width 7 height 7
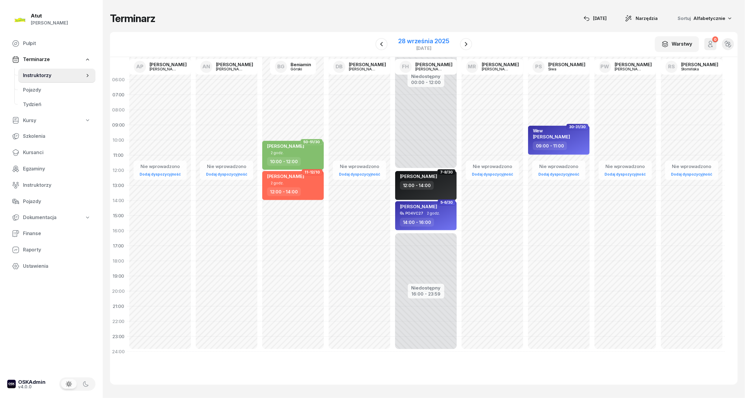
click at [419, 38] on div "28 września 2025" at bounding box center [424, 41] width 51 height 6
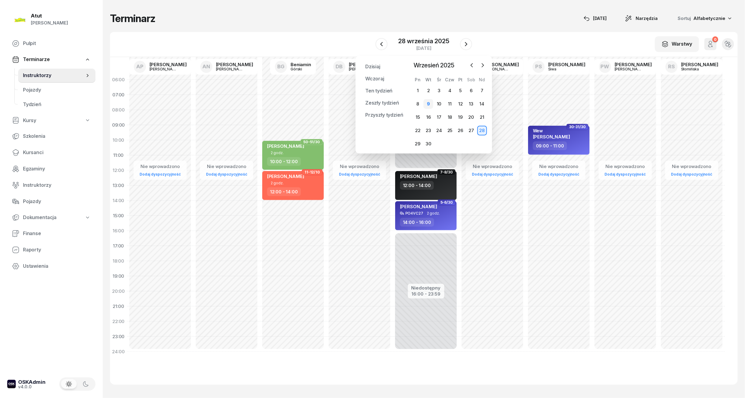
click at [427, 102] on div "9" at bounding box center [429, 104] width 10 height 10
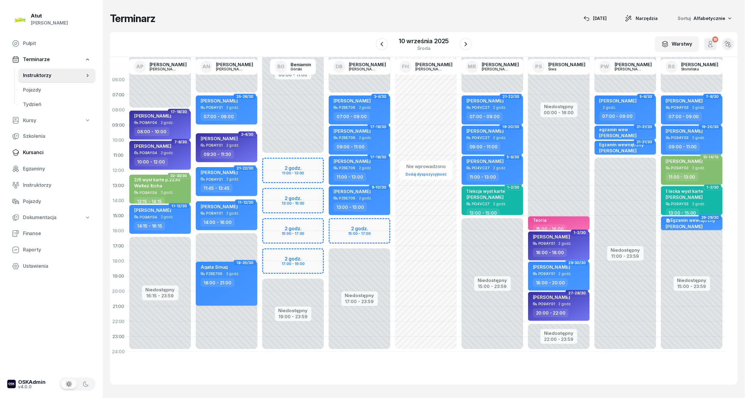
click at [34, 154] on span "Kursanci" at bounding box center [57, 153] width 68 height 8
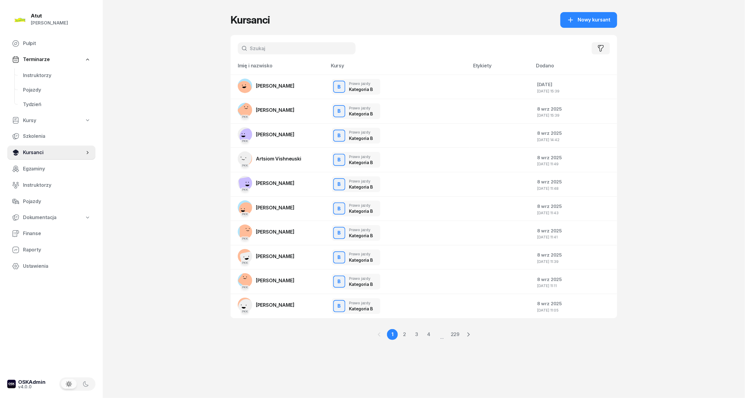
click at [28, 155] on span "Kursanci" at bounding box center [54, 153] width 62 height 8
click at [254, 53] on input "text" at bounding box center [297, 48] width 118 height 12
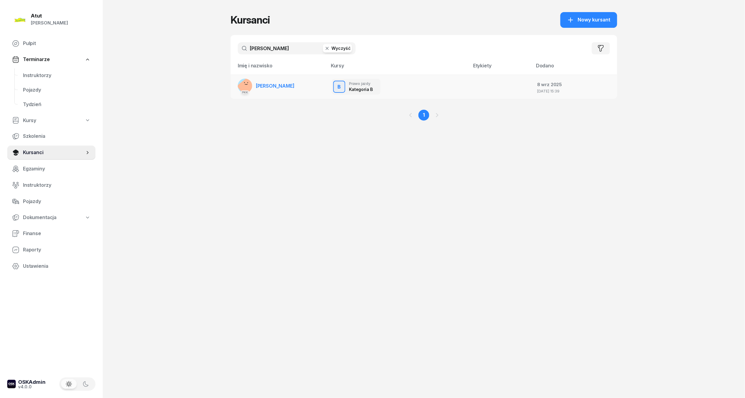
type input "mierzwicki"
click at [269, 94] on td "PKK Jakub Mierzwicki" at bounding box center [279, 87] width 97 height 24
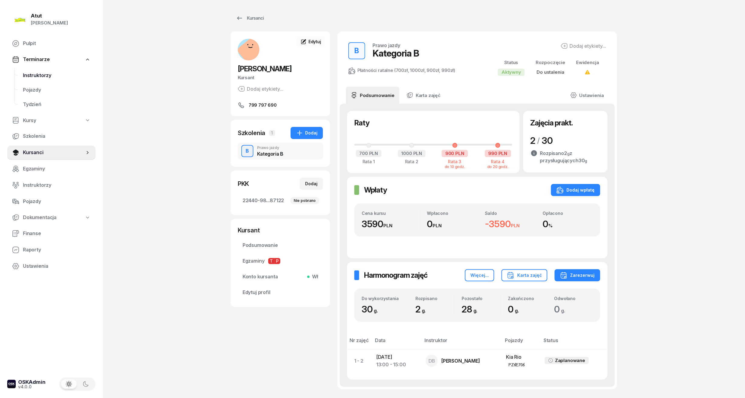
click at [31, 75] on span "Instruktorzy" at bounding box center [57, 76] width 68 height 8
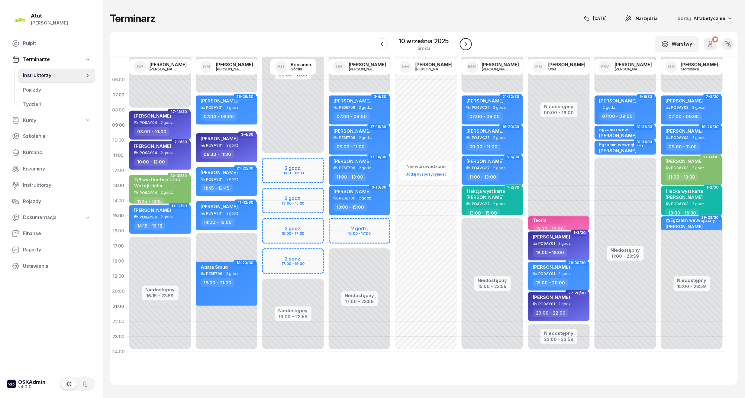
click at [463, 45] on icon "button" at bounding box center [465, 43] width 7 height 7
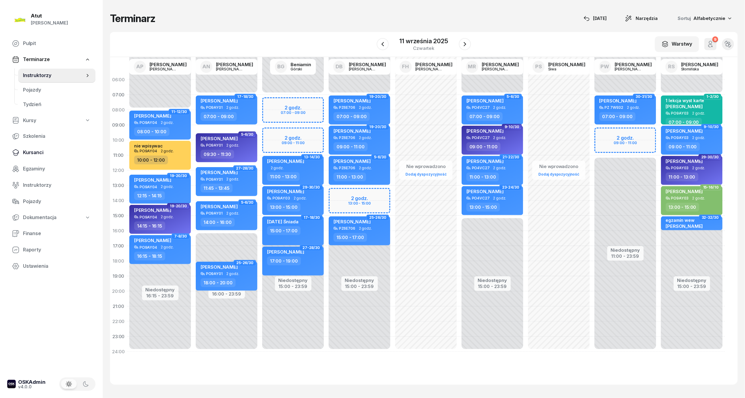
click at [34, 151] on span "Kursanci" at bounding box center [57, 153] width 68 height 8
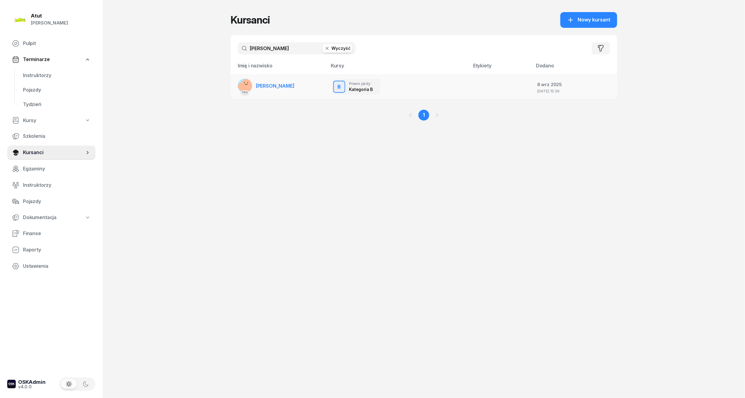
click at [276, 81] on link "PKK Jakub Mierzwicki" at bounding box center [266, 86] width 57 height 15
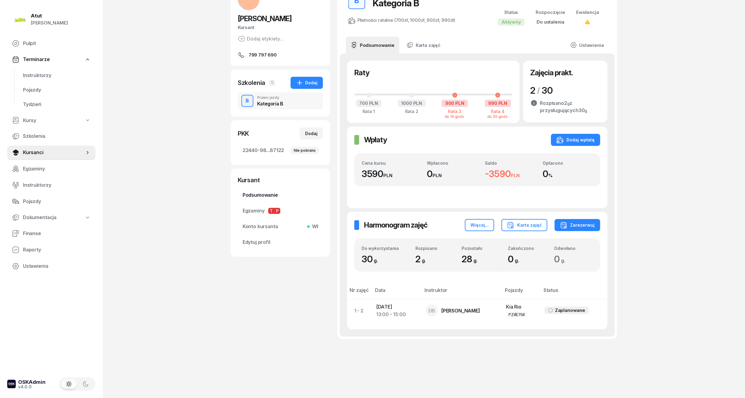
scroll to position [51, 0]
click at [33, 75] on span "Instruktorzy" at bounding box center [57, 76] width 68 height 8
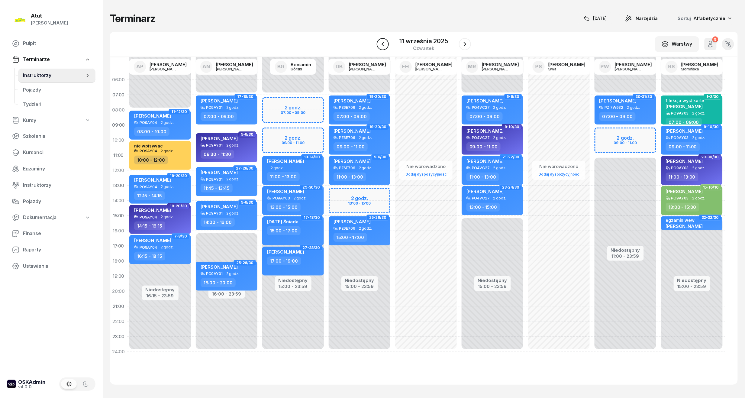
click at [387, 43] on button "button" at bounding box center [383, 44] width 12 height 12
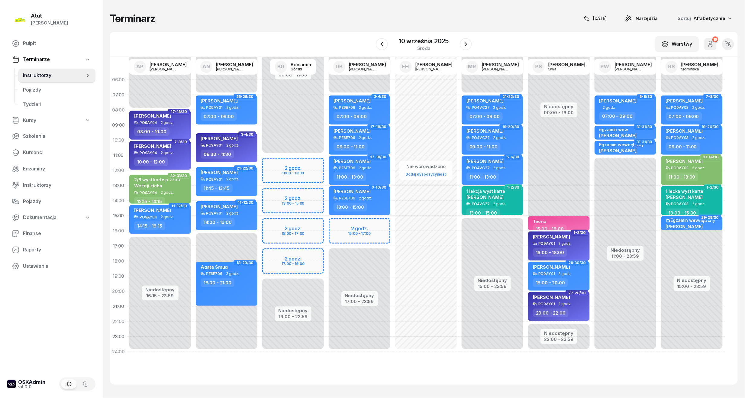
click at [555, 236] on span "[PERSON_NAME]" at bounding box center [551, 237] width 37 height 6
select select "16"
select select "18"
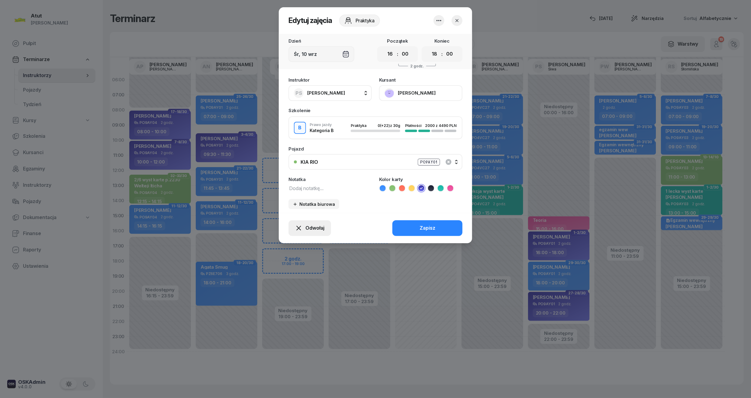
click at [303, 225] on div "Odwołaj" at bounding box center [309, 228] width 29 height 8
click at [285, 174] on div "My odwołaliśmy" at bounding box center [299, 176] width 37 height 8
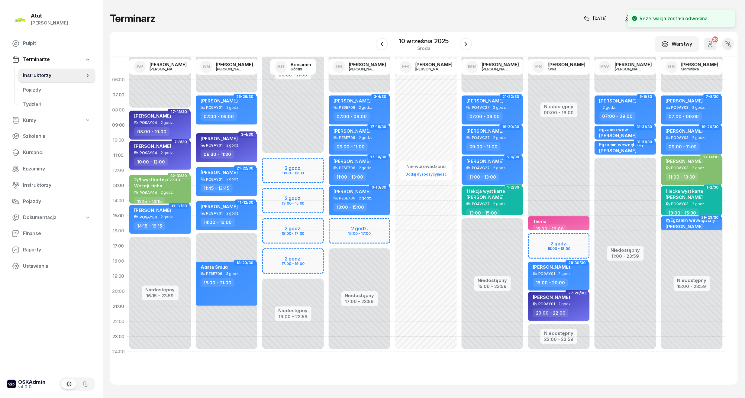
click at [555, 243] on div "Niedostępny 00:00 - 16:00 Niedostępny 22:00 - 23:59 Teoria 15:00 - 16:00 1-2/30…" at bounding box center [559, 215] width 66 height 287
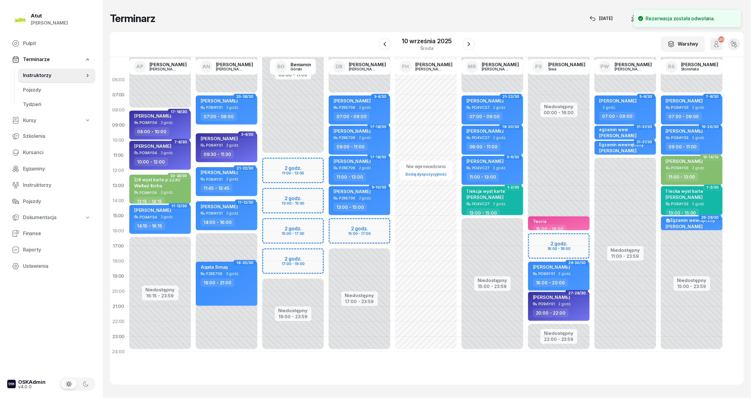
select select "16"
select select "18"
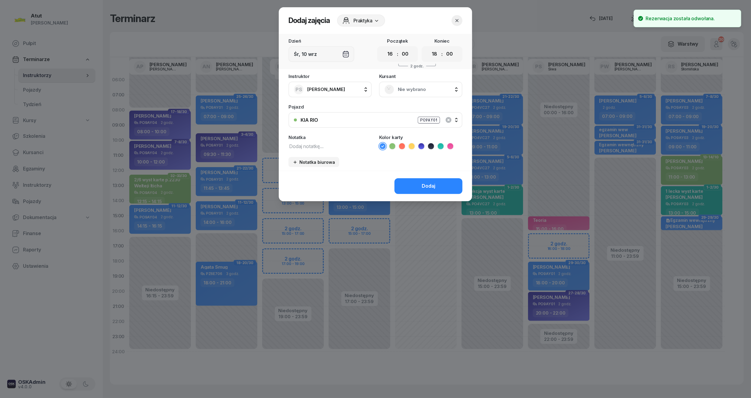
click at [416, 82] on div "Nie wybrano" at bounding box center [420, 90] width 83 height 16
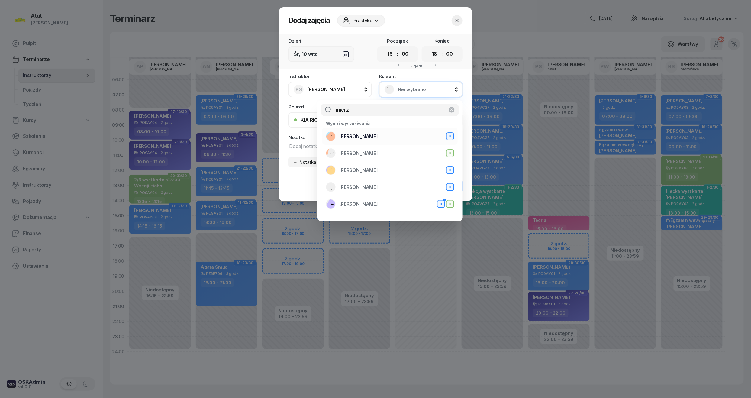
type input "mierz"
click at [342, 134] on span "[PERSON_NAME]" at bounding box center [358, 137] width 39 height 8
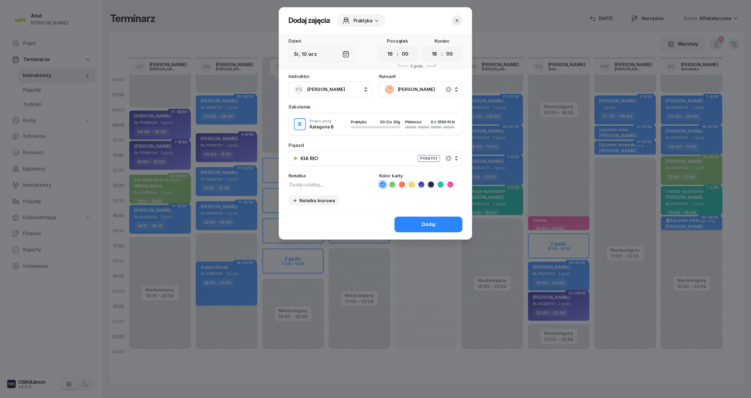
click at [326, 184] on textarea at bounding box center [330, 184] width 83 height 8
drag, startPoint x: 395, startPoint y: 53, endPoint x: 393, endPoint y: 58, distance: 6.1
click at [395, 53] on select "00 01 02 03 04 05 06 07 08 09 10 11 12 13 14 15 16 17 18 19 20 21 22 23" at bounding box center [390, 54] width 11 height 13
click at [385, 48] on select "00 01 02 03 04 05 06 07 08 09 10 11 12 13 14 15 16 17 18 19 20 21 22 23" at bounding box center [390, 54] width 11 height 13
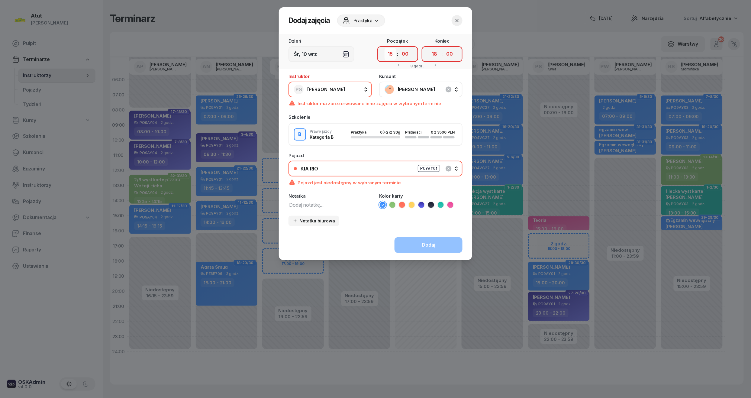
click at [388, 59] on select "00 01 02 03 04 05 06 07 08 09 10 11 12 13 14 15 16 17 18 19 20 21 22 23" at bounding box center [390, 54] width 11 height 13
select select "16"
click at [385, 48] on select "00 01 02 03 04 05 06 07 08 09 10 11 12 13 14 15 16 17 18 19 20 21 22 23" at bounding box center [390, 54] width 11 height 13
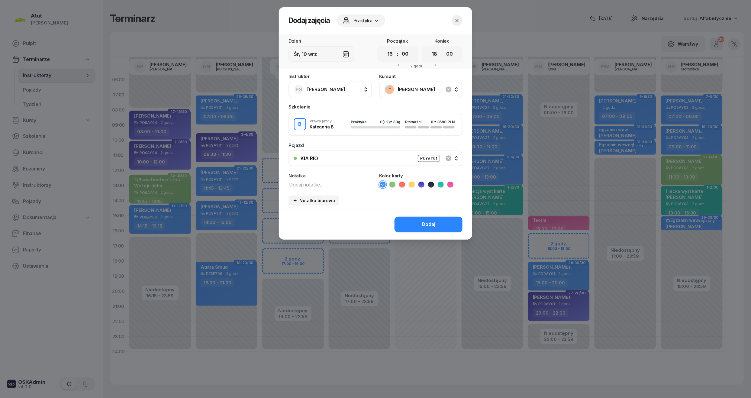
click at [329, 185] on textarea at bounding box center [330, 184] width 83 height 8
type textarea "wyst karte"
click at [439, 182] on icon at bounding box center [441, 185] width 6 height 6
click at [418, 225] on button "Dodaj" at bounding box center [429, 225] width 68 height 16
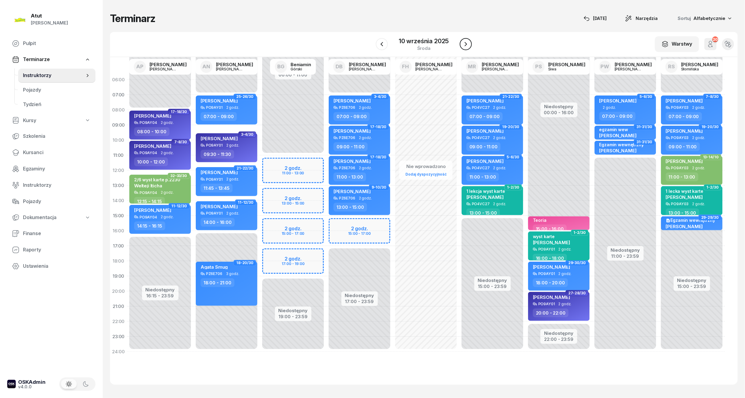
click at [467, 44] on icon "button" at bounding box center [465, 43] width 7 height 7
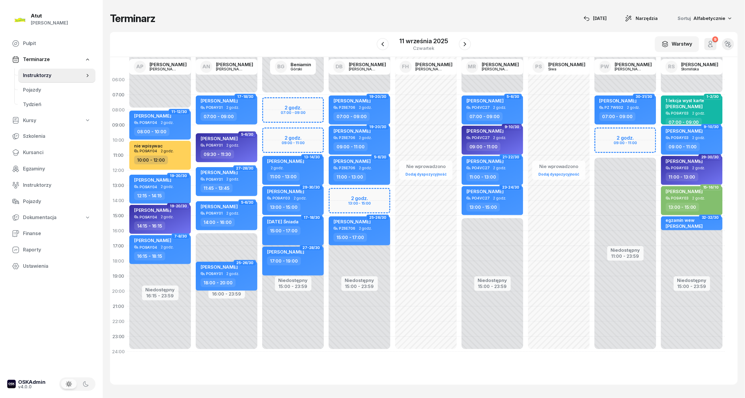
click at [639, 143] on div "Niedostępny 00:00 - 07:00 Niedostępny 11:00 - 23:59 2 godz. 09:00 - 11:00 30-31…" at bounding box center [625, 215] width 66 height 287
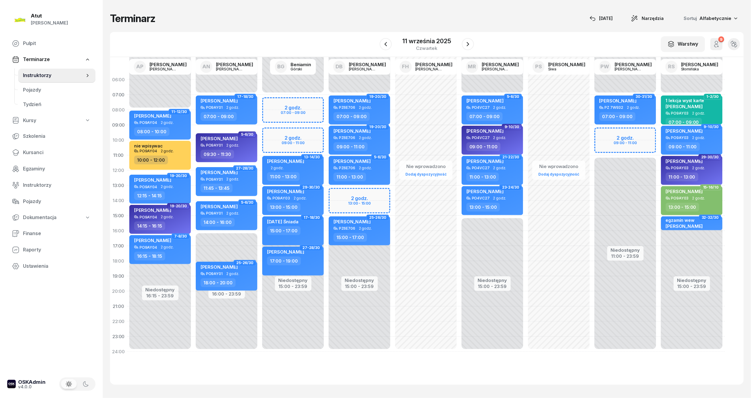
select select "10"
select select "12"
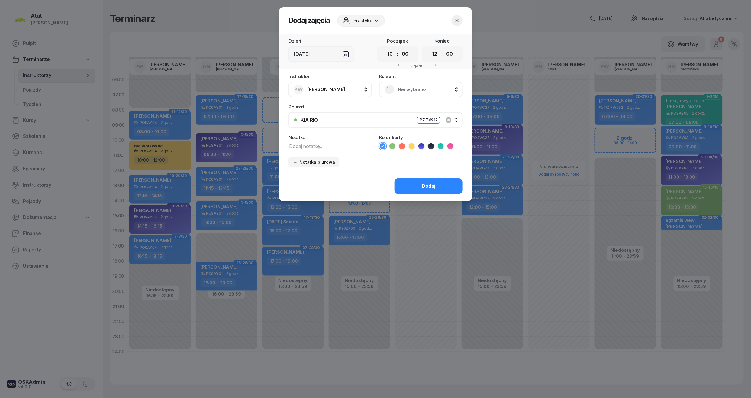
click at [413, 91] on span "Nie wybrano" at bounding box center [427, 90] width 59 height 8
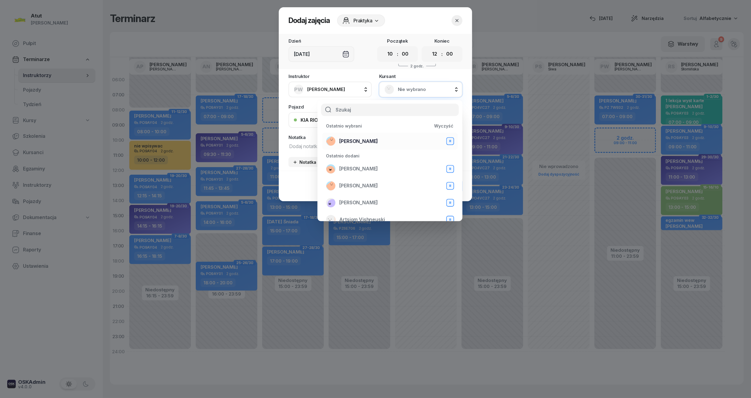
click at [353, 141] on span "[PERSON_NAME]" at bounding box center [358, 142] width 39 height 8
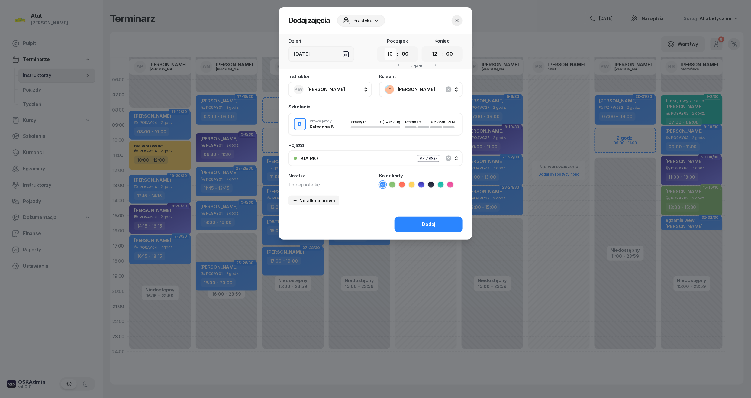
drag, startPoint x: 393, startPoint y: 53, endPoint x: 392, endPoint y: 60, distance: 6.2
click at [393, 53] on select "00 01 02 03 04 05 06 07 08 09 10 11 12 13 14 15 16 17 18 19 20 21 22 23" at bounding box center [390, 54] width 11 height 13
select select "09"
click at [385, 48] on select "00 01 02 03 04 05 06 07 08 09 10 11 12 13 14 15 16 17 18 19 20 21 22 23" at bounding box center [390, 54] width 11 height 13
click at [436, 52] on select "00 01 02 03 04 05 06 07 08 09 10 11 12 13 14 15 16 17 18 19 20 21 22 23" at bounding box center [434, 54] width 11 height 13
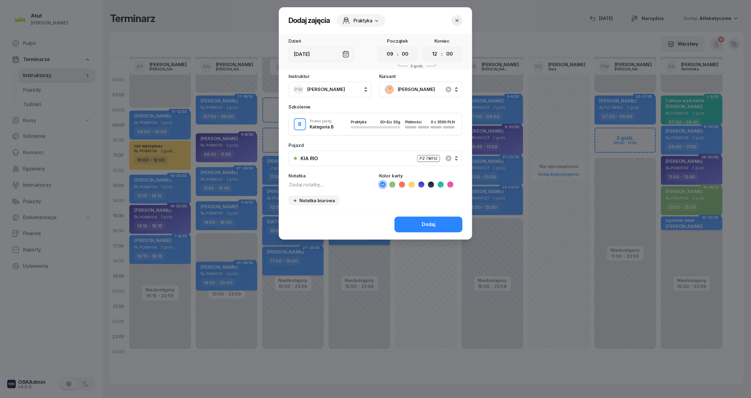
select select "11"
click at [429, 48] on select "00 01 02 03 04 05 06 07 08 09 10 11 12 13 14 15 16 17 18 19 20 21 22 23" at bounding box center [434, 54] width 11 height 13
click at [425, 222] on div "Dodaj" at bounding box center [429, 225] width 14 height 8
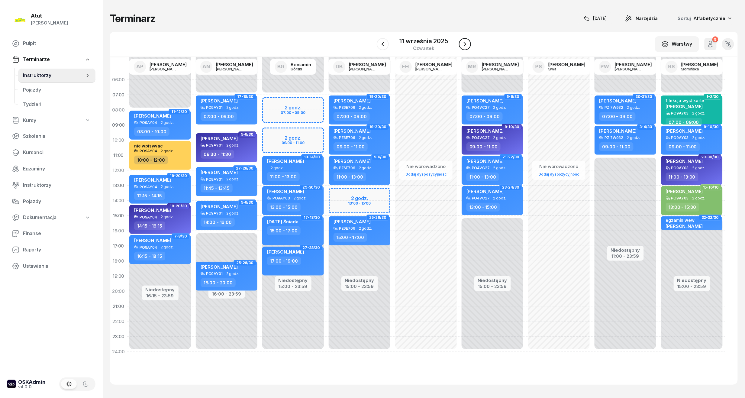
click at [462, 43] on icon "button" at bounding box center [464, 43] width 7 height 7
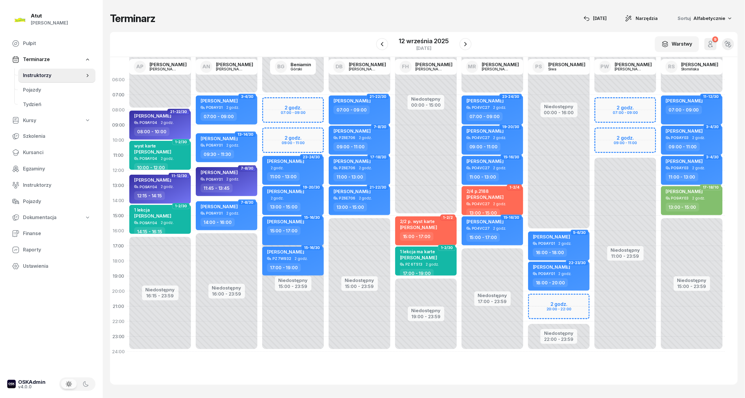
click at [617, 112] on div "Niedostępny 00:00 - 07:00 Niedostępny 11:00 - 23:59 2 godz. 07:00 - 09:00 2 god…" at bounding box center [625, 215] width 66 height 287
select select "08"
select select "10"
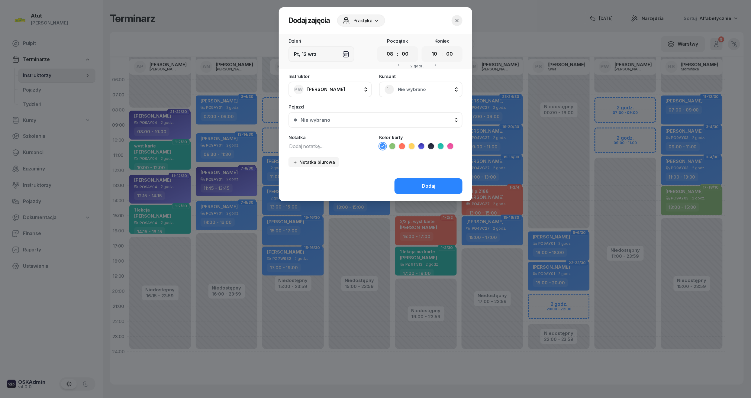
click at [415, 90] on span "Nie wybrano" at bounding box center [427, 90] width 59 height 8
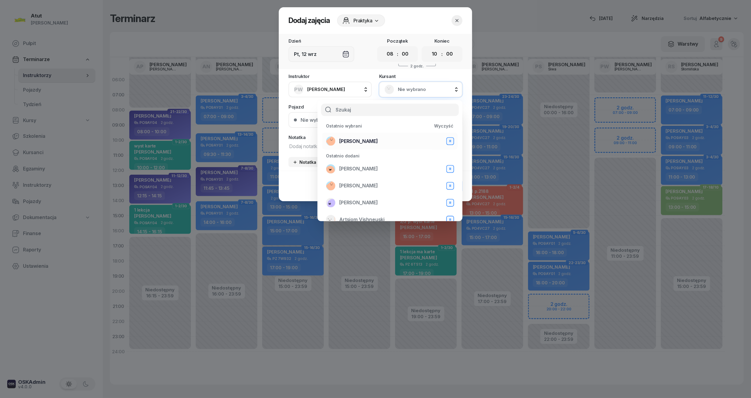
click at [367, 135] on li "Jakub Mierzwicki B" at bounding box center [389, 141] width 135 height 17
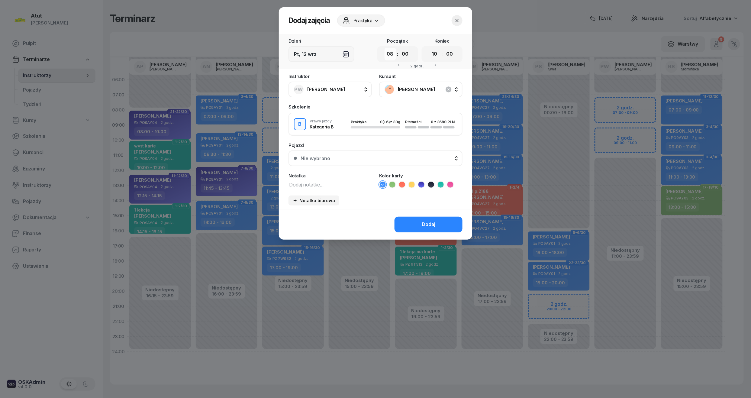
click at [390, 57] on select "00 01 02 03 04 05 06 07 08 09 10 11 12 13 14 15 16 17 18 19 20 21 22 23" at bounding box center [390, 54] width 11 height 13
select select "07"
click at [385, 48] on select "00 01 02 03 04 05 06 07 08 09 10 11 12 13 14 15 16 17 18 19 20 21 22 23" at bounding box center [390, 54] width 11 height 13
click at [434, 54] on select "00 01 02 03 04 05 06 07 08 09 10 11 12 13 14 15 16 17 18 19 20 21 22 23" at bounding box center [434, 54] width 11 height 13
select select "09"
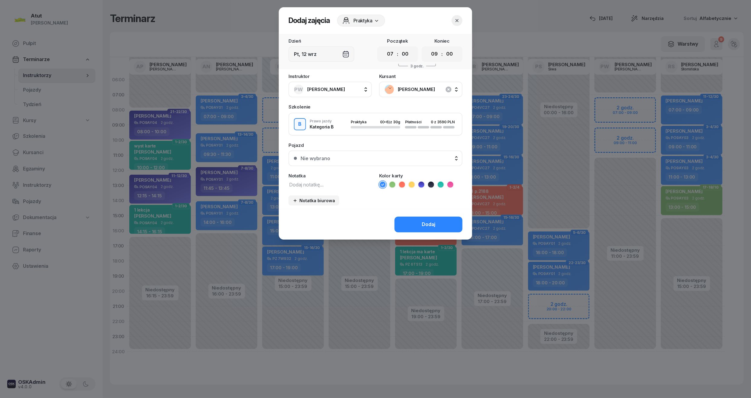
click at [429, 48] on select "00 01 02 03 04 05 06 07 08 09 10 11 12 13 14 15 16 17 18 19 20 21 22 23" at bounding box center [434, 54] width 11 height 13
click at [321, 160] on div "Nie wybrano" at bounding box center [316, 158] width 30 height 5
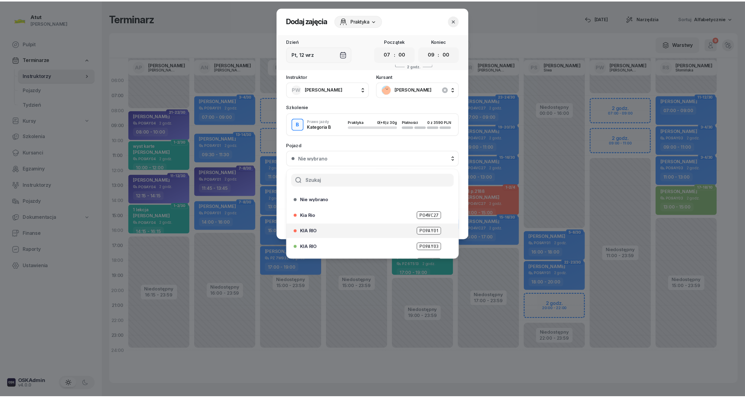
scroll to position [75, 0]
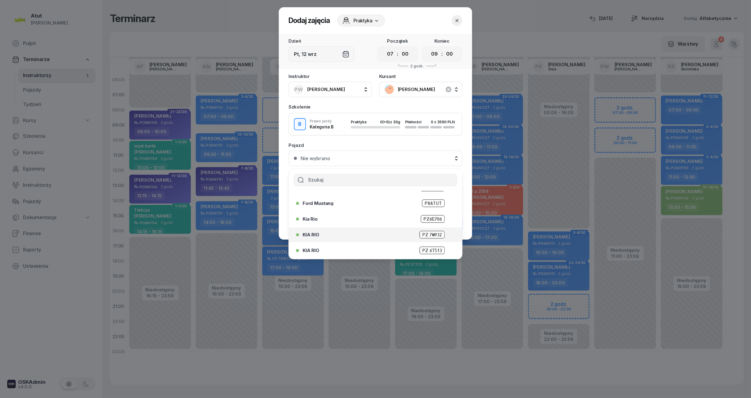
click at [430, 231] on span "PZ 7W932" at bounding box center [432, 235] width 25 height 8
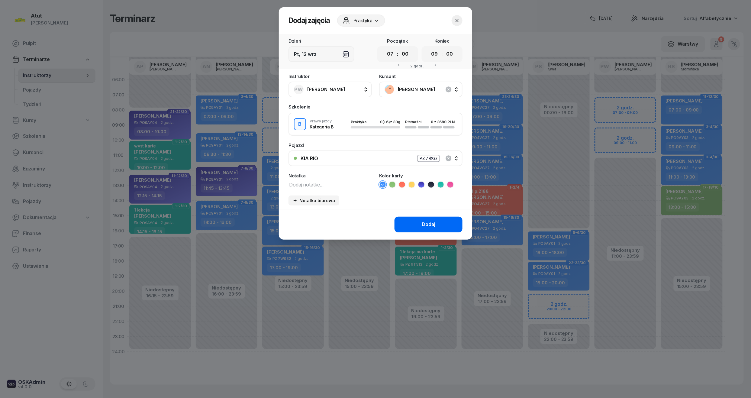
click at [430, 230] on button "Dodaj" at bounding box center [429, 225] width 68 height 16
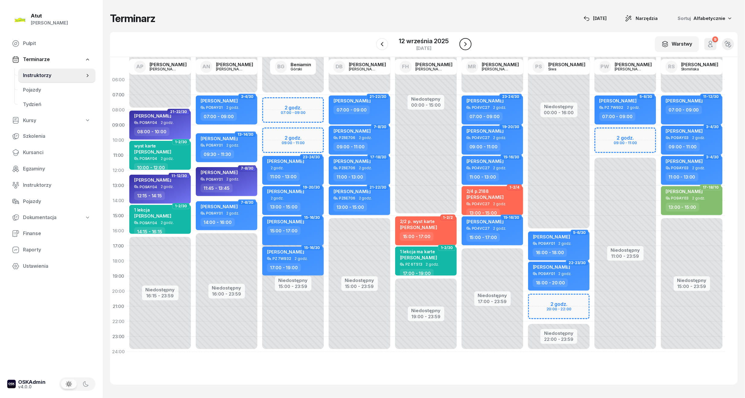
click at [462, 45] on icon "button" at bounding box center [465, 43] width 7 height 7
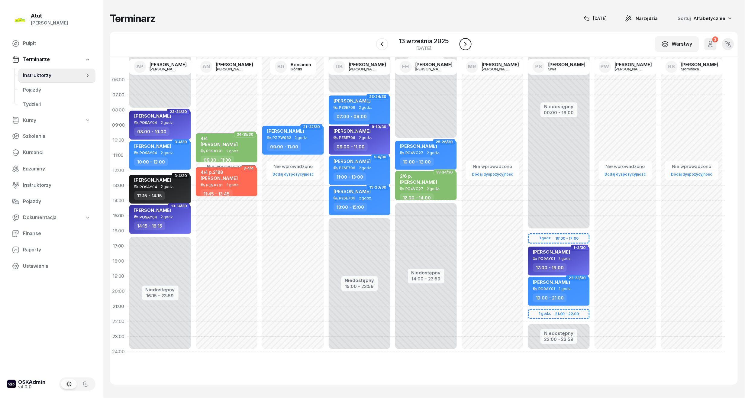
click at [462, 45] on icon "button" at bounding box center [465, 43] width 7 height 7
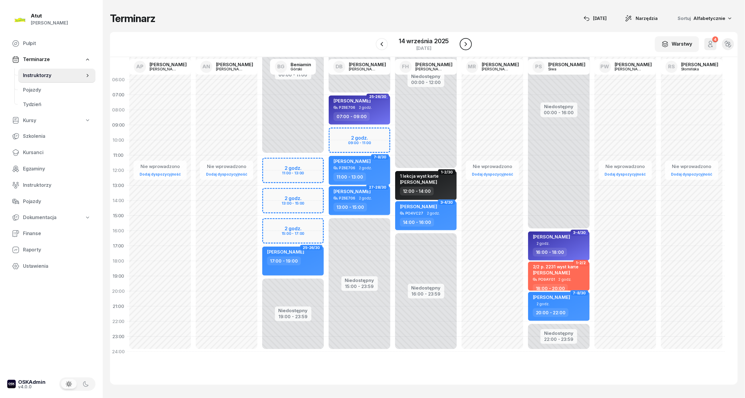
click at [462, 45] on icon "button" at bounding box center [465, 43] width 7 height 7
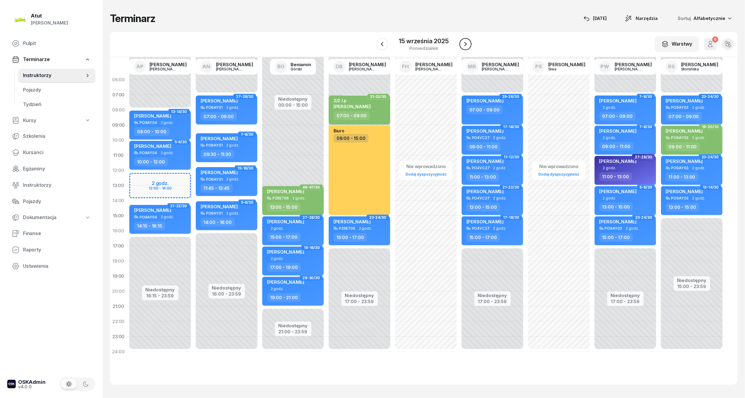
click at [462, 45] on icon "button" at bounding box center [465, 43] width 7 height 7
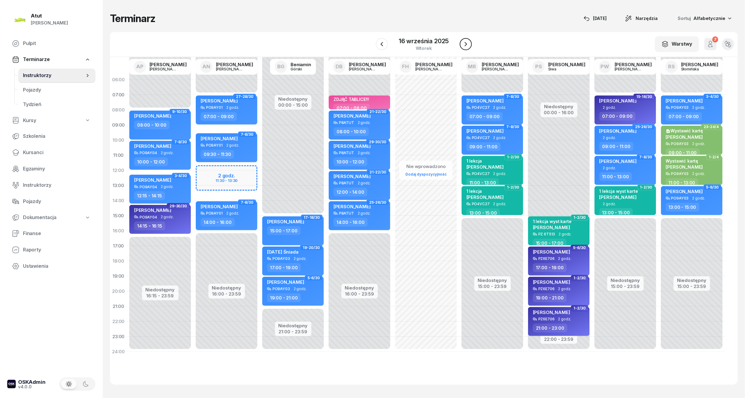
click at [462, 45] on icon "button" at bounding box center [465, 43] width 7 height 7
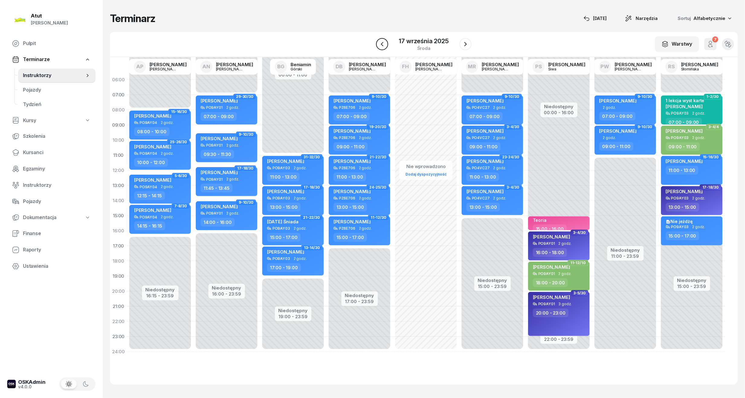
click at [382, 44] on icon "button" at bounding box center [382, 44] width 2 height 4
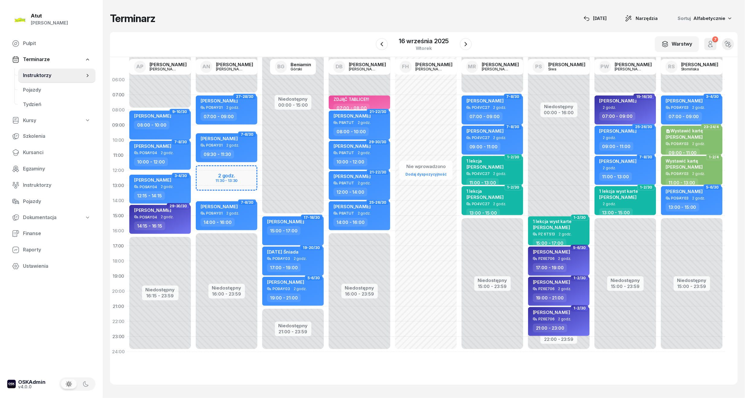
click at [569, 254] on div "[PERSON_NAME]" at bounding box center [559, 253] width 53 height 8
select select "17"
select select "19"
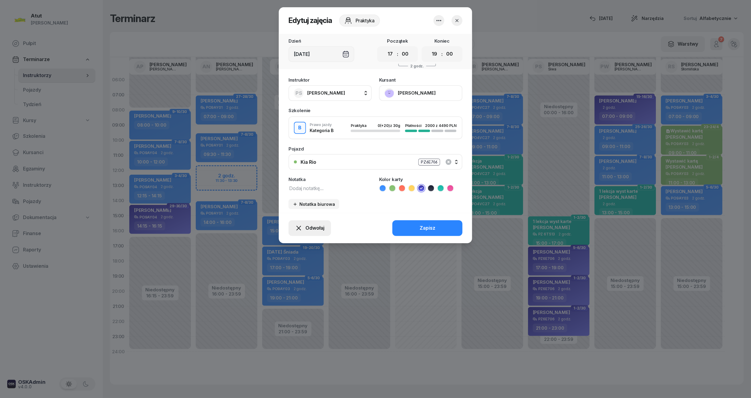
click at [312, 230] on span "Odwołaj" at bounding box center [315, 228] width 19 height 8
click at [320, 170] on link "My odwołaliśmy" at bounding box center [307, 176] width 80 height 15
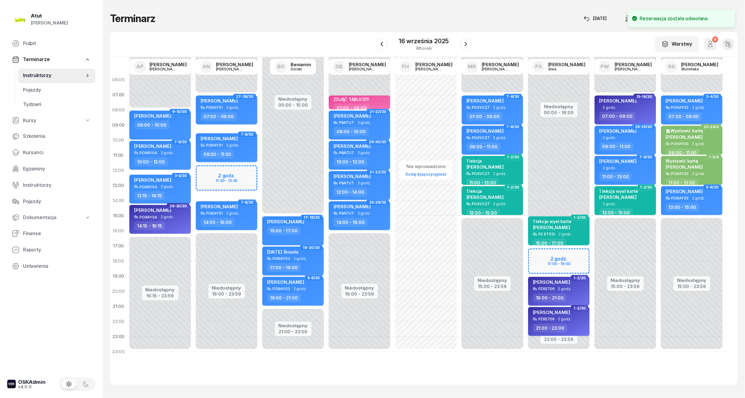
click at [566, 266] on div "Niedostępny 00:00 - 16:00 Niedostępny 22:00 - 23:59 1-2/30 1 lekcja wyst karte …" at bounding box center [559, 215] width 66 height 287
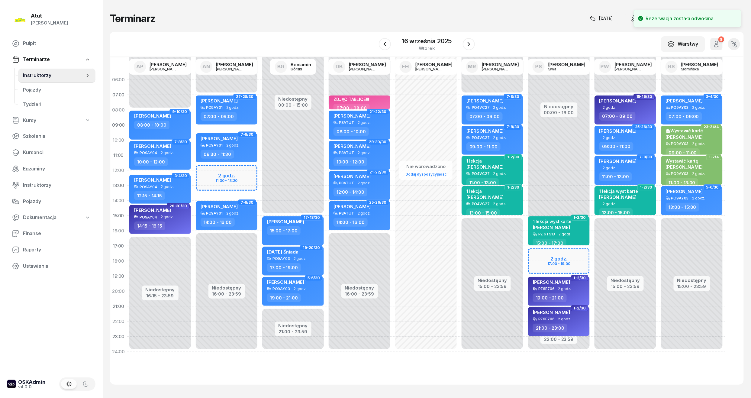
select select "18"
select select "19"
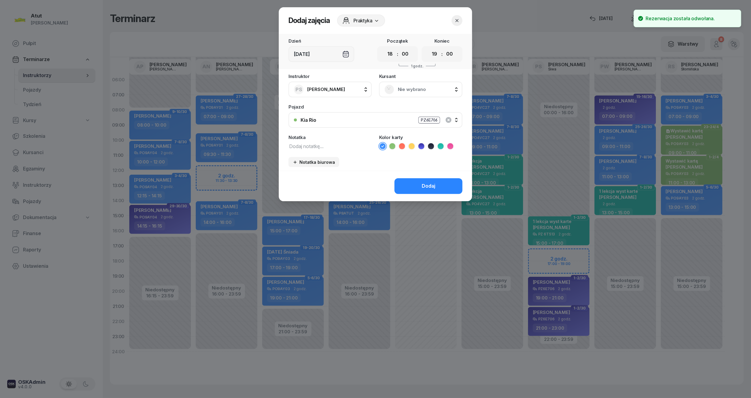
click at [421, 87] on span "Nie wybrano" at bounding box center [427, 90] width 59 height 8
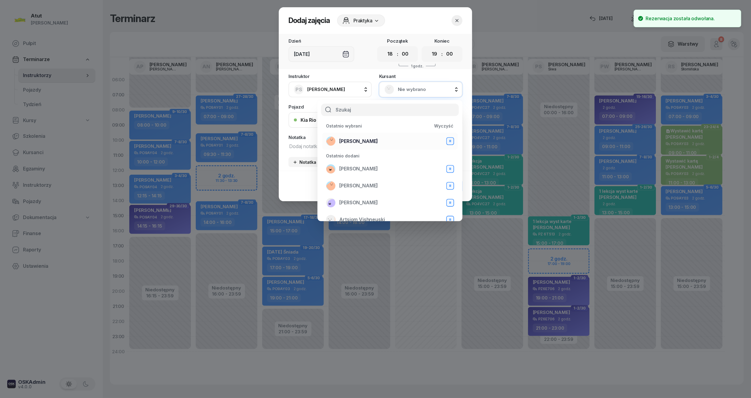
click at [363, 143] on span "[PERSON_NAME]" at bounding box center [358, 142] width 39 height 8
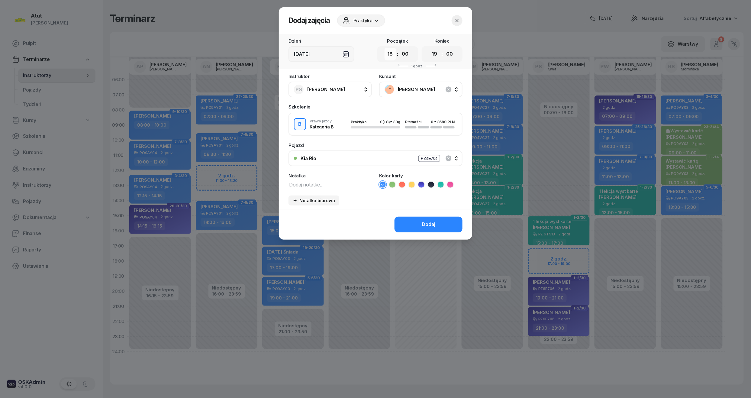
click at [391, 56] on select "00 01 02 03 04 05 06 07 08 09 10 11 12 13 14 15 16 17 18 19 20 21 22 23" at bounding box center [390, 54] width 11 height 13
select select "17"
click at [385, 48] on select "00 01 02 03 04 05 06 07 08 09 10 11 12 13 14 15 16 17 18 19 20 21 22 23" at bounding box center [390, 54] width 11 height 13
click at [413, 222] on button "Dodaj" at bounding box center [429, 225] width 68 height 16
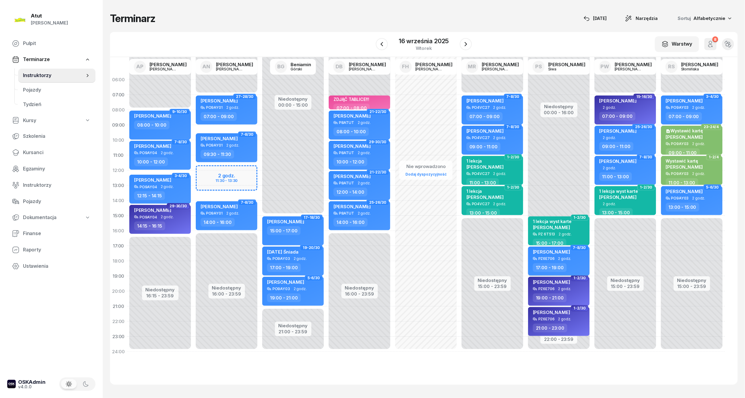
click at [558, 254] on span "[PERSON_NAME]" at bounding box center [551, 252] width 37 height 6
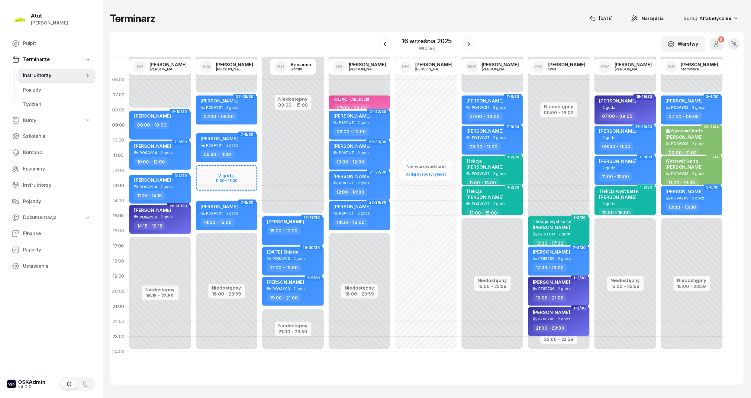
select select "17"
select select "19"
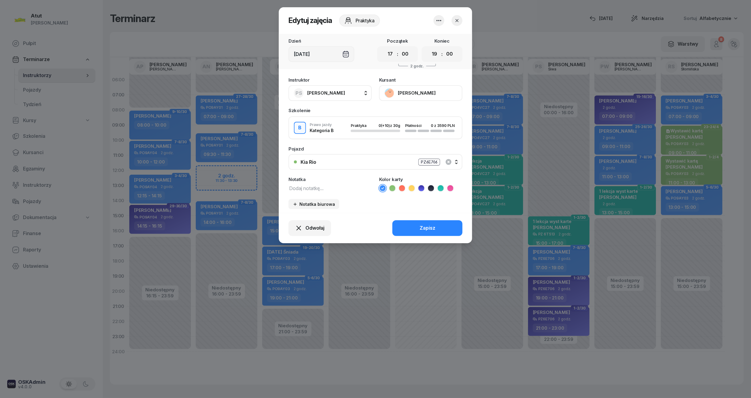
click at [420, 86] on button "[PERSON_NAME]" at bounding box center [420, 93] width 83 height 16
click at [409, 114] on div "Otwórz profil" at bounding box center [398, 114] width 29 height 8
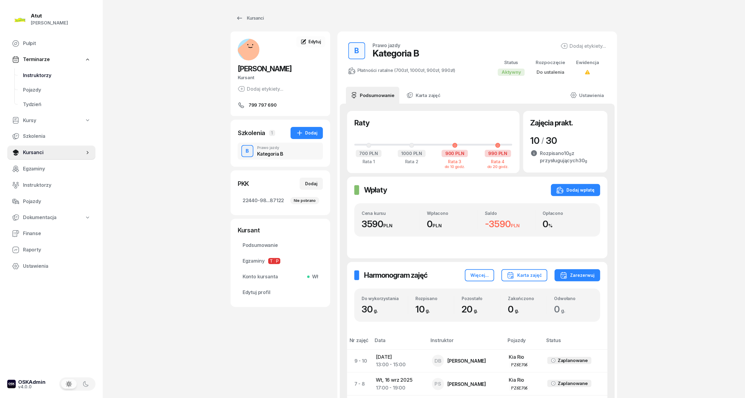
click at [30, 70] on link "Instruktorzy" at bounding box center [56, 75] width 77 height 15
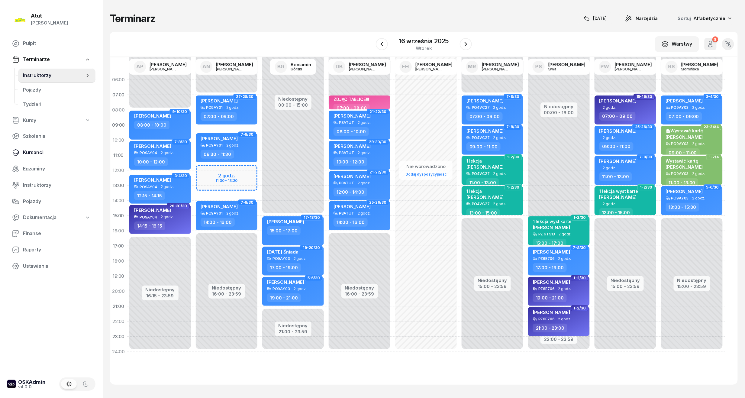
click at [29, 149] on span "Kursanci" at bounding box center [57, 153] width 68 height 8
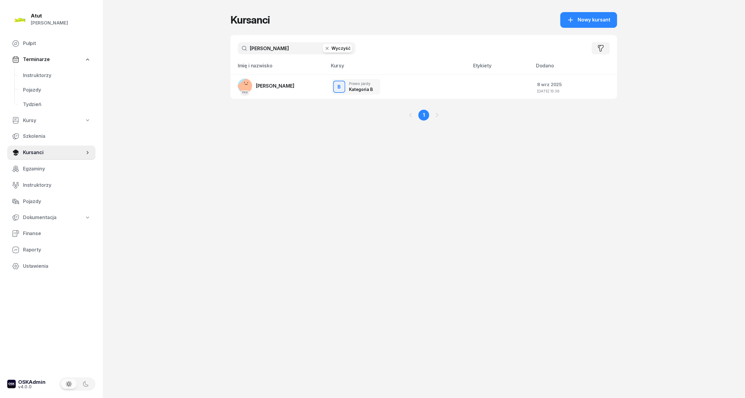
drag, startPoint x: 296, startPoint y: 51, endPoint x: -21, endPoint y: 80, distance: 317.5
click at [0, 80] on html "Paulina Atut Paulina Lis Pulpit Terminarze Instruktorzy Pojazdy Tydzień Kursy S…" at bounding box center [372, 199] width 745 height 398
click at [40, 83] on link "Pojazdy" at bounding box center [56, 90] width 77 height 15
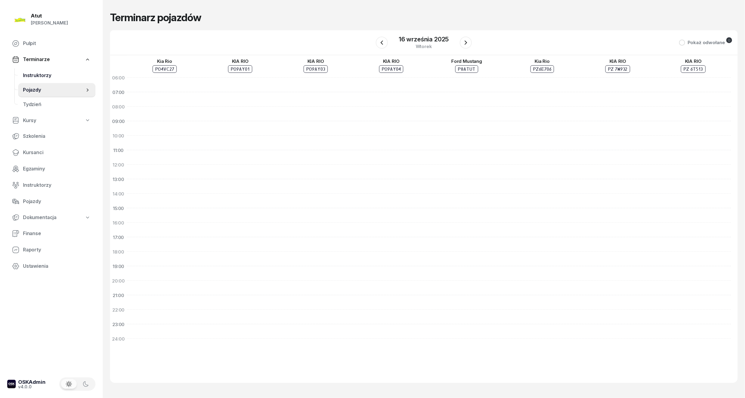
click at [40, 76] on span "Instruktorzy" at bounding box center [57, 76] width 68 height 8
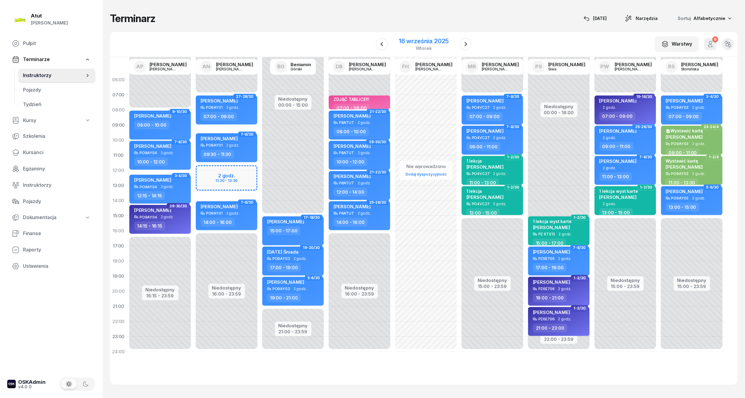
click at [408, 40] on div "16 września 2025" at bounding box center [424, 41] width 50 height 6
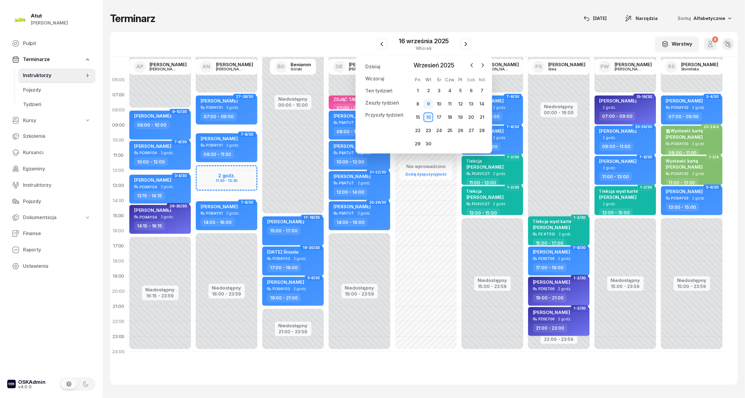
click at [427, 103] on div "9" at bounding box center [429, 104] width 10 height 10
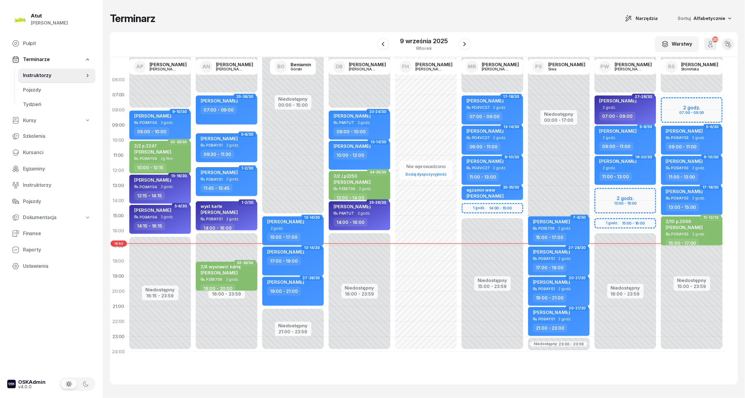
click at [234, 218] on span "2 godz." at bounding box center [232, 219] width 13 height 4
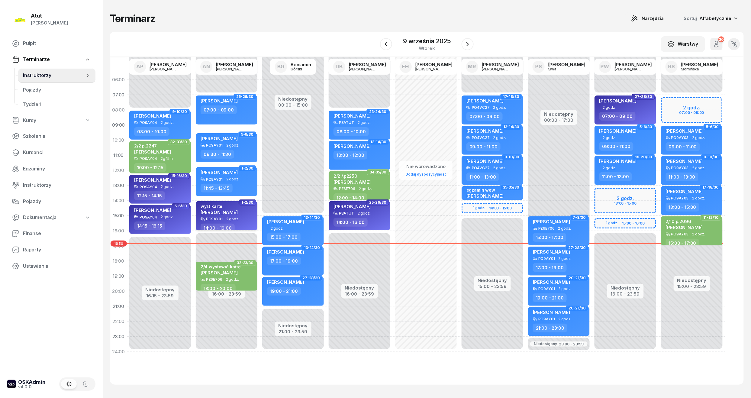
select select "14"
select select "16"
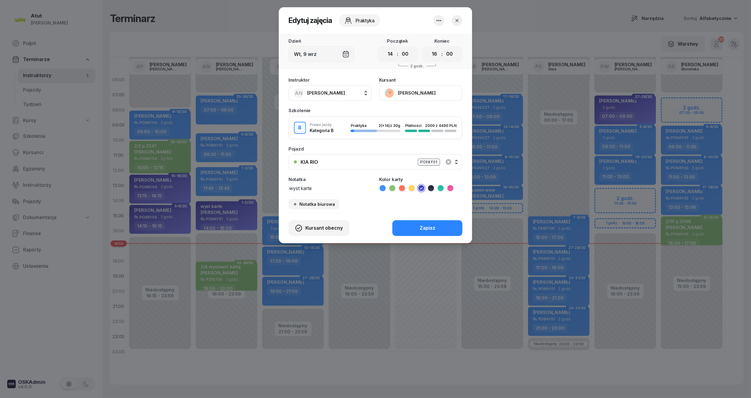
click at [411, 87] on button "[PERSON_NAME]" at bounding box center [420, 93] width 83 height 16
click at [409, 110] on div "Otwórz profil" at bounding box center [398, 114] width 29 height 8
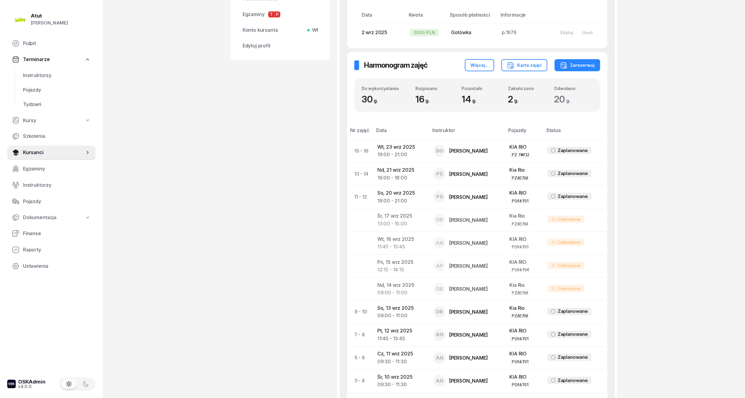
scroll to position [201, 0]
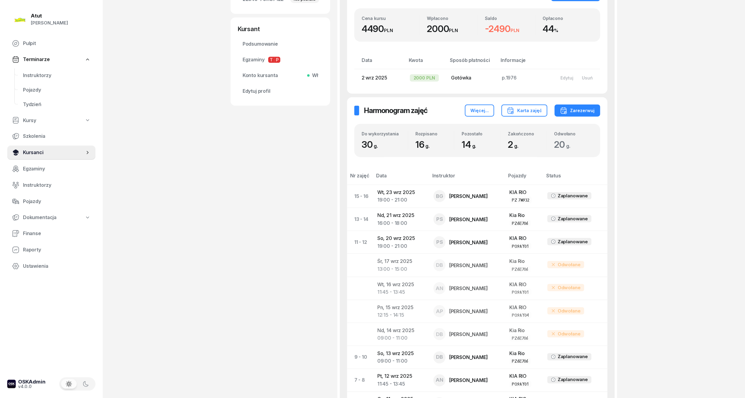
click at [38, 152] on span "Kursanci" at bounding box center [54, 153] width 62 height 8
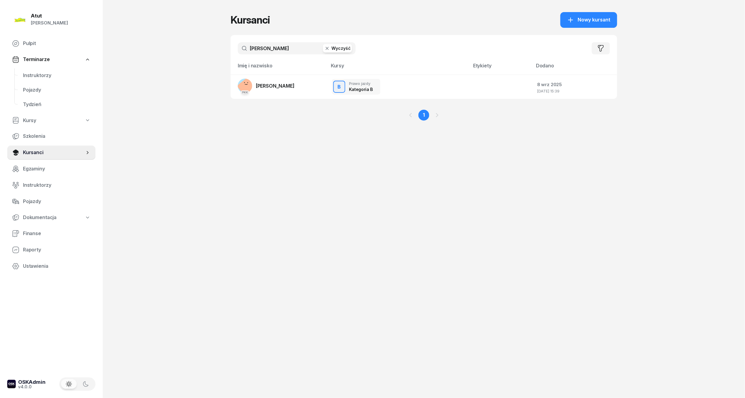
drag, startPoint x: 283, startPoint y: 51, endPoint x: -21, endPoint y: 52, distance: 303.4
click at [0, 52] on html "Paulina Atut Paulina Lis Pulpit Terminarze Instruktorzy Pojazdy Tydzień Kursy S…" at bounding box center [372, 199] width 745 height 398
type input "zygler"
click at [283, 111] on span "[PERSON_NAME]" at bounding box center [275, 110] width 39 height 6
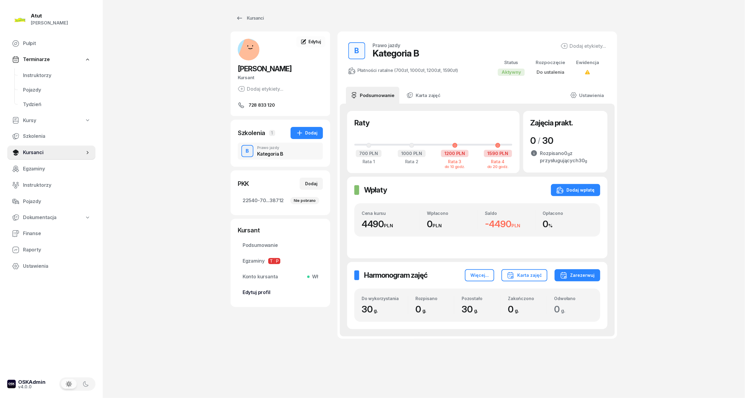
click at [260, 294] on span "Edytuj profil" at bounding box center [281, 293] width 76 height 8
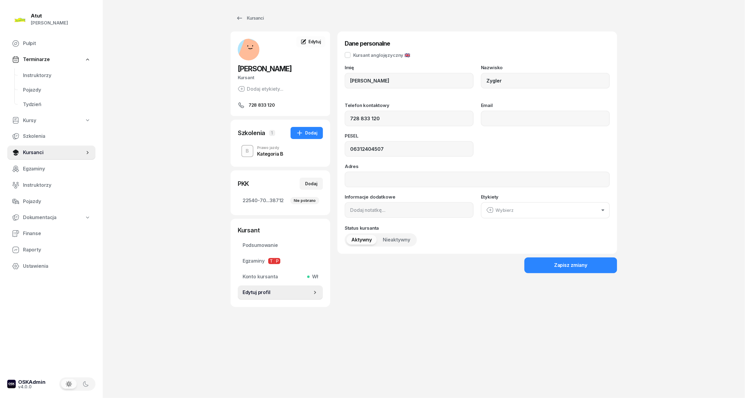
click at [389, 240] on span "Nieaktywny" at bounding box center [397, 240] width 28 height 8
click at [554, 264] on button "Zapisz zmiany" at bounding box center [571, 265] width 93 height 16
click at [288, 283] on link "Konto kursanta Wł" at bounding box center [280, 277] width 85 height 15
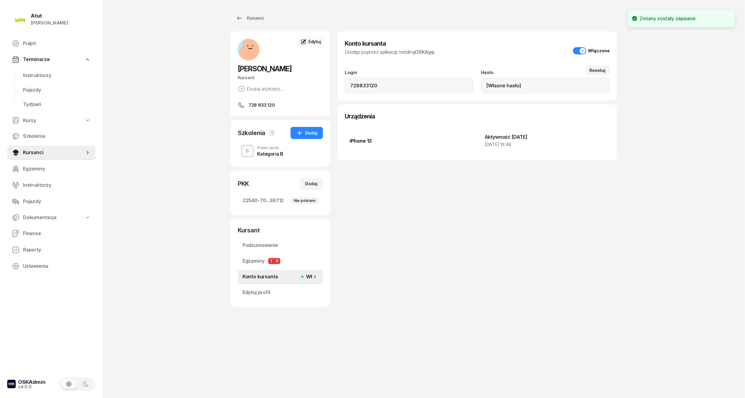
click at [581, 48] on button "Włączone" at bounding box center [591, 50] width 37 height 7
click at [420, 287] on div "Konto kursanta Dostęp poprzez aplikację mobilną OSKApp . Wyłączone Login 728833…" at bounding box center [478, 169] width 280 height 276
click at [260, 18] on div "Kursanci" at bounding box center [250, 18] width 28 height 7
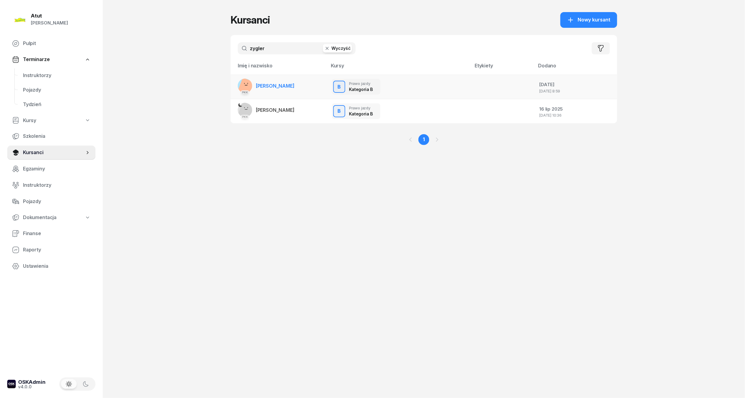
click at [270, 83] on span "[PERSON_NAME]" at bounding box center [275, 86] width 39 height 6
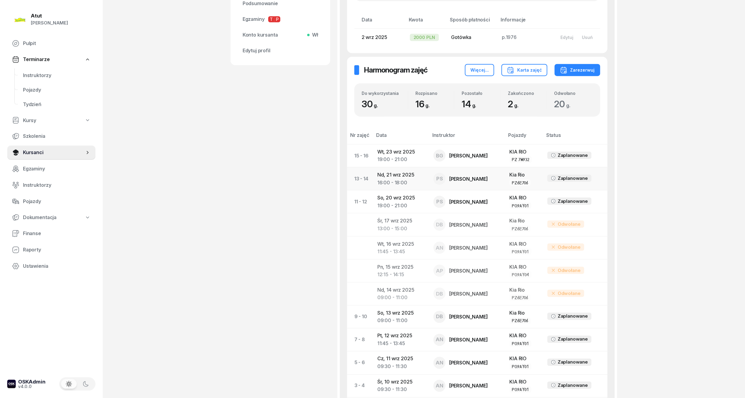
scroll to position [403, 0]
